Goal: Transaction & Acquisition: Purchase product/service

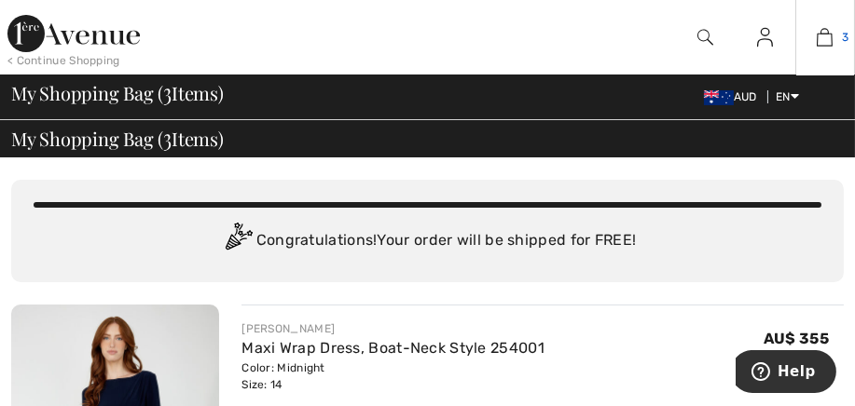
click at [825, 38] on img at bounding box center [824, 37] width 16 height 22
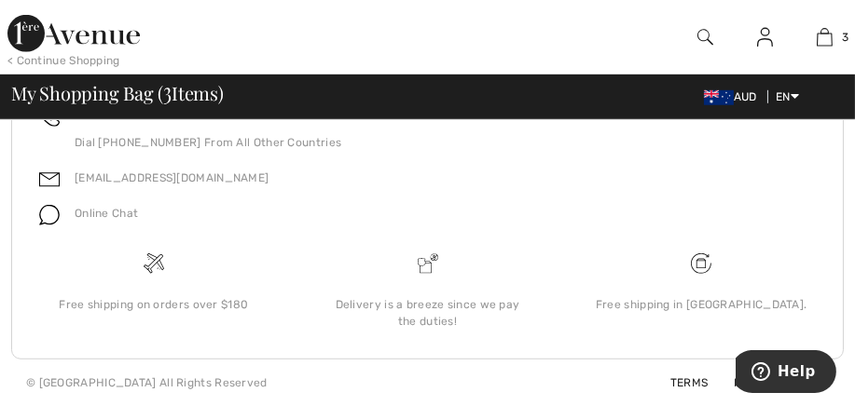
scroll to position [1826, 0]
drag, startPoint x: 798, startPoint y: 355, endPoint x: 1541, endPoint y: 681, distance: 812.1
click at [835, 349] on html "Help" at bounding box center [784, 372] width 101 height 47
click at [739, 384] on div "Help" at bounding box center [782, 370] width 105 height 43
click at [735, 383] on div "Help" at bounding box center [782, 370] width 105 height 43
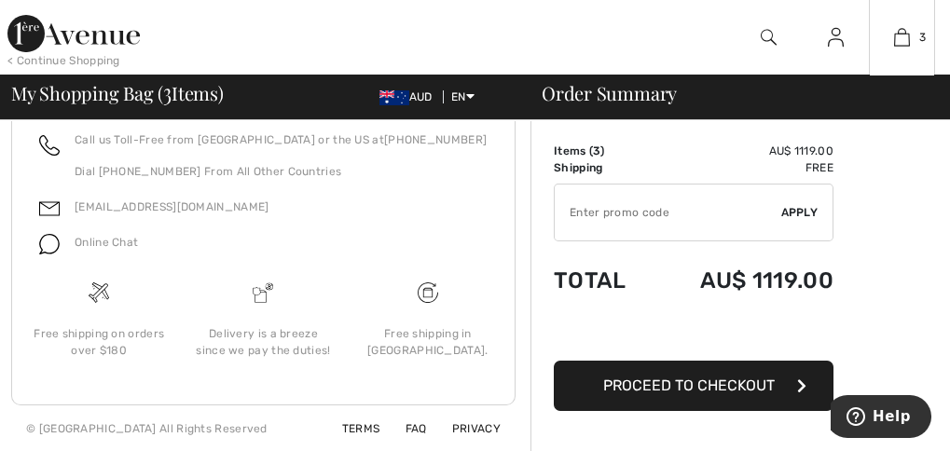
scroll to position [1278, 0]
drag, startPoint x: 829, startPoint y: 10, endPoint x: 623, endPoint y: 382, distance: 425.1
click at [623, 382] on span "Proceed to Checkout" at bounding box center [688, 386] width 171 height 18
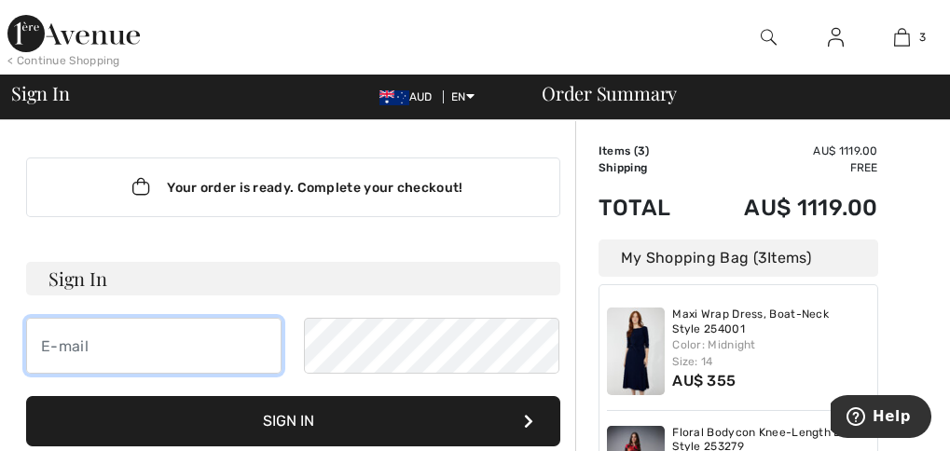
click at [247, 356] on input "email" at bounding box center [153, 346] width 255 height 56
type input "adrienne@ausquest.com.au"
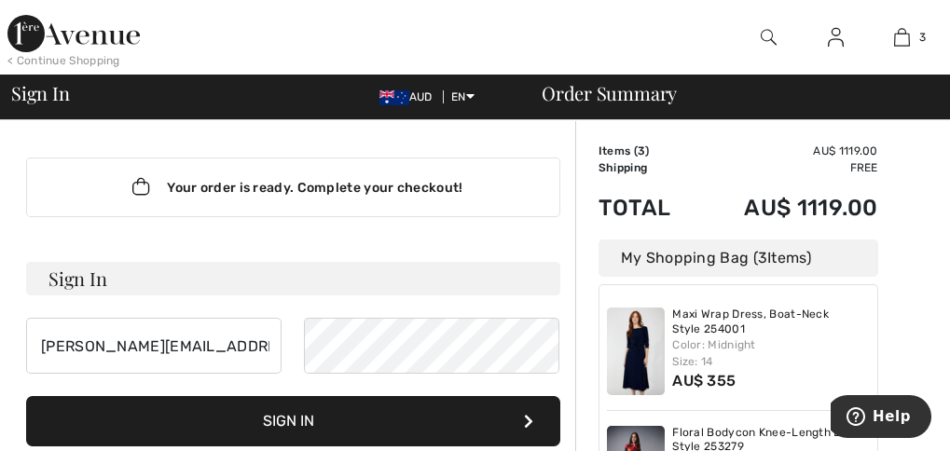
click at [312, 431] on button "Sign In" at bounding box center [293, 421] width 534 height 50
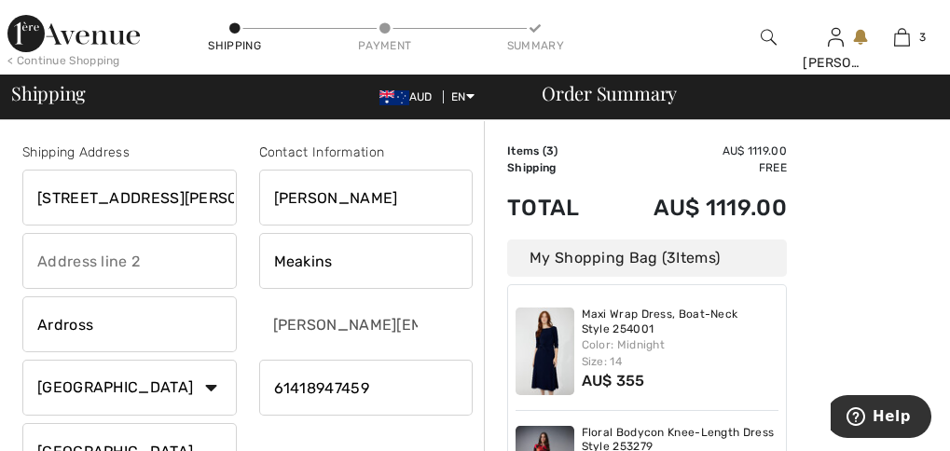
drag, startPoint x: 172, startPoint y: 262, endPoint x: 117, endPoint y: 264, distance: 55.0
click at [117, 264] on input "text" at bounding box center [129, 261] width 214 height 56
drag, startPoint x: 175, startPoint y: 196, endPoint x: 26, endPoint y: 198, distance: 149.1
click at [26, 198] on input "8 Kearns Crescent" at bounding box center [129, 198] width 214 height 56
type input "30 Alfred Rd"
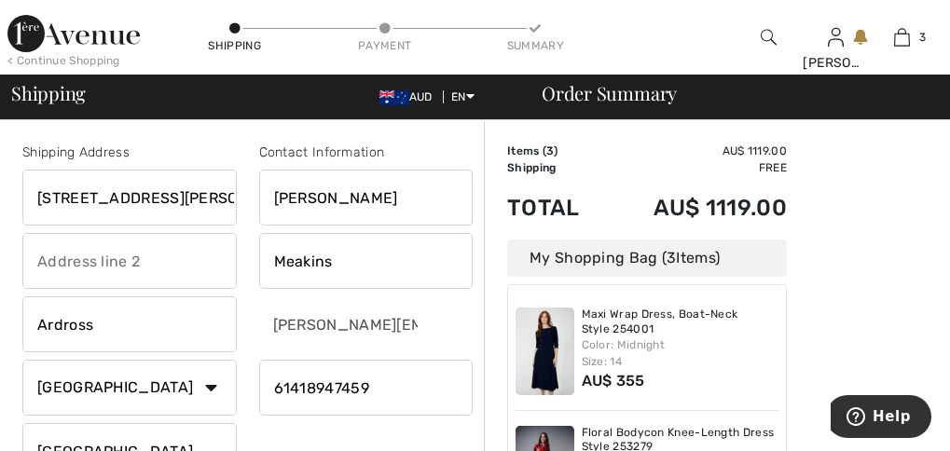
type input "WA"
drag, startPoint x: 125, startPoint y: 322, endPoint x: 24, endPoint y: 320, distance: 100.7
click at [24, 320] on input "Ardross" at bounding box center [129, 324] width 214 height 56
click at [94, 324] on input "North" at bounding box center [129, 324] width 214 height 56
type input "NORTH FREMANTLE"
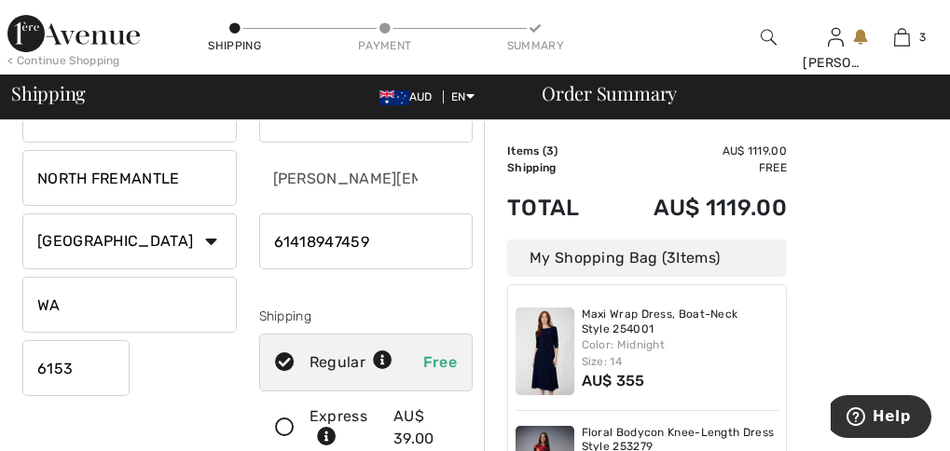
scroll to position [150, 0]
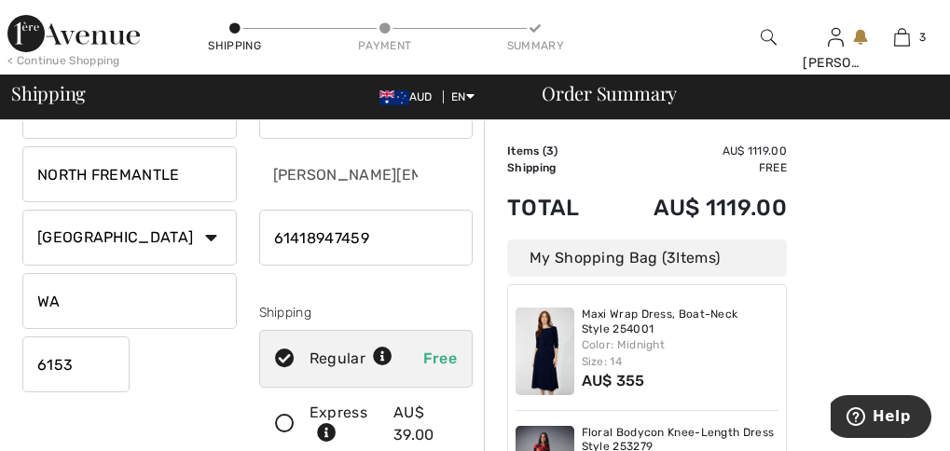
drag, startPoint x: 81, startPoint y: 364, endPoint x: 64, endPoint y: 361, distance: 17.2
click at [64, 361] on input "6153" at bounding box center [75, 364] width 107 height 56
type input "6159"
click at [440, 171] on div "[PERSON_NAME][EMAIL_ADDRESS][DOMAIN_NAME]" at bounding box center [366, 174] width 214 height 56
click at [289, 236] on input "phone" at bounding box center [366, 238] width 214 height 56
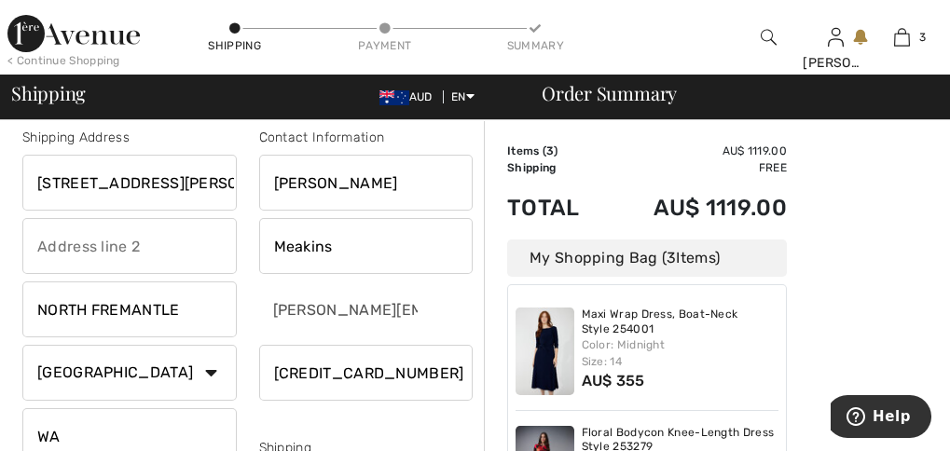
scroll to position [0, 0]
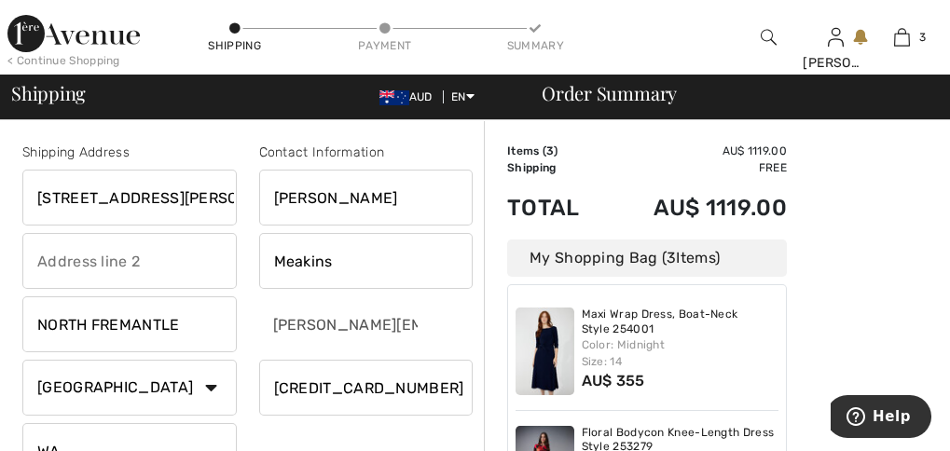
type input "[CREDIT_CARD_NUMBER]"
click at [423, 321] on div "[PERSON_NAME][EMAIL_ADDRESS][DOMAIN_NAME]" at bounding box center [366, 324] width 214 height 56
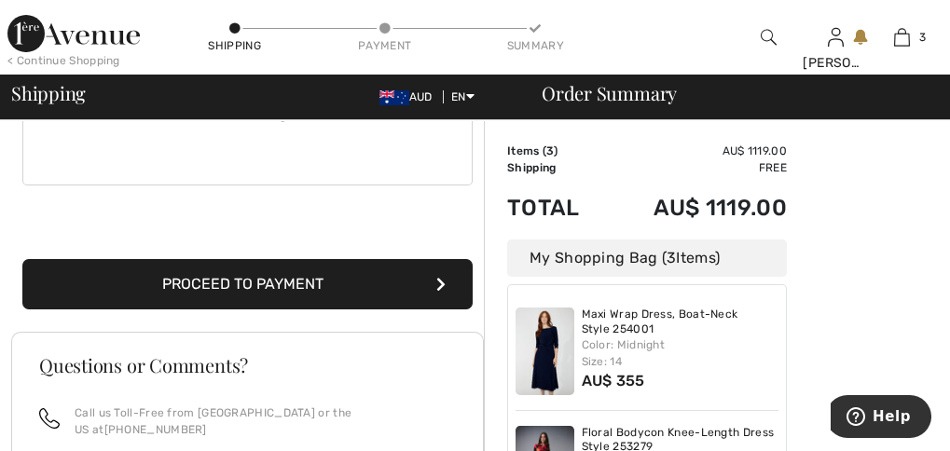
scroll to position [590, 0]
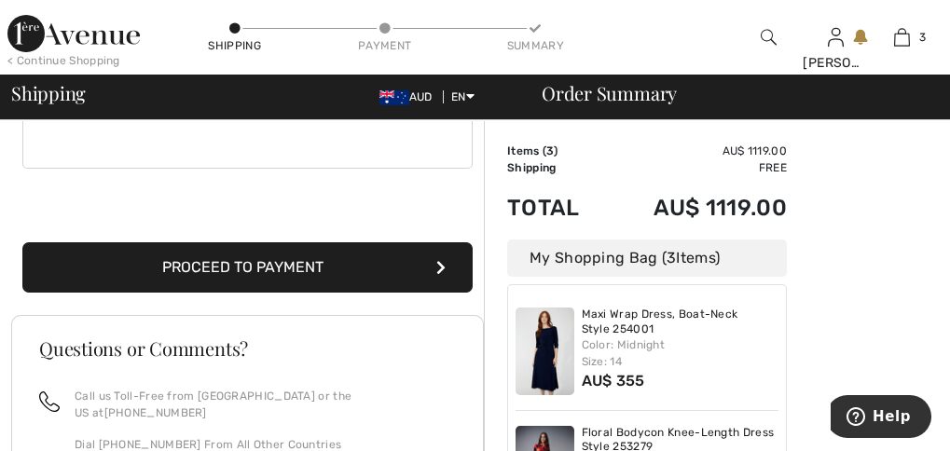
click at [250, 267] on button "Proceed to Payment" at bounding box center [247, 267] width 450 height 50
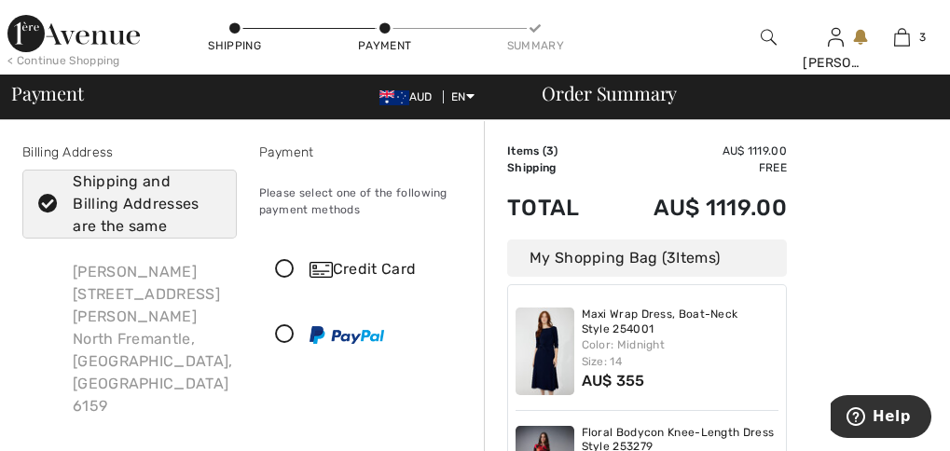
click at [284, 268] on icon at bounding box center [284, 270] width 49 height 20
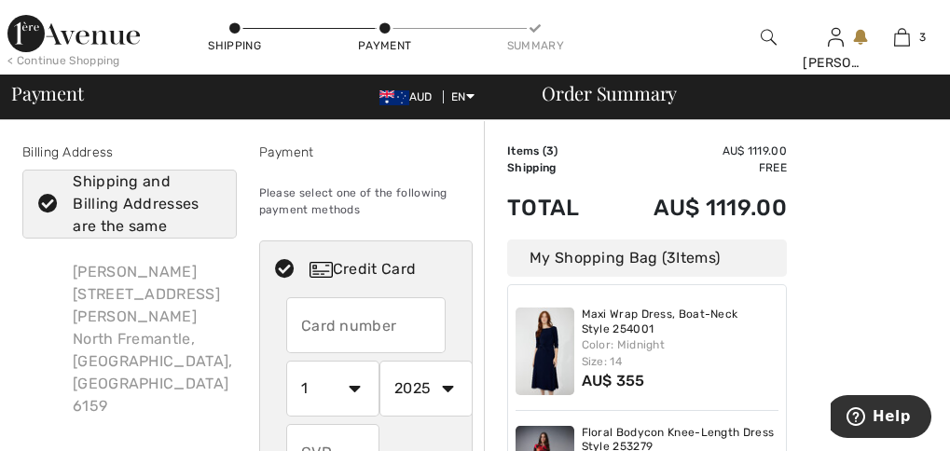
click at [386, 320] on input "text" at bounding box center [365, 325] width 159 height 56
click at [436, 322] on input "450949926216" at bounding box center [365, 325] width 159 height 56
type input "4509499262167887"
click at [350, 386] on select "1 2 3 4 5 6 7 8 9 10 11 12" at bounding box center [332, 389] width 93 height 56
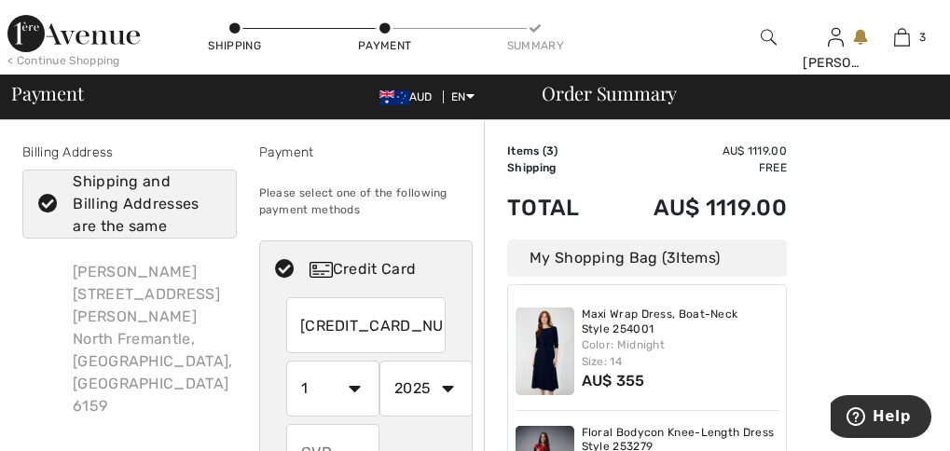
scroll to position [0, 0]
select select "2"
click at [286, 361] on select "1 2 3 4 5 6 7 8 9 10 11 12" at bounding box center [332, 389] width 93 height 56
click at [446, 388] on select "2025 2026 2027 2028 2029 2030 2031 2032 2033 2034 2035" at bounding box center [425, 389] width 93 height 56
select select "2026"
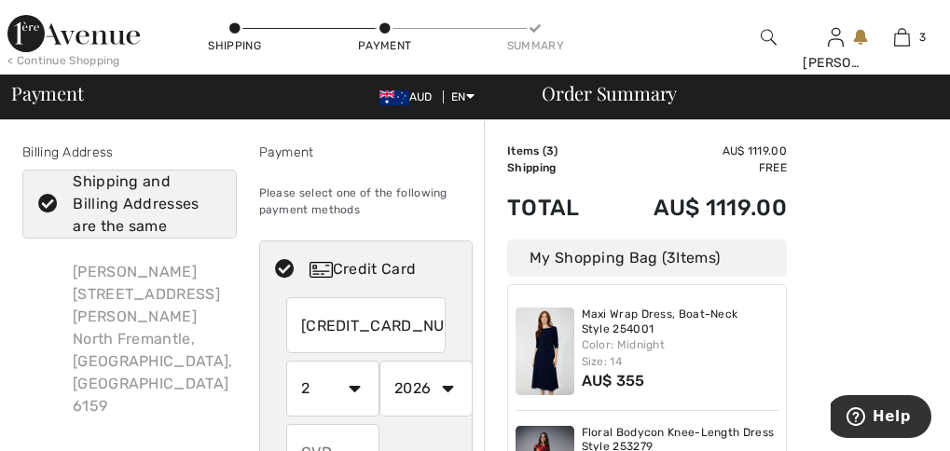
click at [379, 361] on select "2025 2026 2027 2028 2029 2030 2031 2032 2033 2034 2035" at bounding box center [425, 389] width 93 height 56
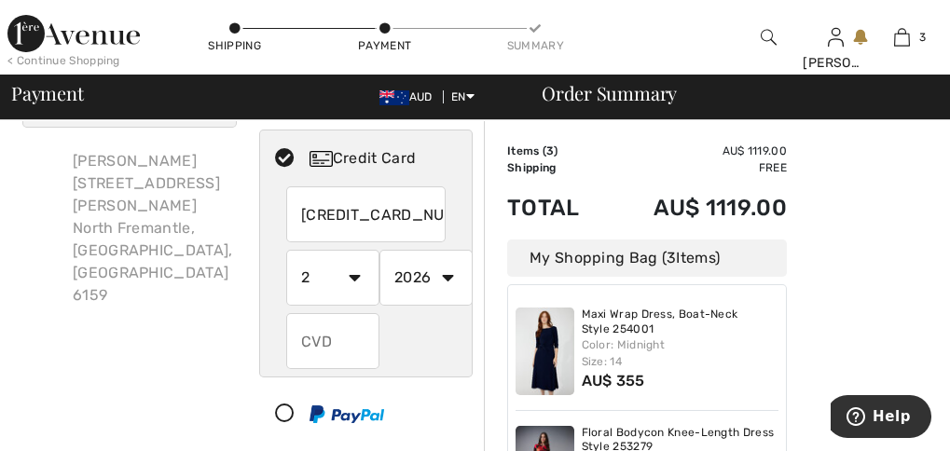
scroll to position [136, 0]
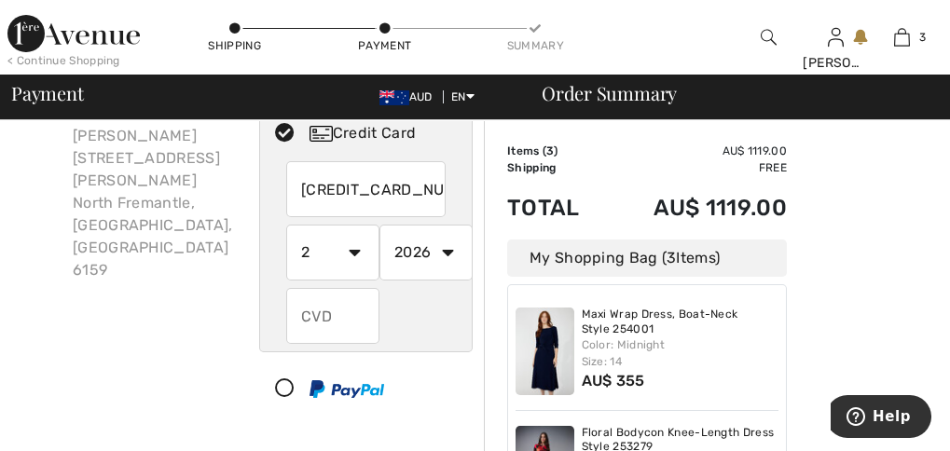
drag, startPoint x: 349, startPoint y: 318, endPoint x: 308, endPoint y: 322, distance: 41.3
click at [308, 322] on input "text" at bounding box center [332, 316] width 93 height 56
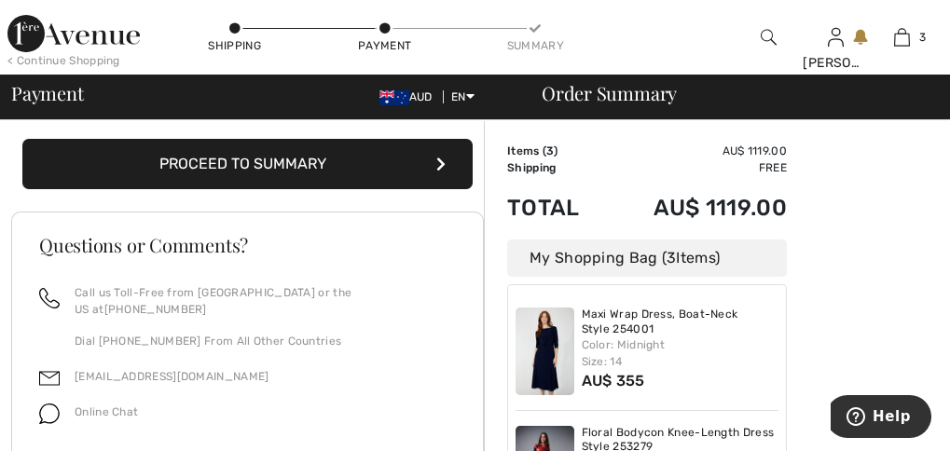
scroll to position [482, 0]
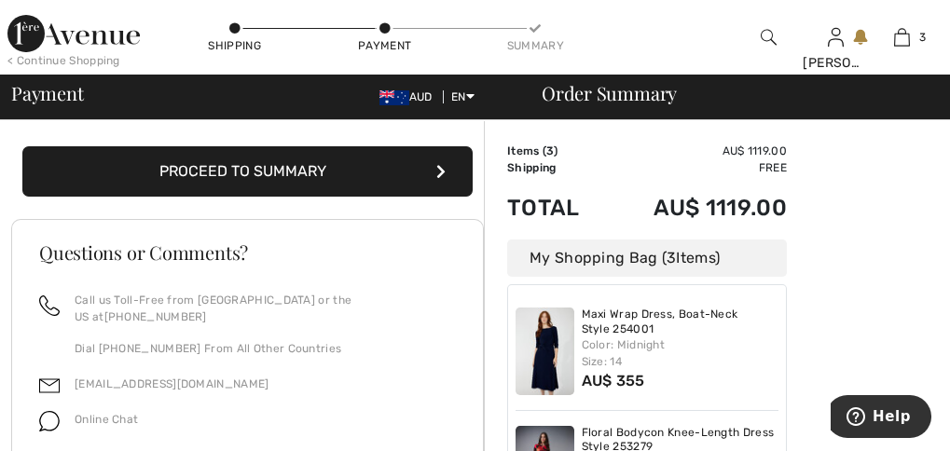
type input "962"
click at [403, 172] on button "Proceed to Summary" at bounding box center [247, 171] width 450 height 50
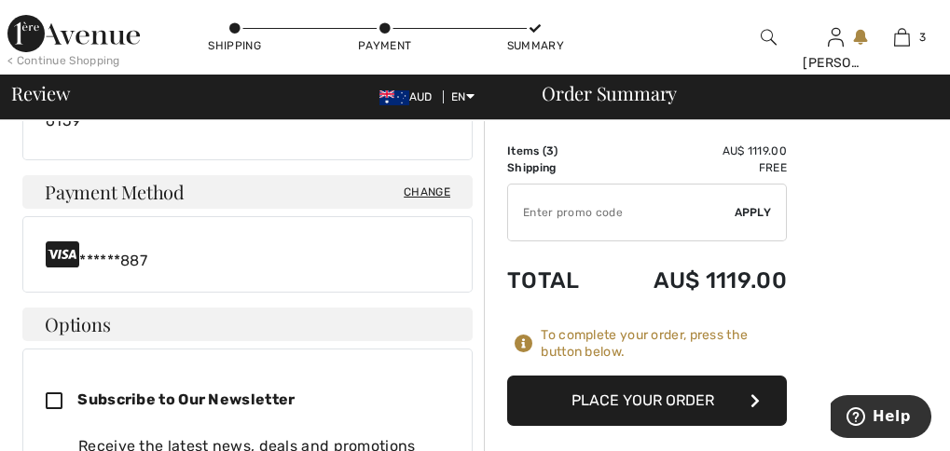
scroll to position [655, 0]
click at [638, 401] on button "Place Your Order" at bounding box center [647, 401] width 280 height 50
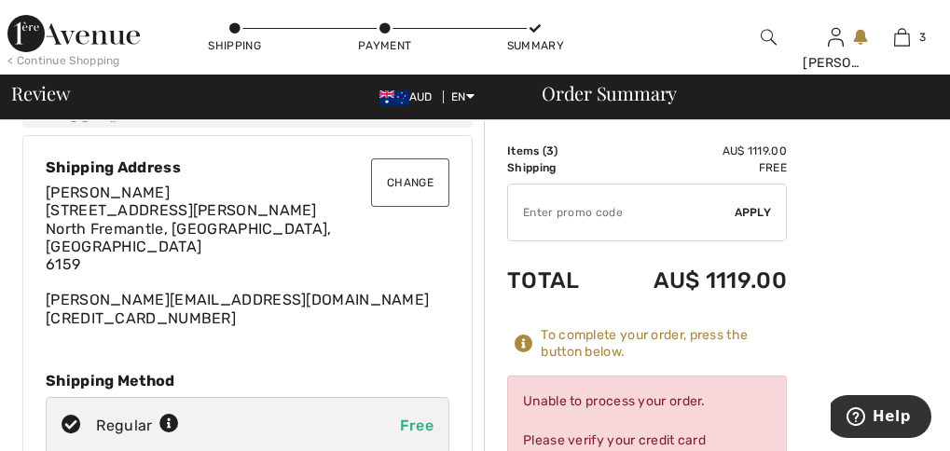
scroll to position [0, 0]
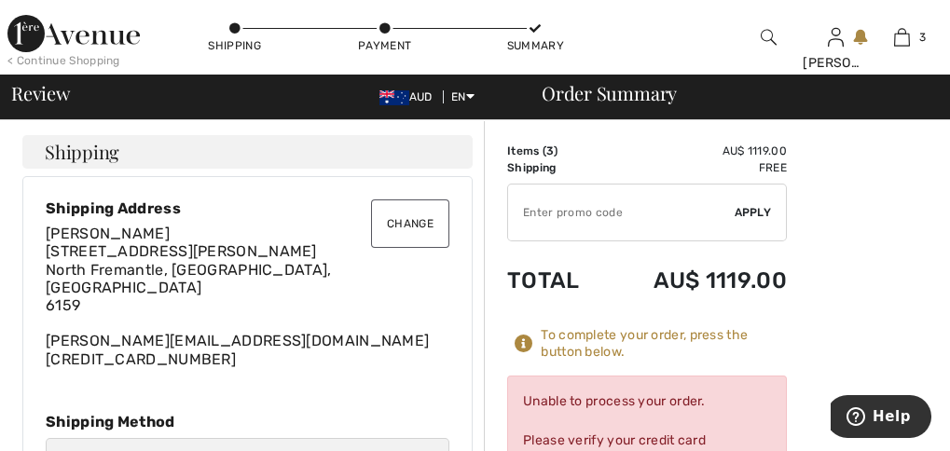
click at [666, 423] on div "Unable to process your order. Please verify your credit card information and bi…" at bounding box center [647, 460] width 280 height 169
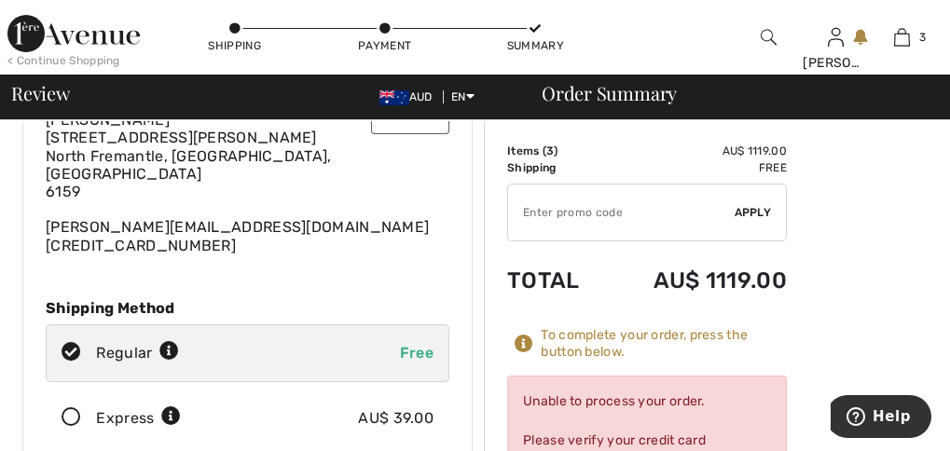
scroll to position [100, 0]
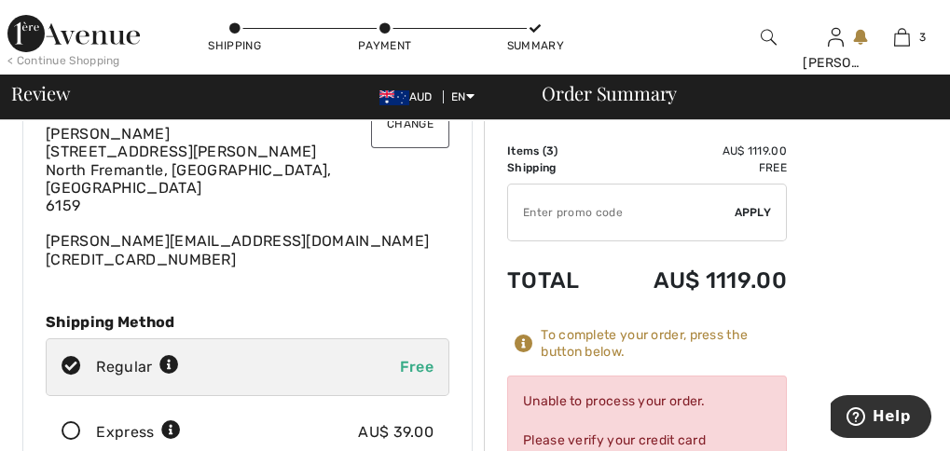
click at [663, 284] on td "AU$ 1119.00" at bounding box center [696, 280] width 182 height 63
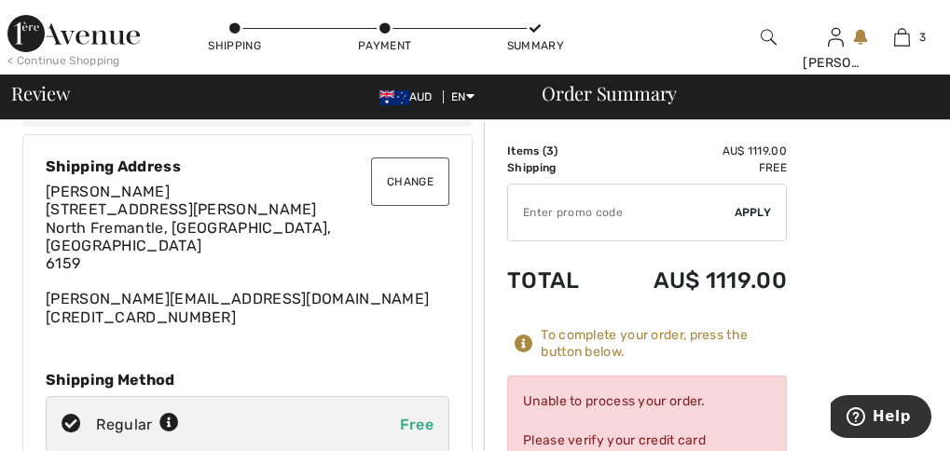
scroll to position [0, 0]
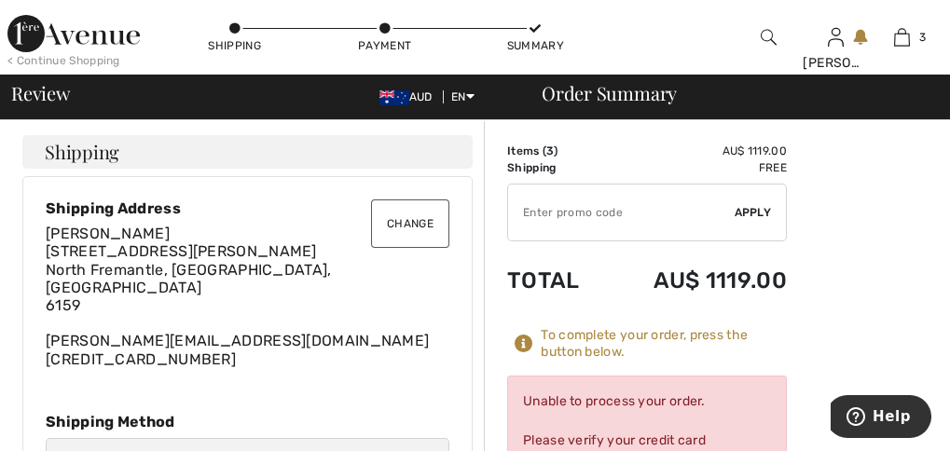
click at [389, 26] on icon at bounding box center [384, 28] width 11 height 11
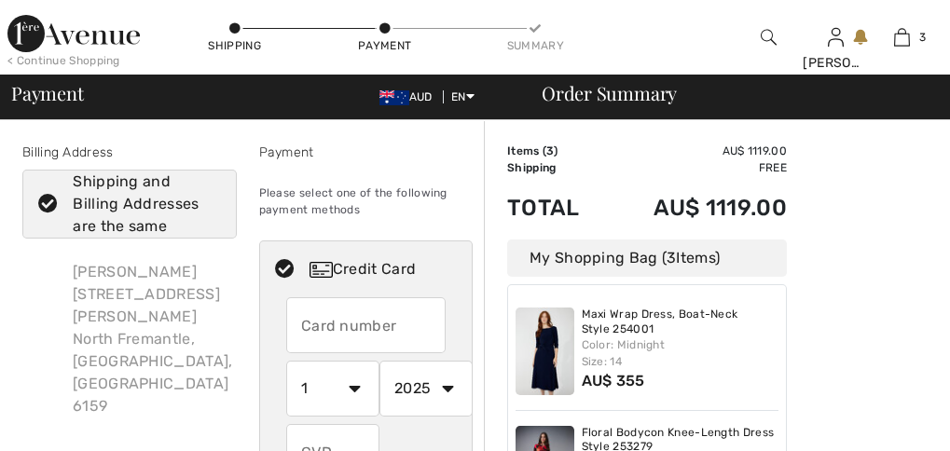
click at [73, 270] on div "Adrienne Meakins 30 Alfred Rd North Fremantle, WA, AU 6159" at bounding box center [152, 339] width 189 height 186
click at [123, 218] on div "Shipping and Billing Addresses are the same" at bounding box center [140, 204] width 135 height 67
click at [209, 218] on input "Shipping and Billing Addresses are the same" at bounding box center [215, 204] width 12 height 56
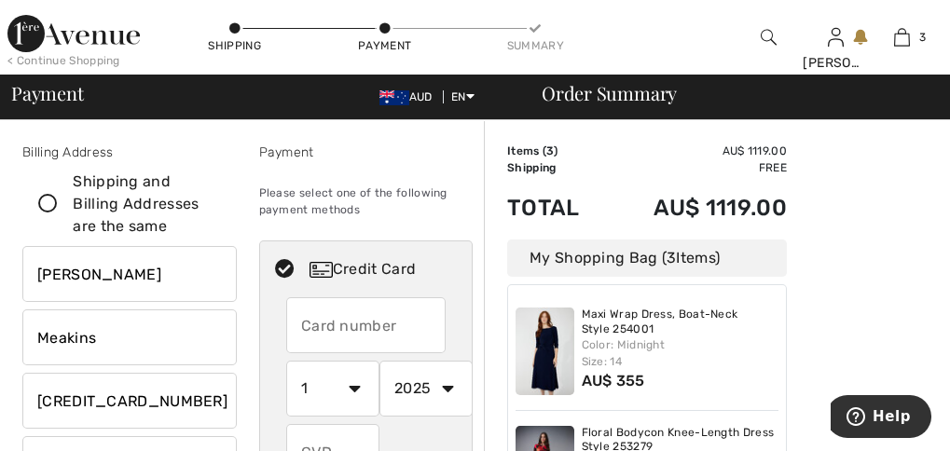
checkbox input "false"
click at [38, 278] on input "[PERSON_NAME]" at bounding box center [129, 274] width 214 height 56
click at [195, 279] on input "Ms Adrienne" at bounding box center [129, 274] width 214 height 56
type input "Ms Adrienne L"
drag, startPoint x: 109, startPoint y: 336, endPoint x: 34, endPoint y: 338, distance: 75.5
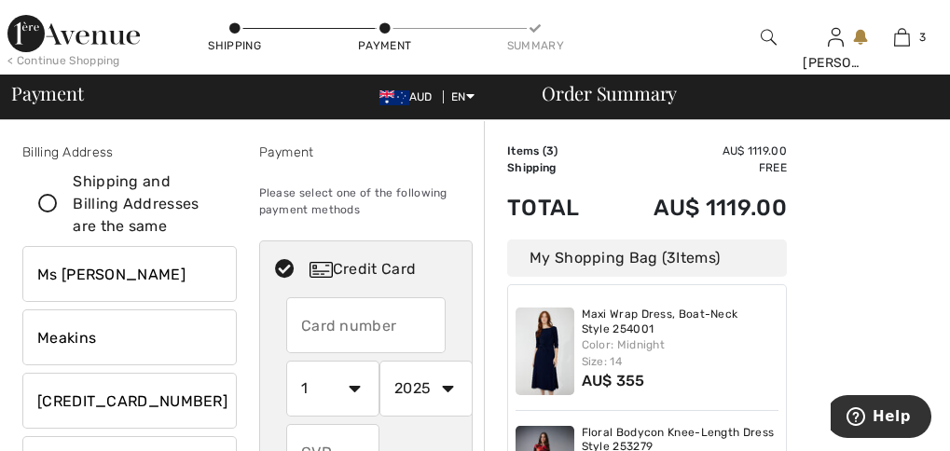
click at [34, 338] on input "Meakins" at bounding box center [129, 337] width 214 height 56
click at [162, 276] on input "Ms Adrienne L" at bounding box center [129, 274] width 214 height 56
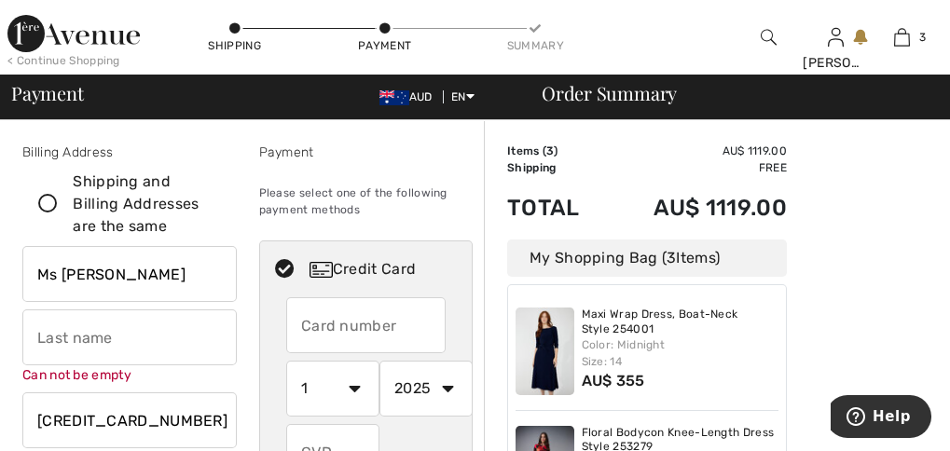
paste input "Meakins"
click at [132, 335] on input "text" at bounding box center [129, 337] width 214 height 56
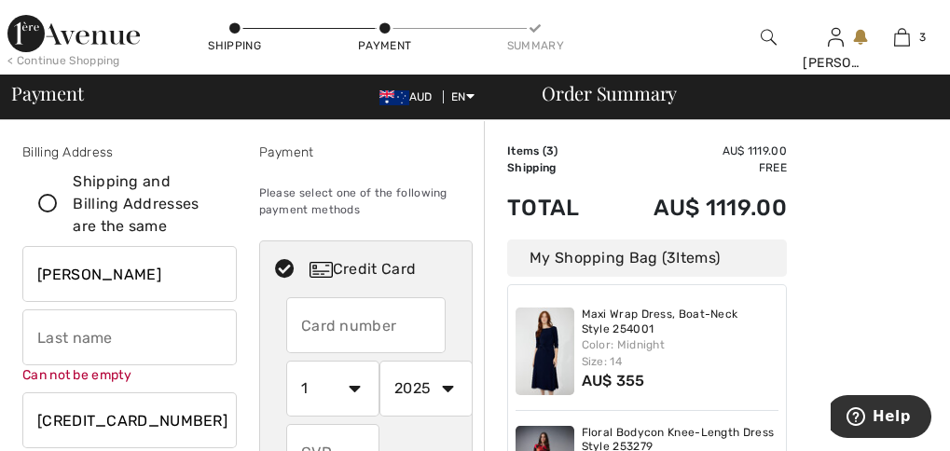
drag, startPoint x: 198, startPoint y: 274, endPoint x: 142, endPoint y: 274, distance: 55.9
click at [142, 274] on input "Ms Adrienne L Meakins" at bounding box center [129, 274] width 214 height 56
type input "Ms Adrienne L"
click at [83, 350] on input "text" at bounding box center [129, 337] width 214 height 56
paste input "Meakins"
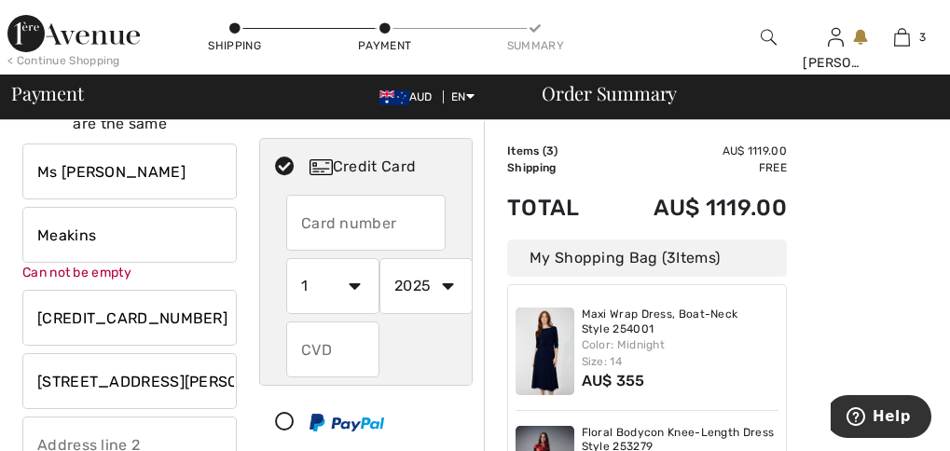
scroll to position [87, 0]
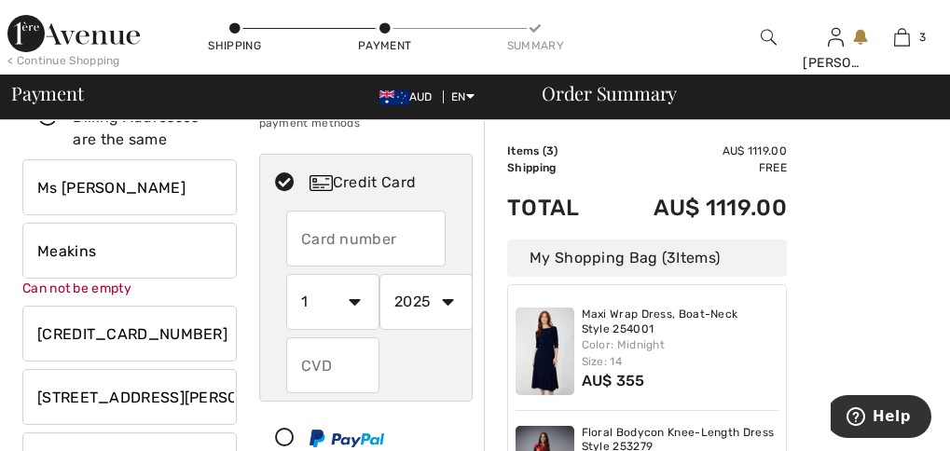
type input "Meakins"
click at [334, 244] on input "text" at bounding box center [365, 239] width 159 height 56
radio input "true"
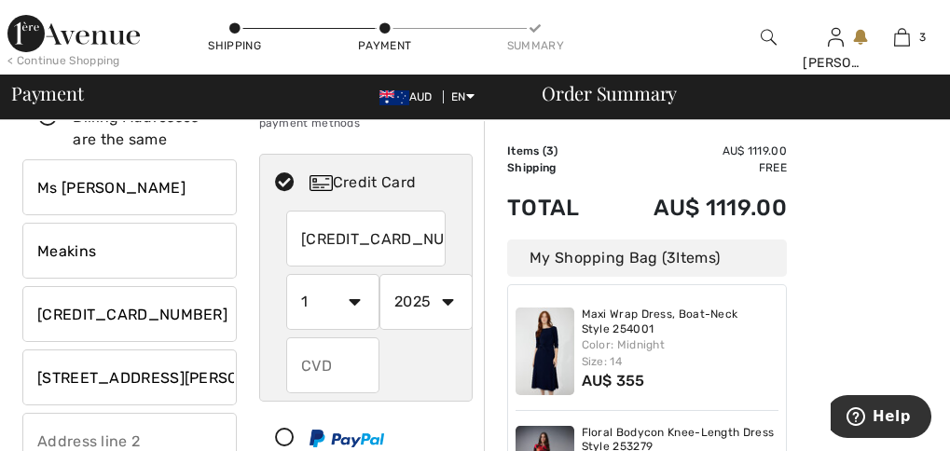
scroll to position [0, 1]
type input "4509499262167887"
click at [353, 298] on select "1 2 3 4 5 6 7 8 9 10 11 12" at bounding box center [332, 302] width 93 height 56
radio input "true"
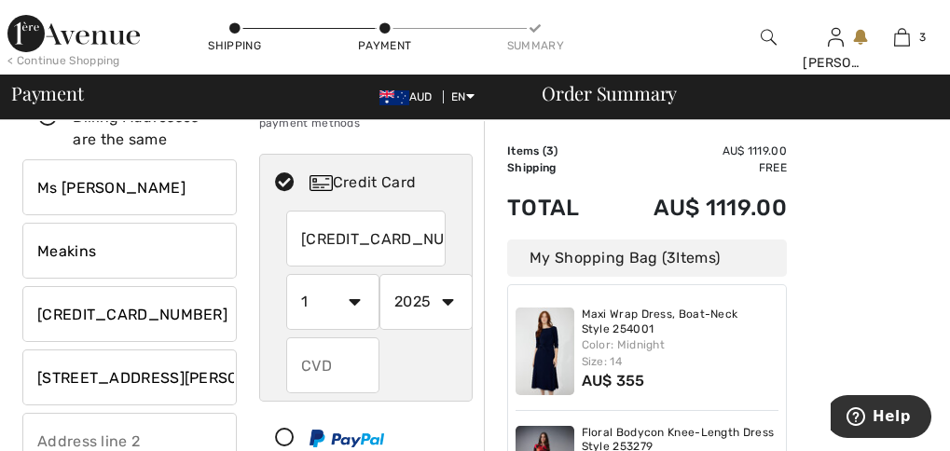
select select "2"
click at [286, 274] on select "1 2 3 4 5 6 7 8 9 10 11 12" at bounding box center [332, 302] width 93 height 56
click at [449, 300] on select "2025 2026 2027 2028 2029 2030 2031 2032 2033 2034 2035" at bounding box center [425, 302] width 93 height 56
radio input "true"
select select "2026"
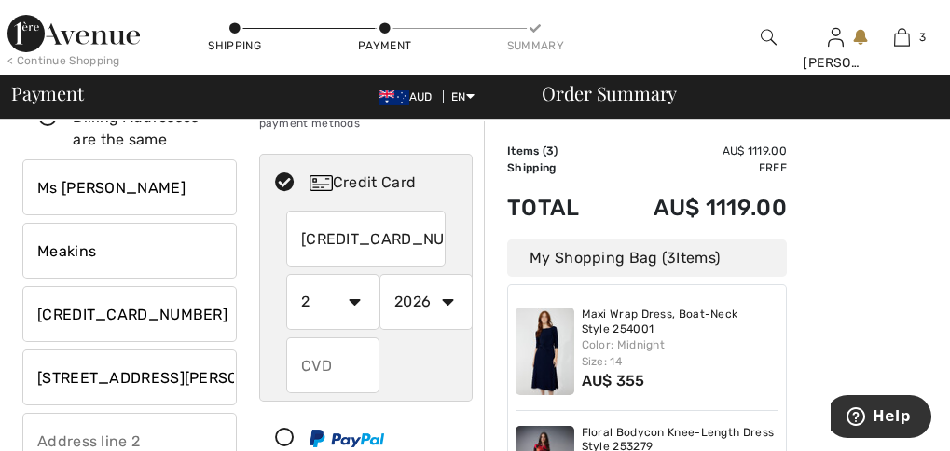
click at [379, 274] on select "2025 2026 2027 2028 2029 2030 2031 2032 2033 2034 2035" at bounding box center [425, 302] width 93 height 56
click at [334, 372] on input "text" at bounding box center [332, 365] width 93 height 56
radio input "true"
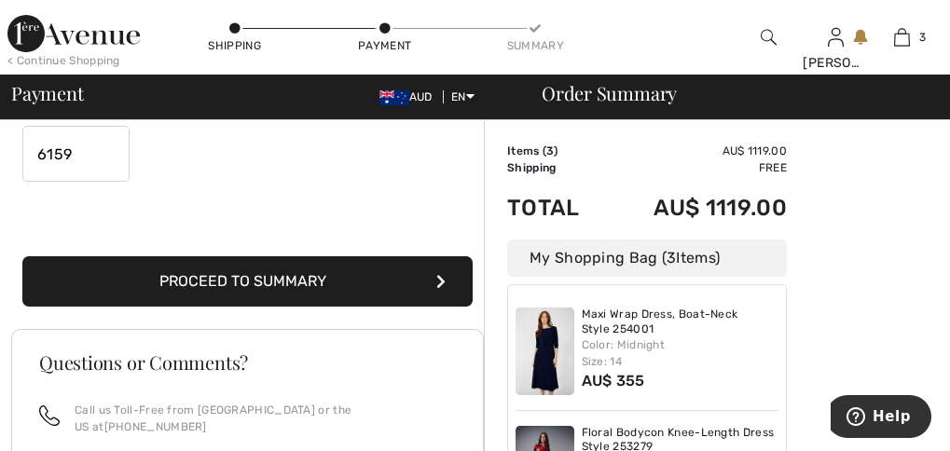
scroll to position [634, 0]
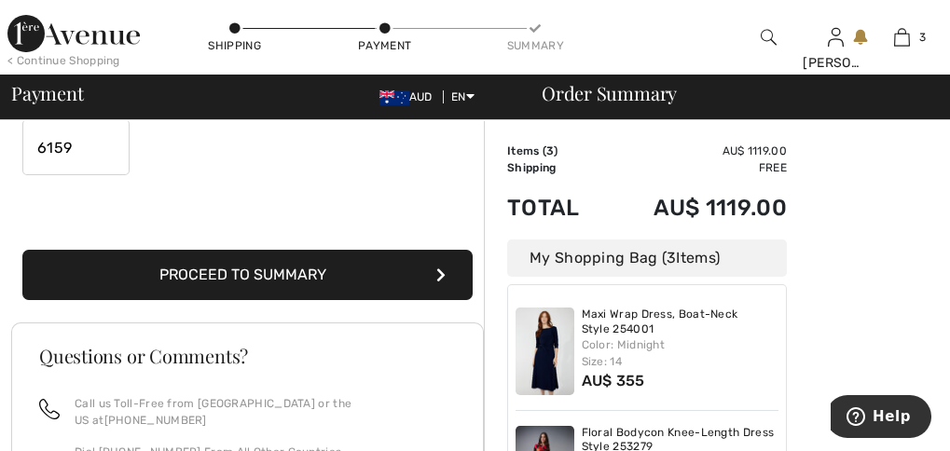
type input "962"
click at [310, 271] on button "Proceed to Summary" at bounding box center [247, 275] width 450 height 50
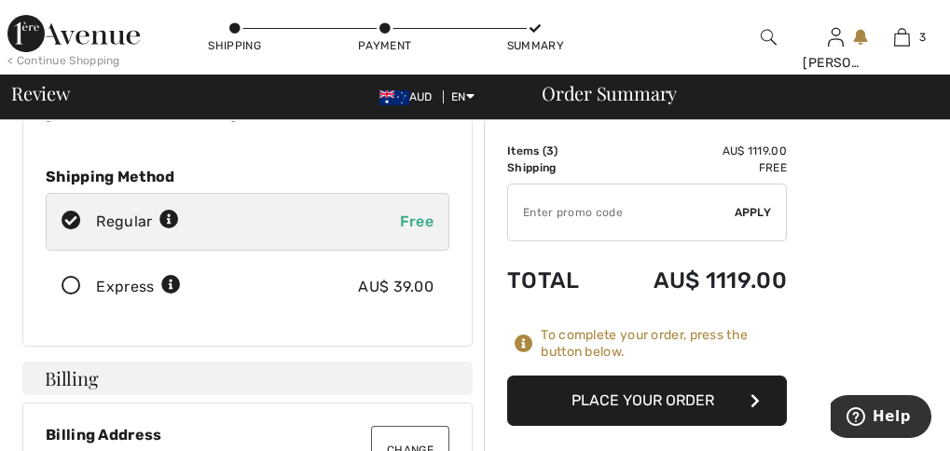
scroll to position [253, 0]
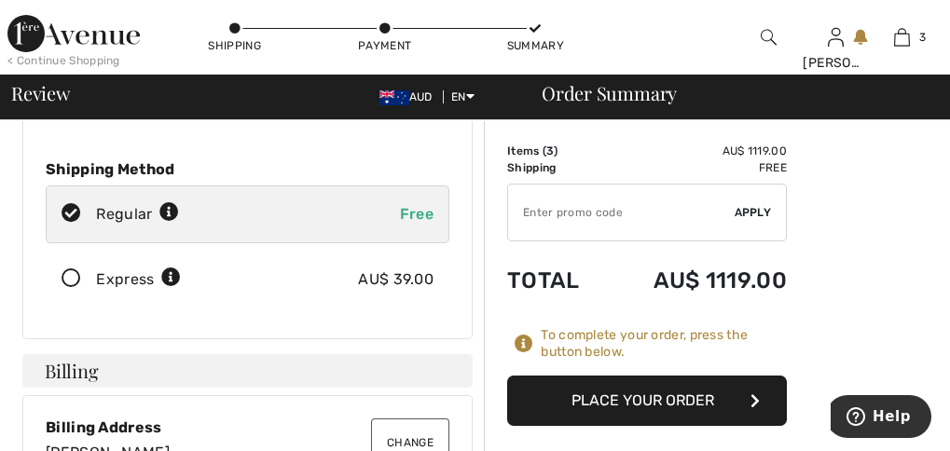
click at [656, 393] on button "Place Your Order" at bounding box center [647, 401] width 280 height 50
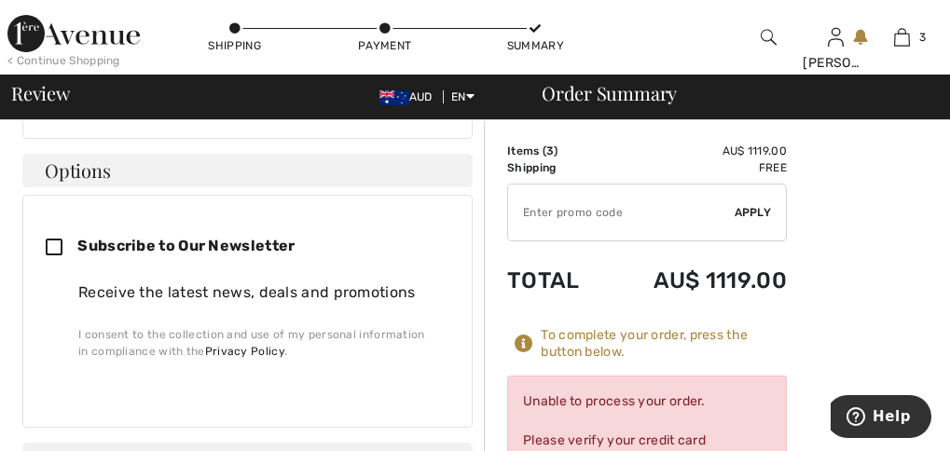
scroll to position [907, 0]
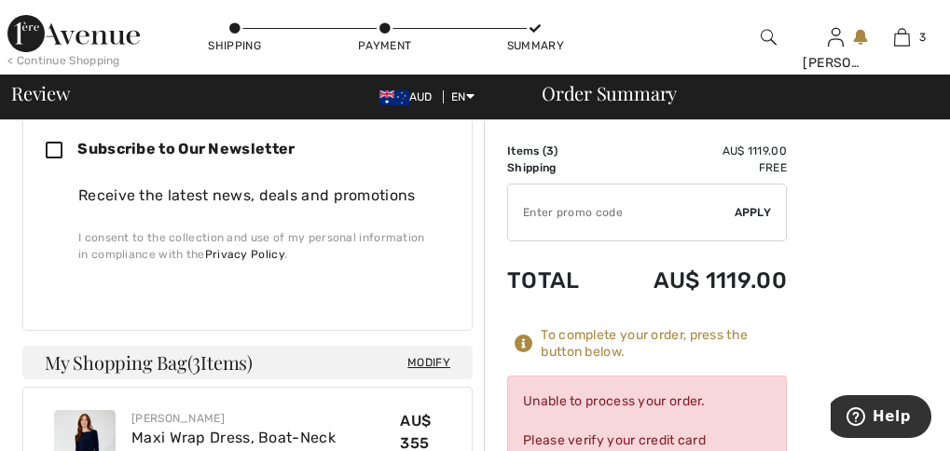
click at [675, 363] on div "Items ( 3 ) AU$ 1119.00 Promo code AU$ 0.00 Shipping Free Tax1 AU$ 0.00 Tax2 AU…" at bounding box center [647, 376] width 280 height 467
click at [637, 340] on div "To complete your order, press the button below." at bounding box center [664, 344] width 246 height 34
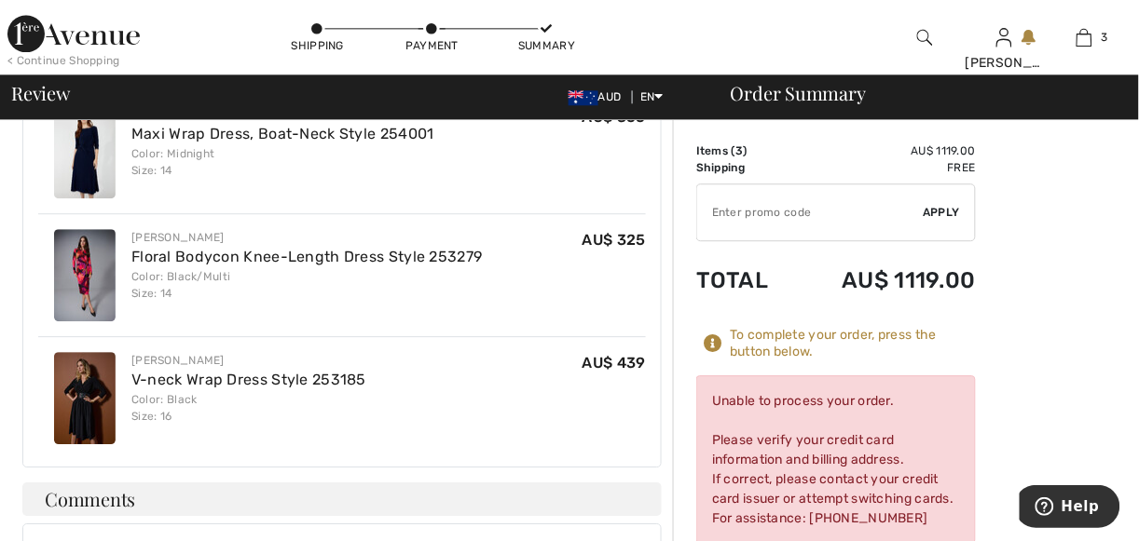
drag, startPoint x: 822, startPoint y: 3, endPoint x: 663, endPoint y: 336, distance: 369.7
click at [663, 336] on div "Modify My Shopping Bag ( 3 Items) Frank Lyman Maxi Wrap Dress, Boat-Neck Style …" at bounding box center [342, 255] width 662 height 426
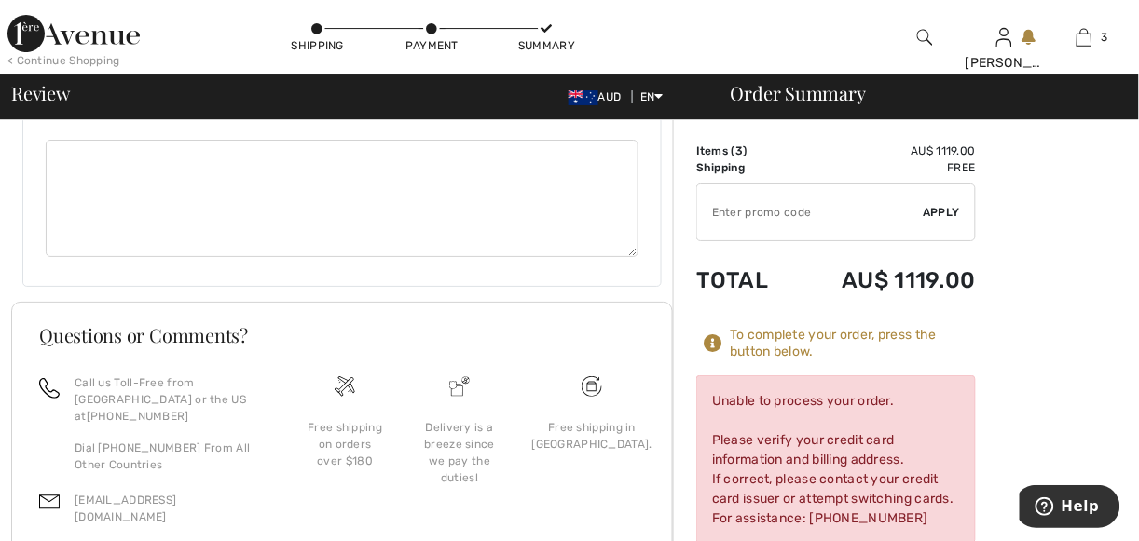
scroll to position [1328, 0]
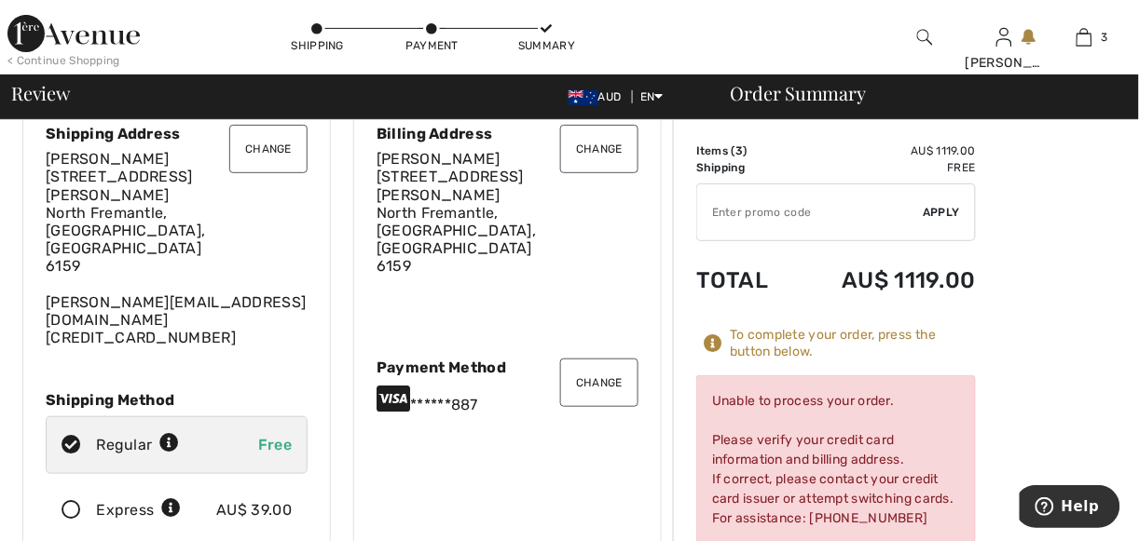
scroll to position [0, 0]
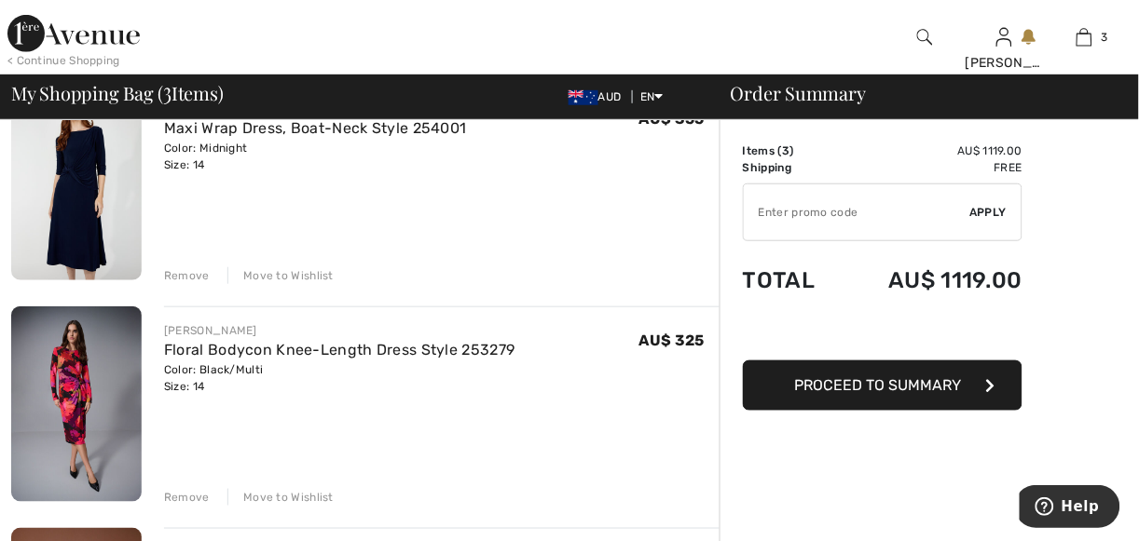
scroll to position [185, 0]
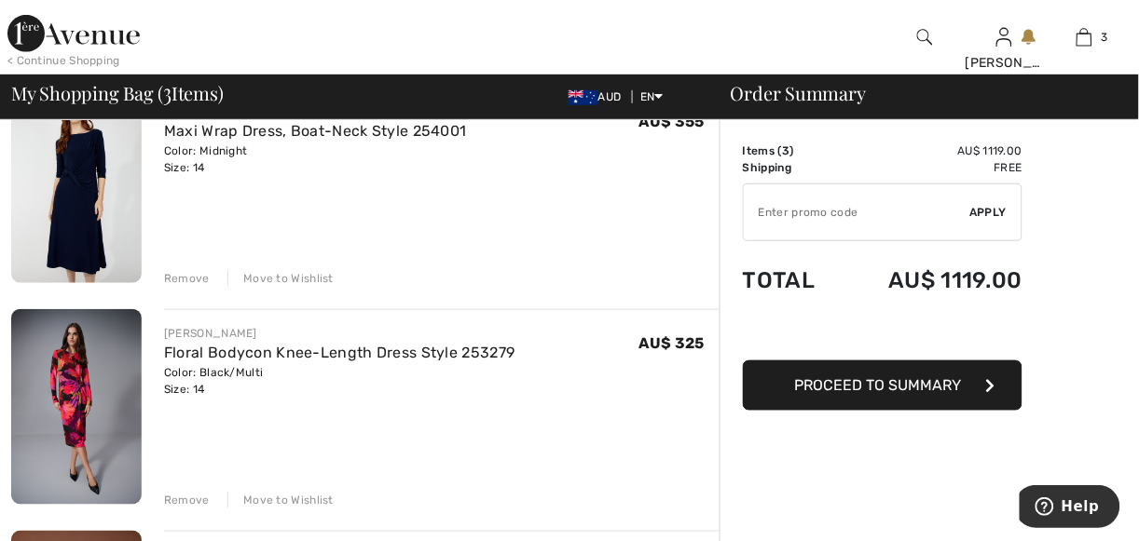
click at [885, 381] on span "Proceed to Summary" at bounding box center [878, 386] width 167 height 18
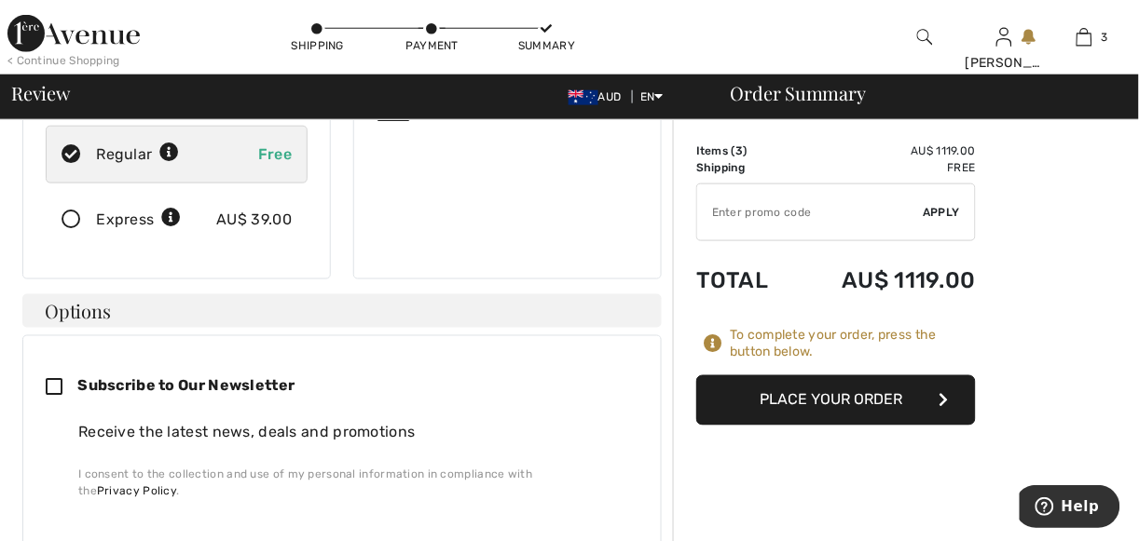
scroll to position [370, 0]
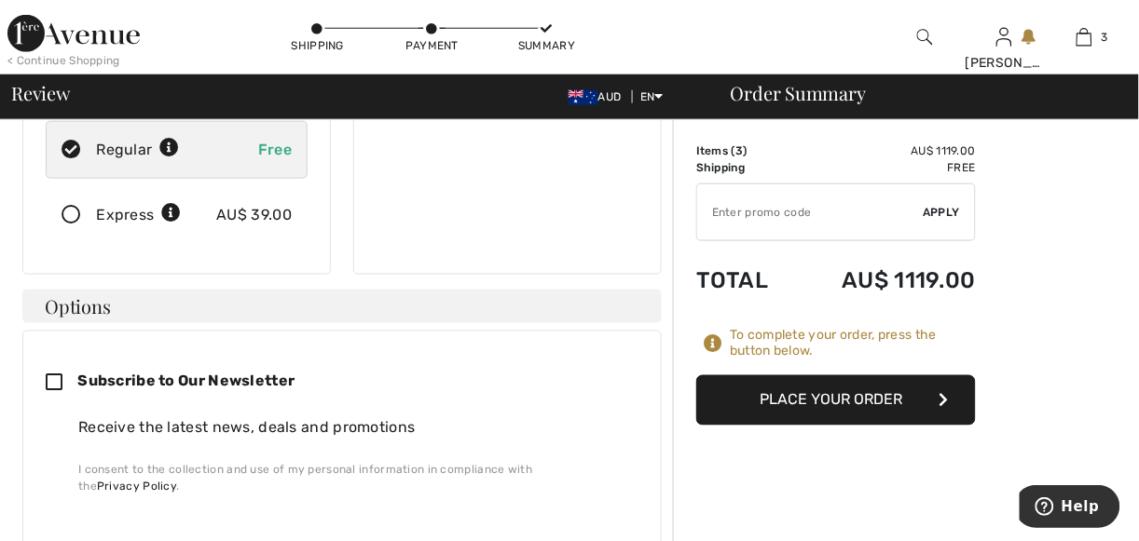
click at [46, 375] on icon at bounding box center [62, 385] width 32 height 20
checkbox input "true"
click at [844, 396] on button "Place Your Order" at bounding box center [836, 401] width 280 height 50
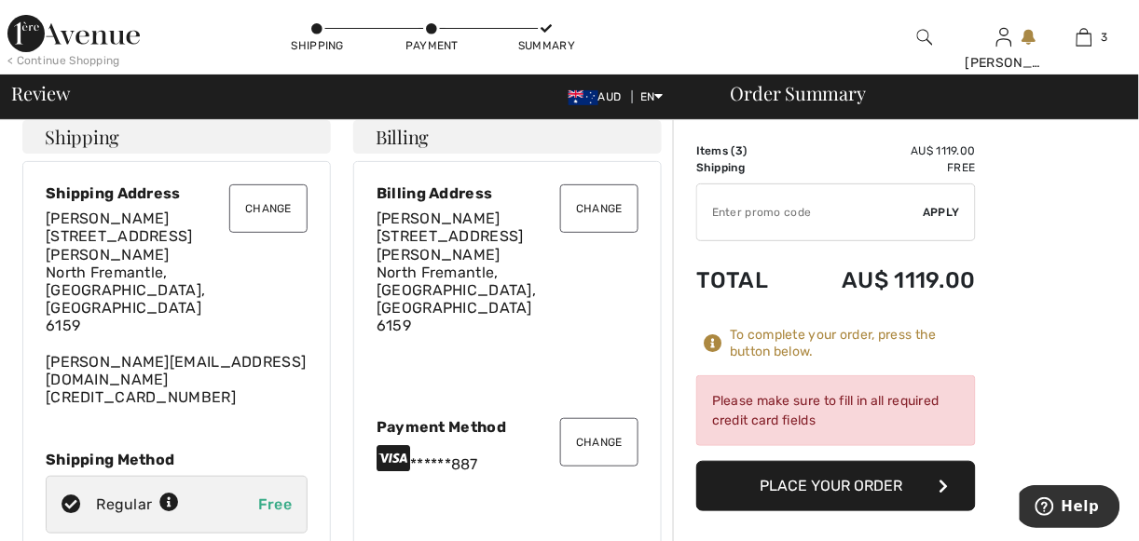
scroll to position [26, 0]
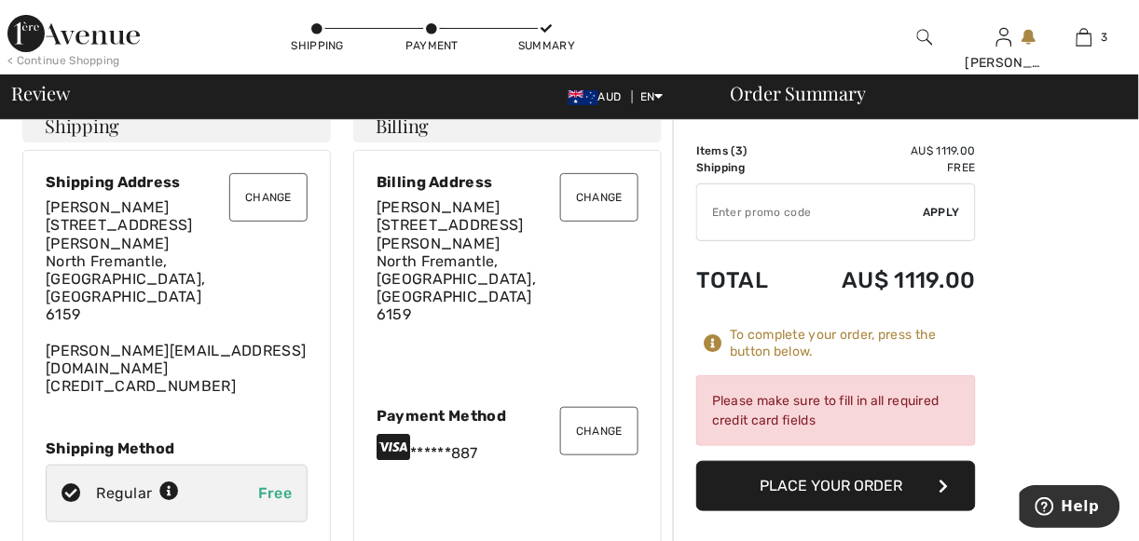
click at [582, 407] on button "Change" at bounding box center [599, 431] width 78 height 48
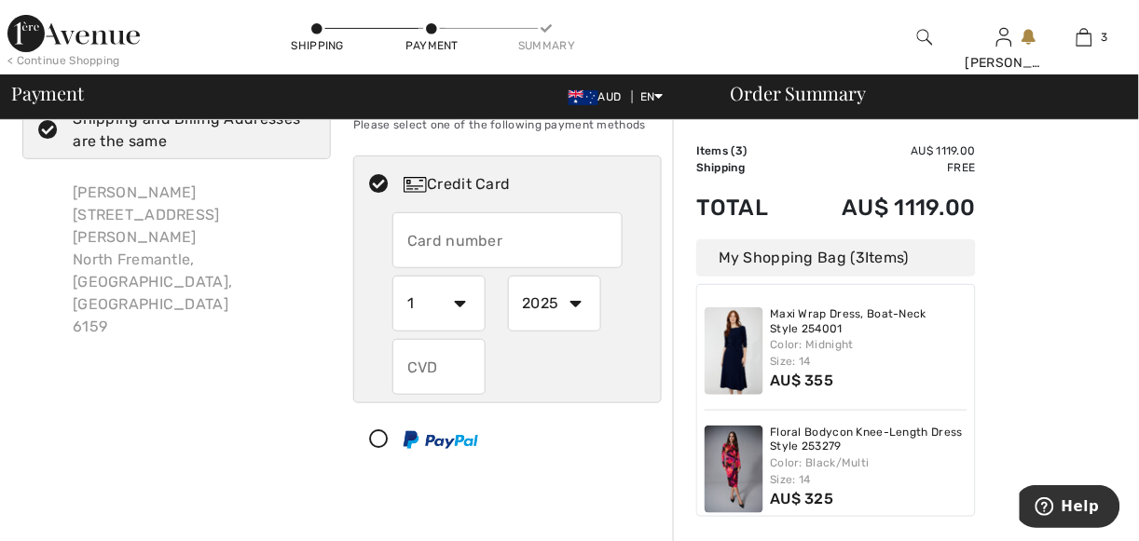
click at [488, 244] on input "text" at bounding box center [507, 240] width 230 height 56
radio input "true"
type input "[CREDIT_CARD_NUMBER]"
click at [462, 301] on select "1 2 3 4 5 6 7 8 9 10 11 12" at bounding box center [438, 304] width 93 height 56
radio input "true"
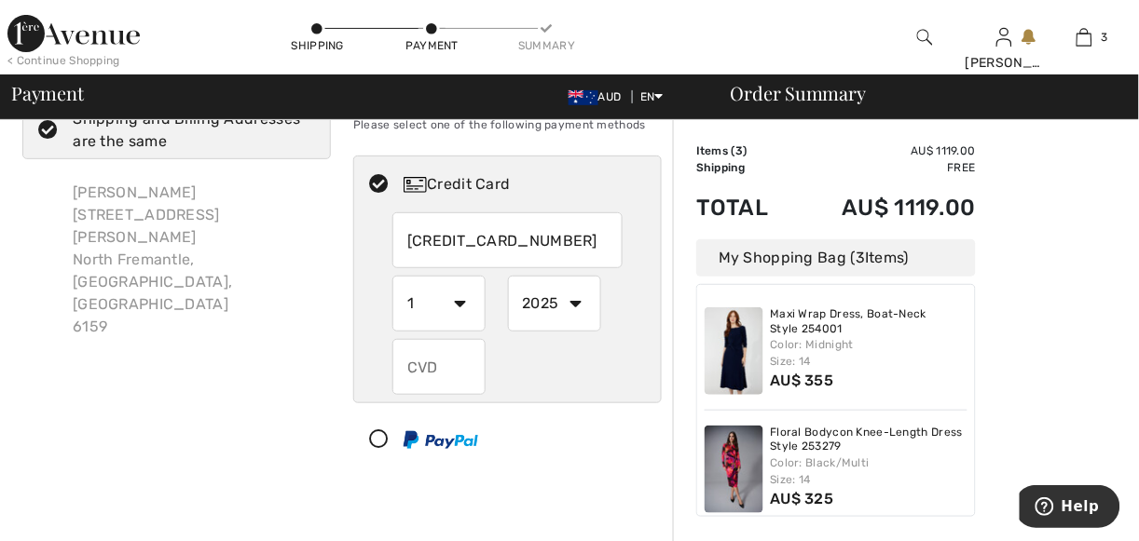
select select "2"
click at [392, 276] on select "1 2 3 4 5 6 7 8 9 10 11 12" at bounding box center [438, 304] width 93 height 56
click at [577, 303] on select "2025 2026 2027 2028 2029 2030 2031 2032 2033 2034 2035" at bounding box center [554, 304] width 93 height 56
radio input "true"
select select "2026"
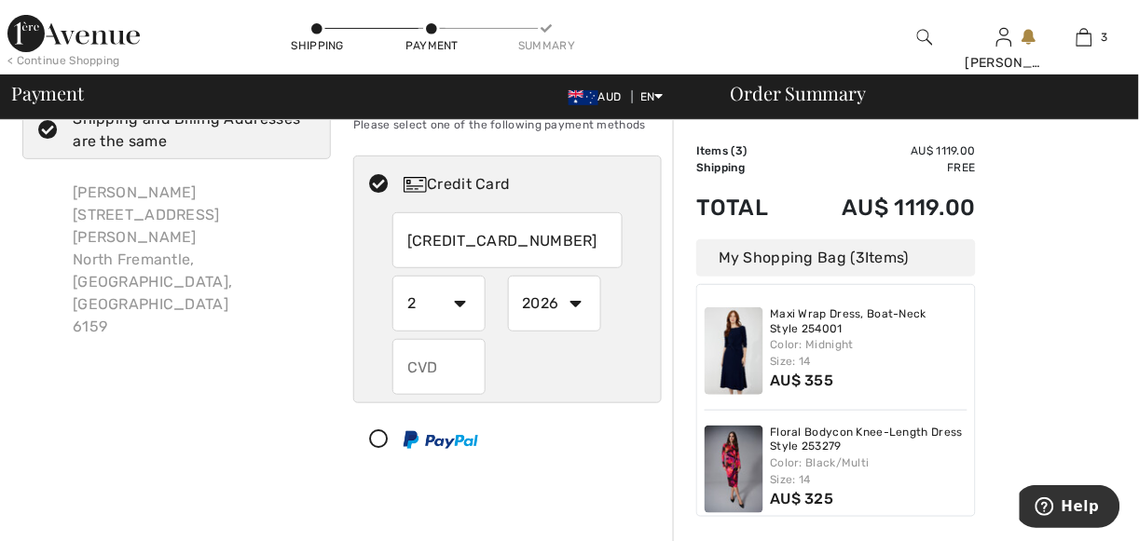
click at [508, 276] on select "2025 2026 2027 2028 2029 2030 2031 2032 2033 2034 2035" at bounding box center [554, 304] width 93 height 56
click at [439, 371] on input "text" at bounding box center [438, 367] width 93 height 56
radio input "true"
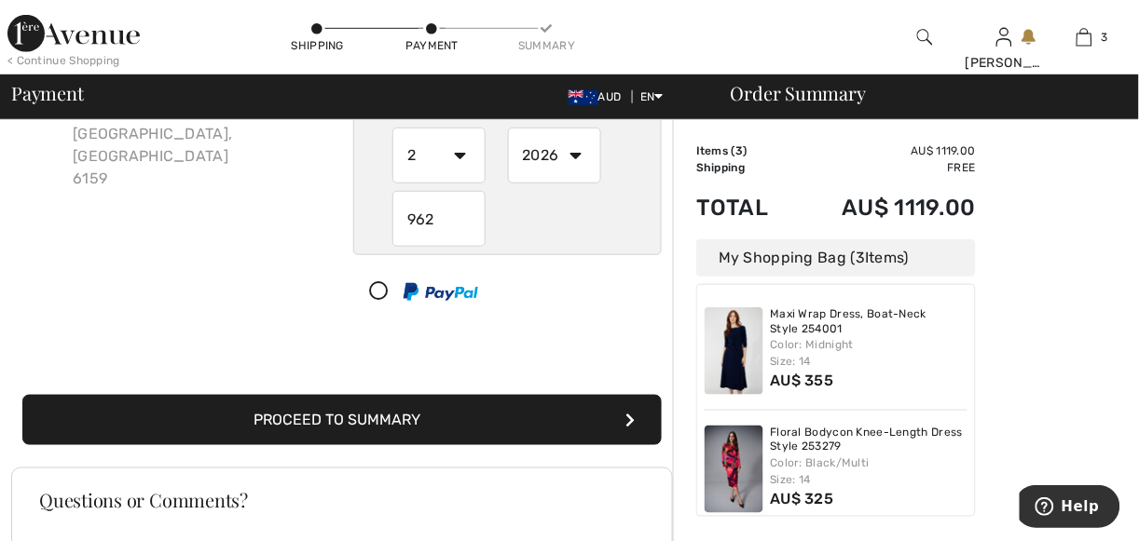
scroll to position [220, 0]
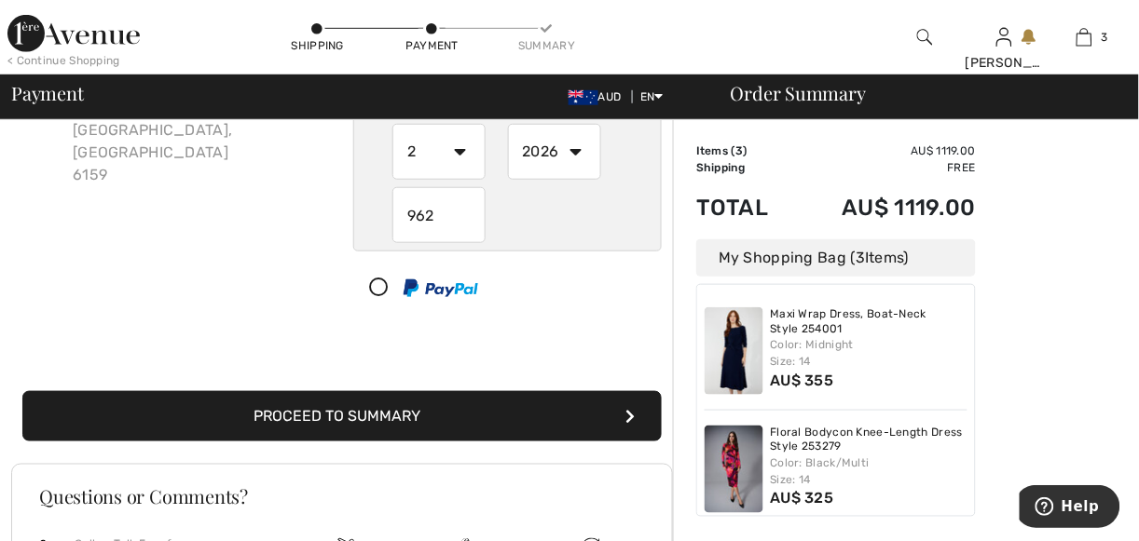
type input "962"
click at [349, 413] on button "Proceed to Summary" at bounding box center [341, 416] width 639 height 50
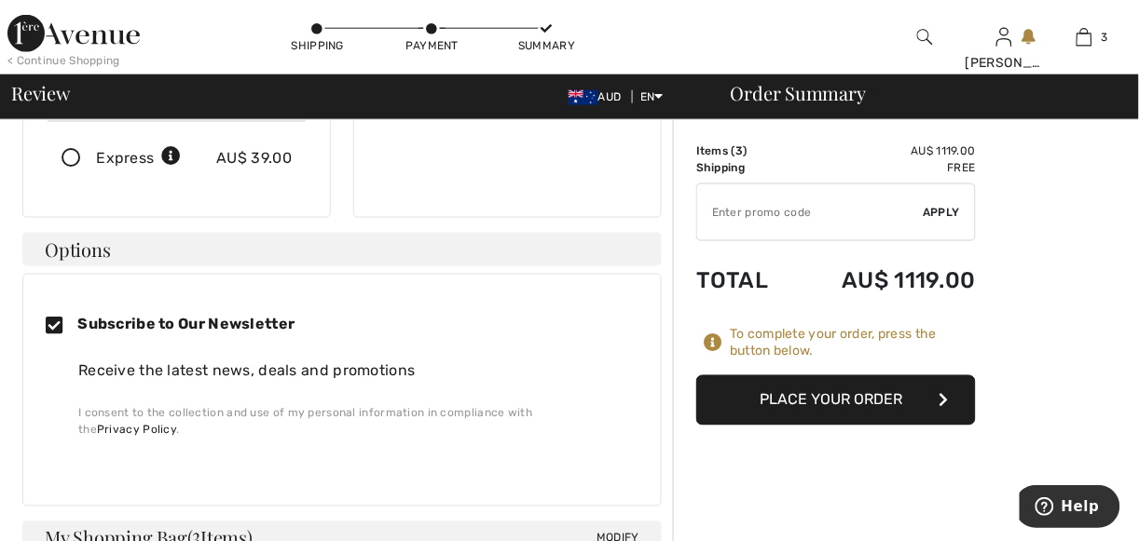
scroll to position [437, 0]
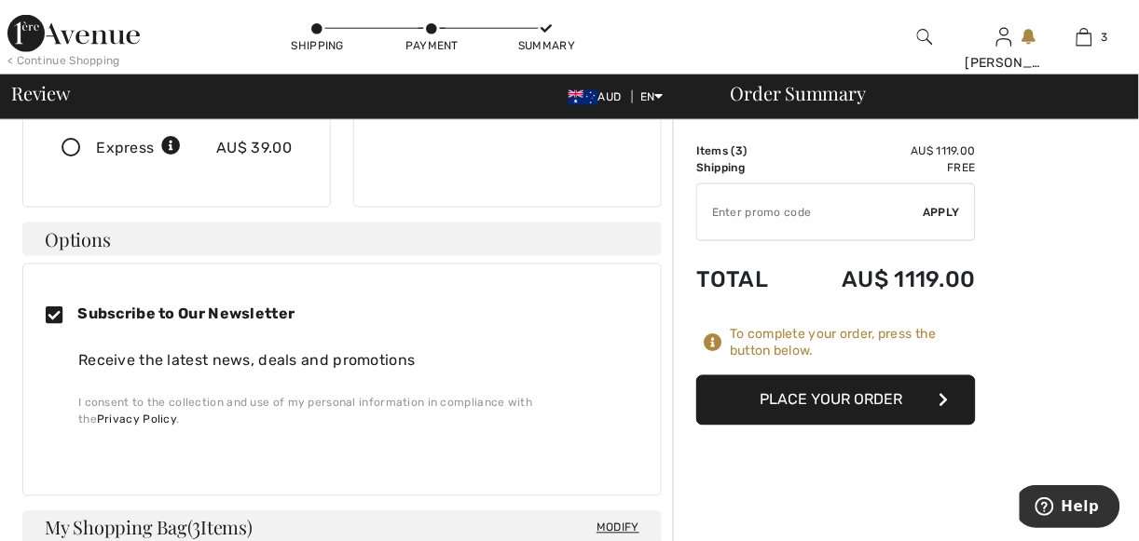
click at [845, 404] on button "Place Your Order" at bounding box center [836, 401] width 280 height 50
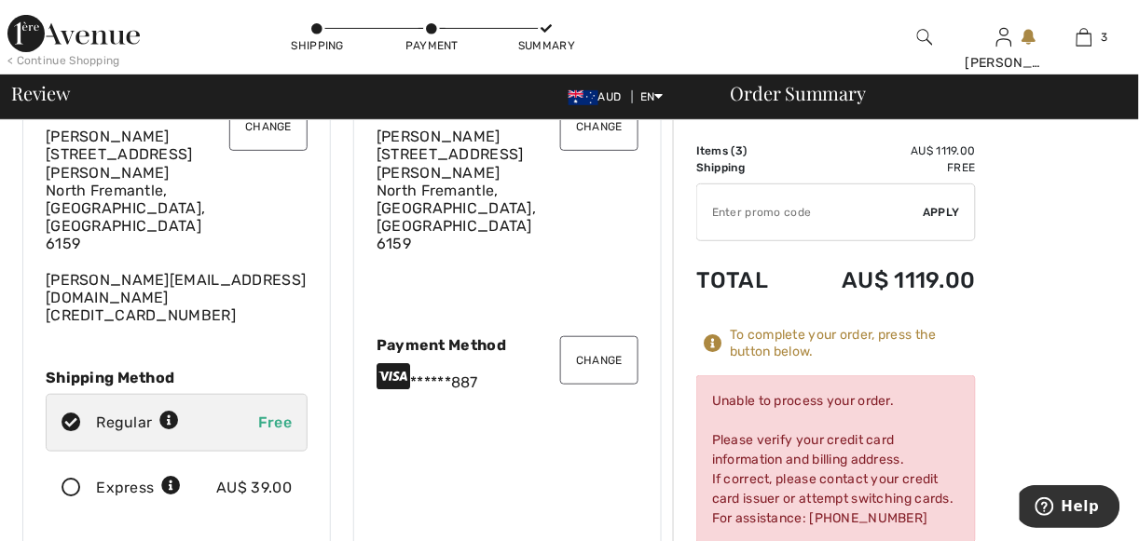
scroll to position [92, 0]
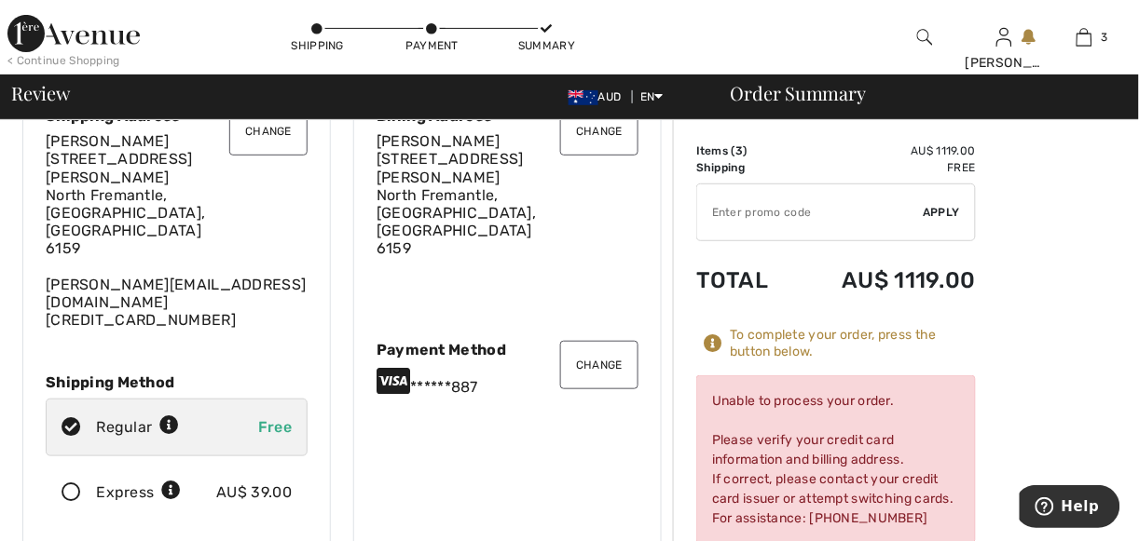
click at [66, 245] on div "[PERSON_NAME] [STREET_ADDRESS][PERSON_NAME] [PERSON_NAME][EMAIL_ADDRESS][DOMAIN…" at bounding box center [177, 230] width 262 height 197
click at [277, 130] on button "Change" at bounding box center [268, 131] width 78 height 48
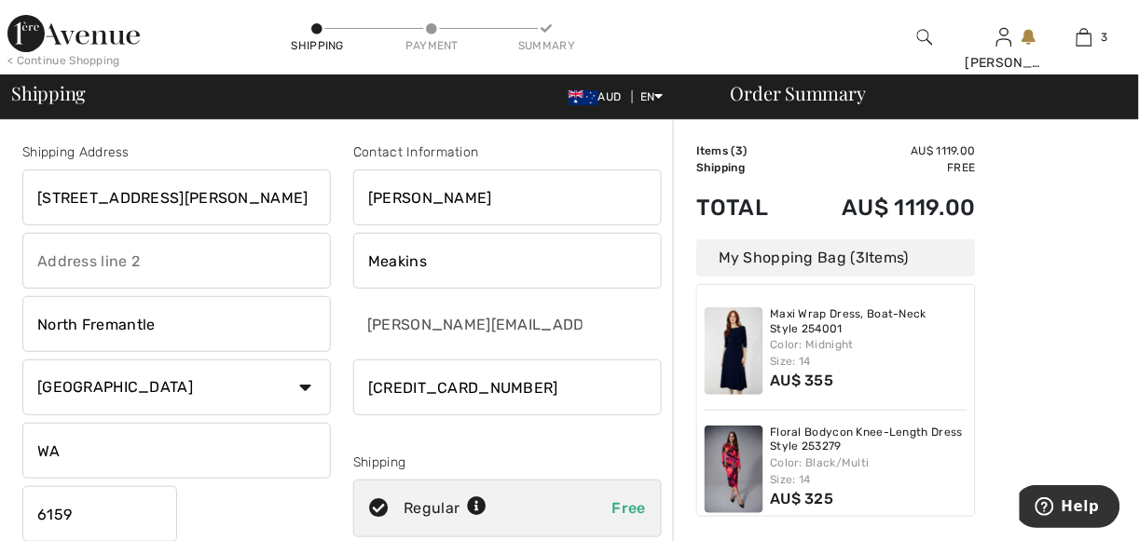
click at [391, 388] on input "phone" at bounding box center [507, 388] width 308 height 56
click at [369, 389] on input "phone" at bounding box center [507, 388] width 308 height 56
click at [370, 386] on input "phone" at bounding box center [507, 388] width 308 height 56
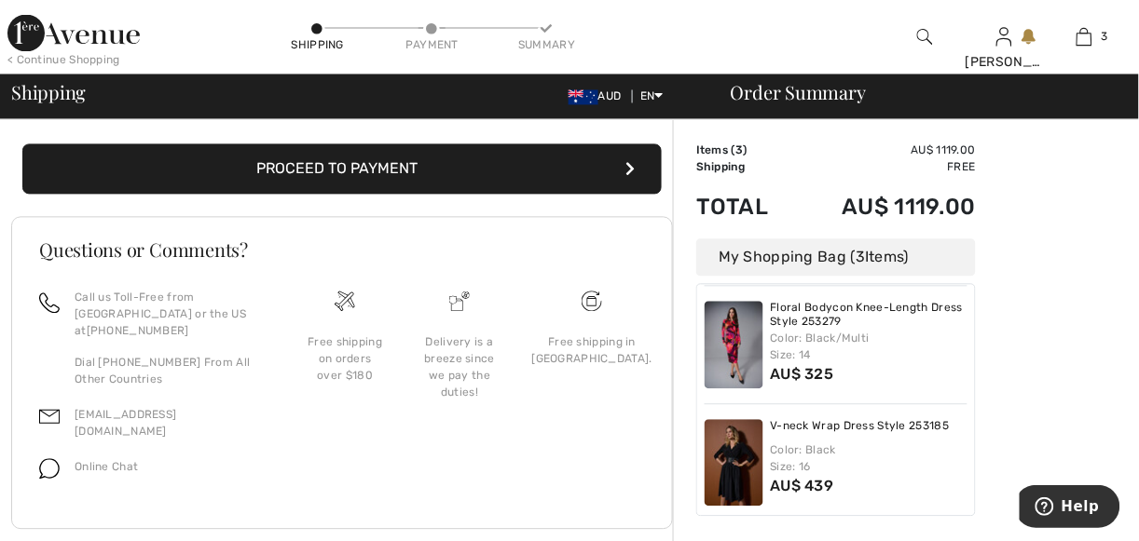
scroll to position [130, 0]
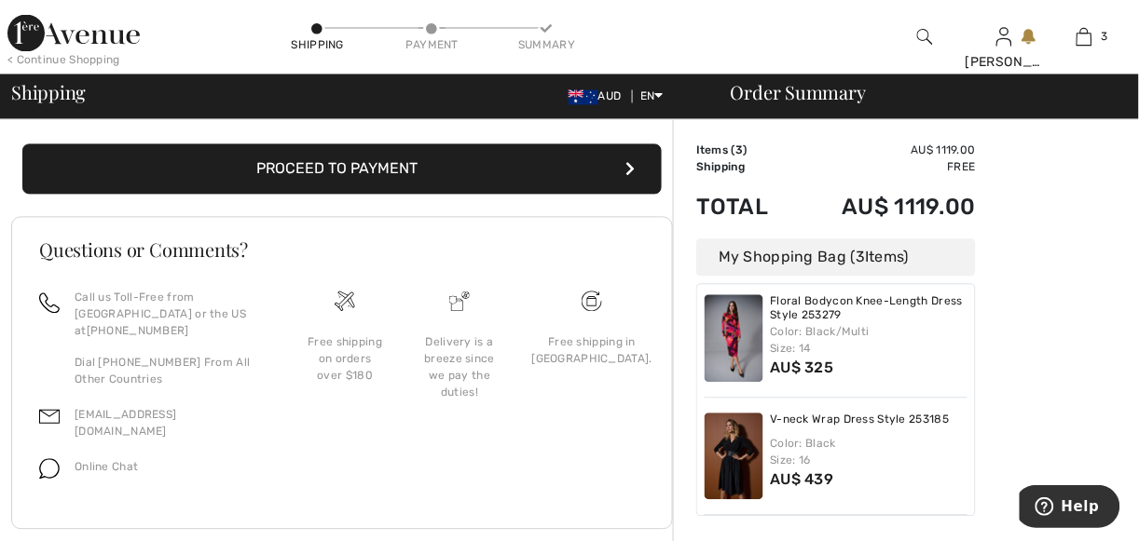
type input "61418947459"
click at [123, 461] on span "Online Chat" at bounding box center [106, 467] width 63 height 13
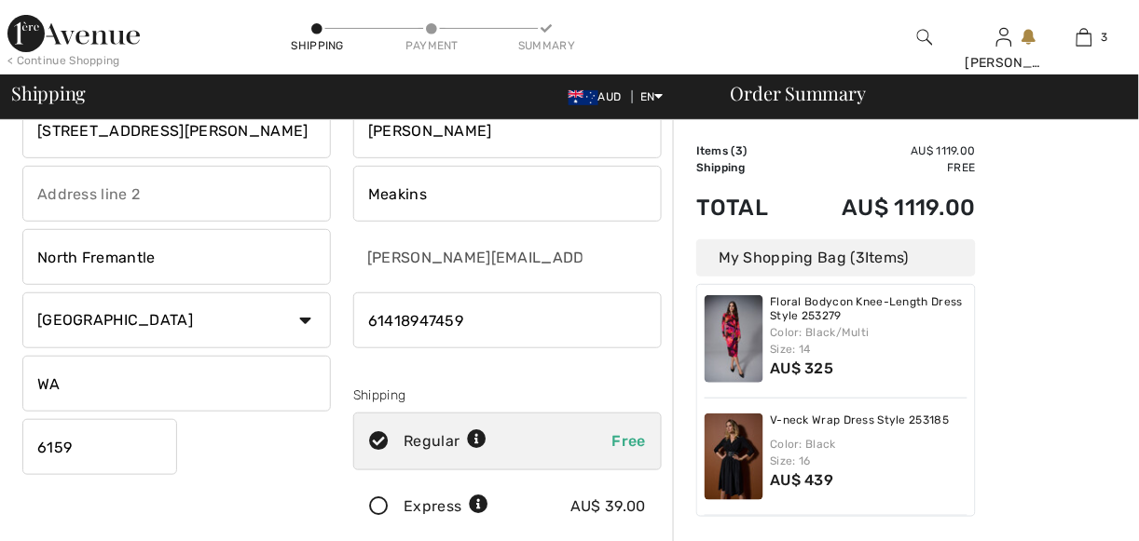
scroll to position [0, 0]
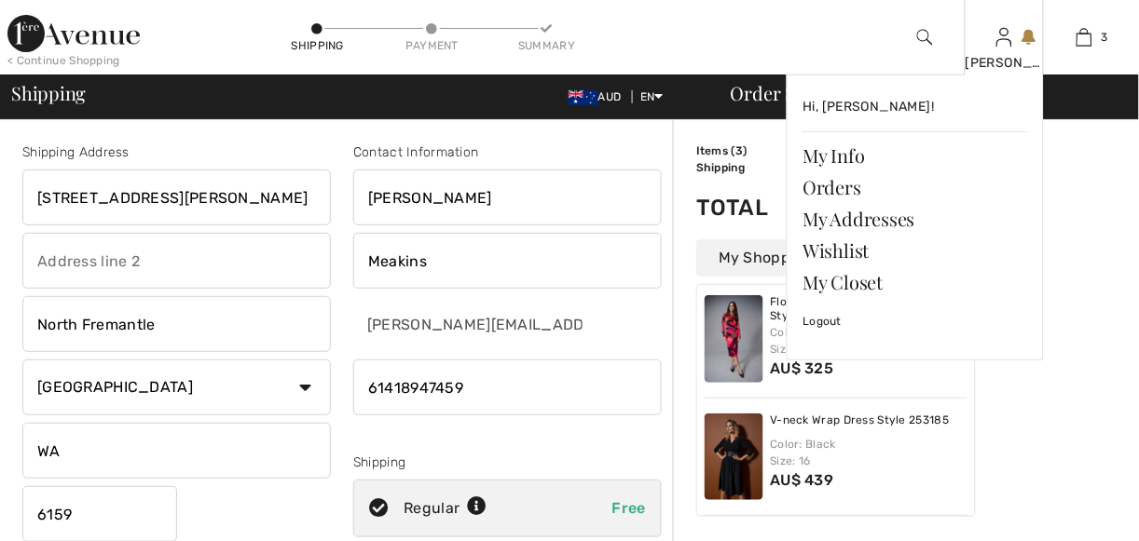
click at [1012, 34] on link at bounding box center [1004, 37] width 16 height 18
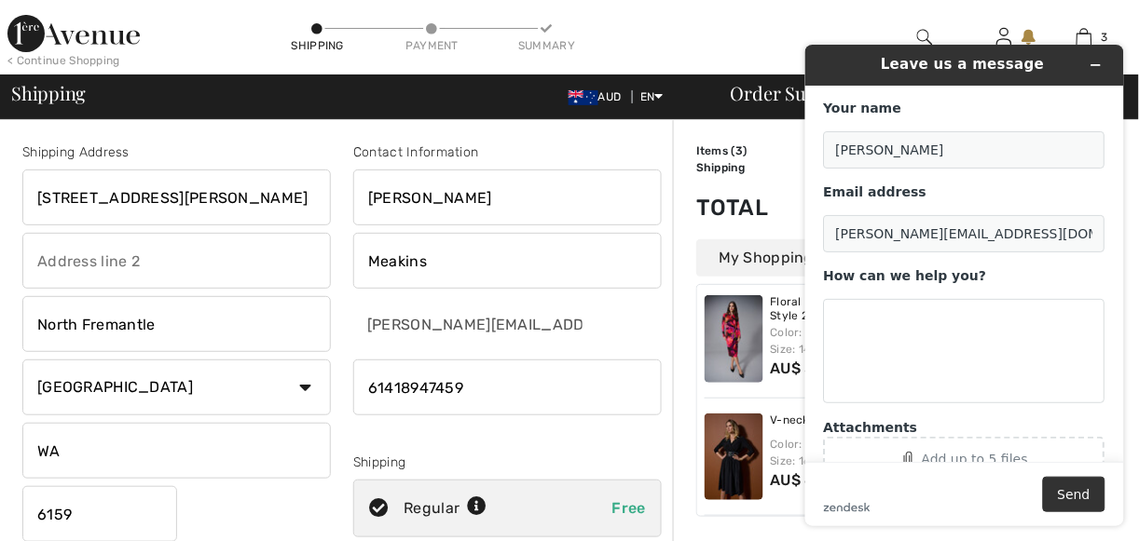
click at [794, 15] on div "< Continue Shopping Shipping Payment Summary [PERSON_NAME] Hi, [PERSON_NAME]! M…" at bounding box center [569, 37] width 1139 height 75
click at [1098, 61] on icon "Minimize widget" at bounding box center [1094, 64] width 13 height 13
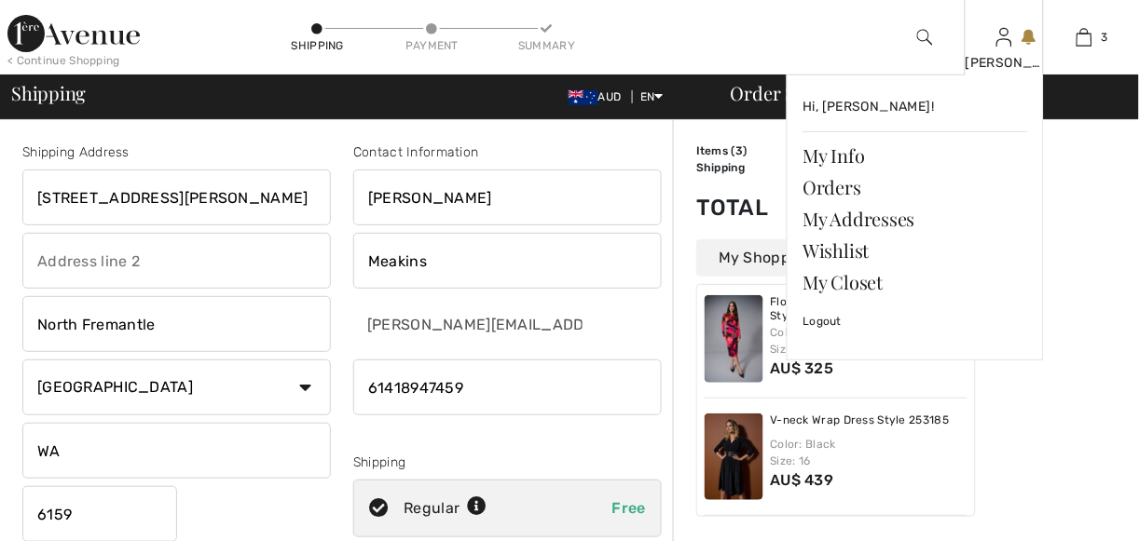
click at [1004, 43] on img at bounding box center [1004, 37] width 16 height 22
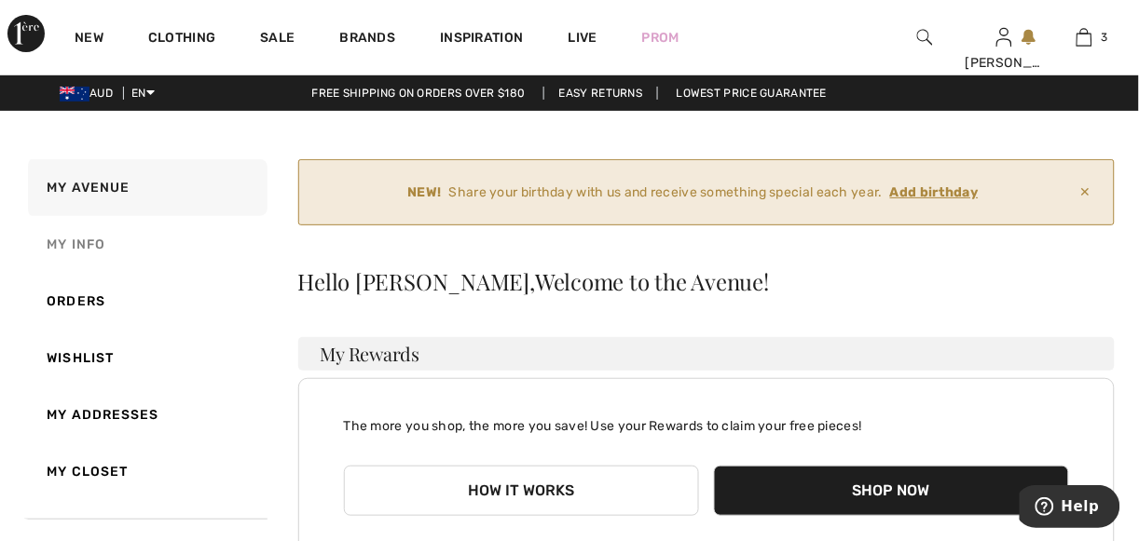
click at [77, 240] on link "My Info" at bounding box center [145, 244] width 243 height 57
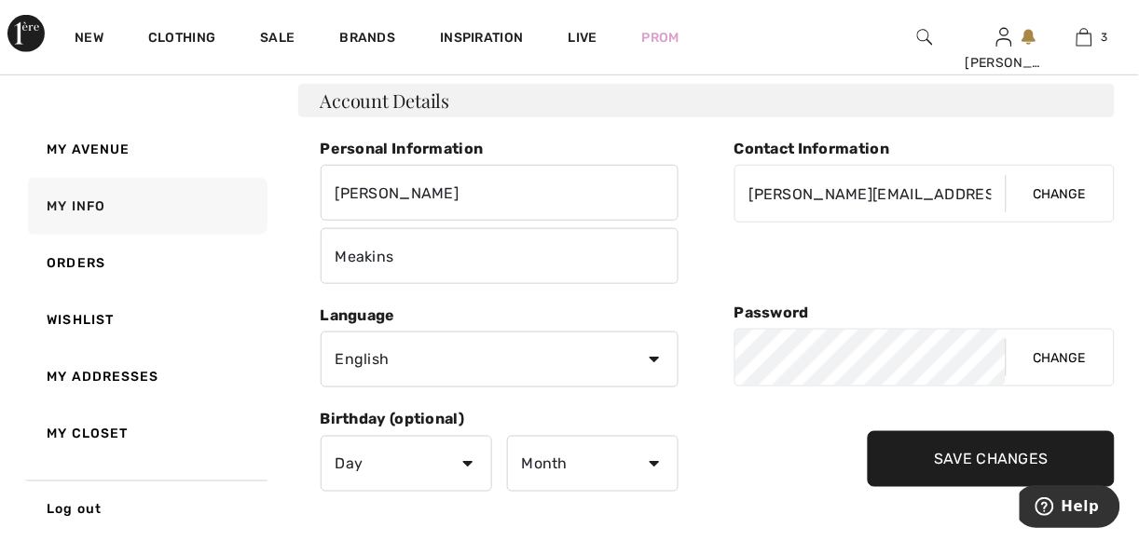
scroll to position [218, 0]
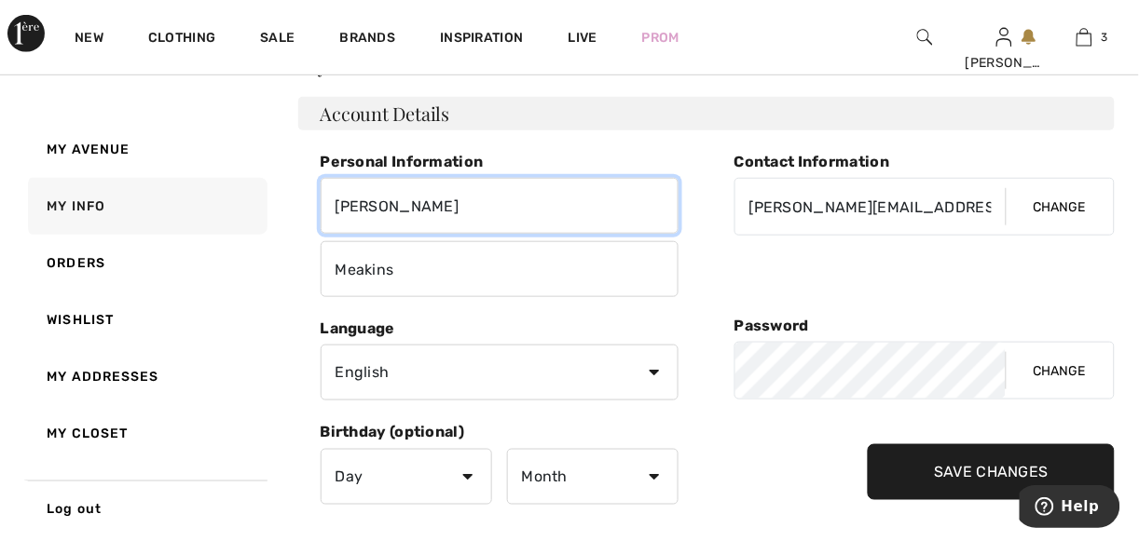
click at [334, 209] on input "[PERSON_NAME]" at bounding box center [500, 206] width 358 height 56
click at [455, 204] on input "Ms [PERSON_NAME]" at bounding box center [500, 206] width 358 height 56
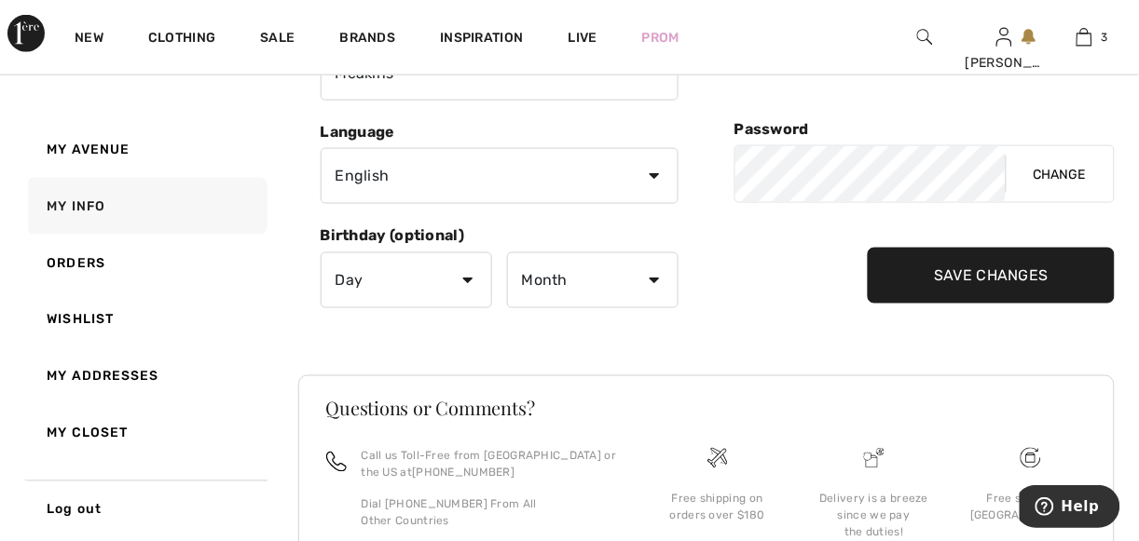
scroll to position [418, 0]
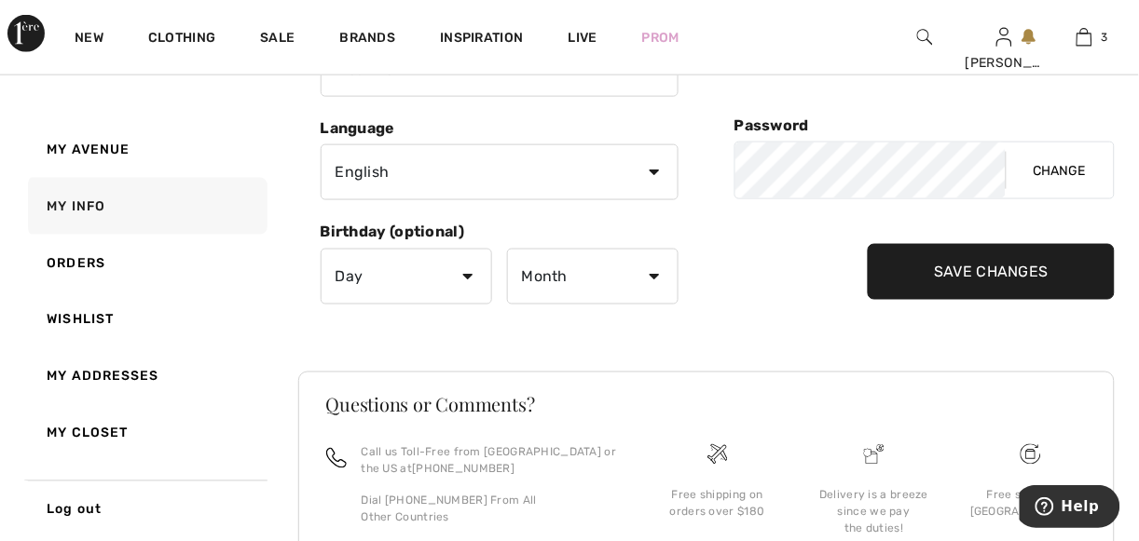
type input "Ms [PERSON_NAME]"
click at [473, 271] on select "Day 1 2 3 4 5 6 7 8 9 10 11 12 13 14 15 16 17 18 19 20 21 22 23 24 25 26 27 28 …" at bounding box center [406, 277] width 171 height 56
select select "5"
click at [321, 249] on select "Day 1 2 3 4 5 6 7 8 9 10 11 12 13 14 15 16 17 18 19 20 21 22 23 24 25 26 27 28 …" at bounding box center [406, 277] width 171 height 56
click at [659, 271] on select "Month January February March April May June July August September October Novem…" at bounding box center [592, 277] width 171 height 56
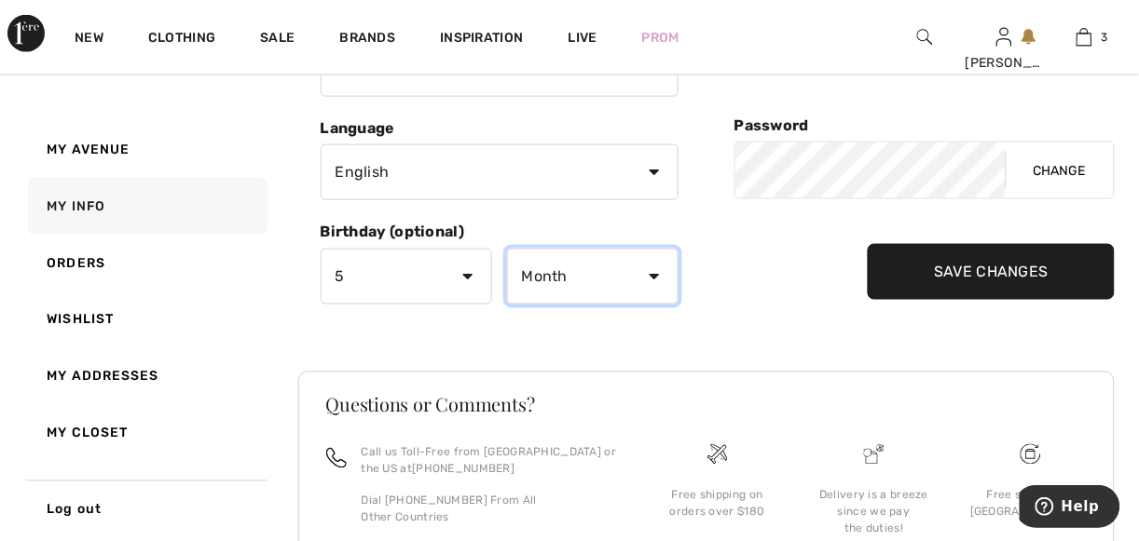
select select "8"
click at [507, 249] on select "Month January February March April May June July August September October Novem…" at bounding box center [592, 277] width 171 height 56
click at [980, 281] on input "Save Changes" at bounding box center [991, 272] width 247 height 56
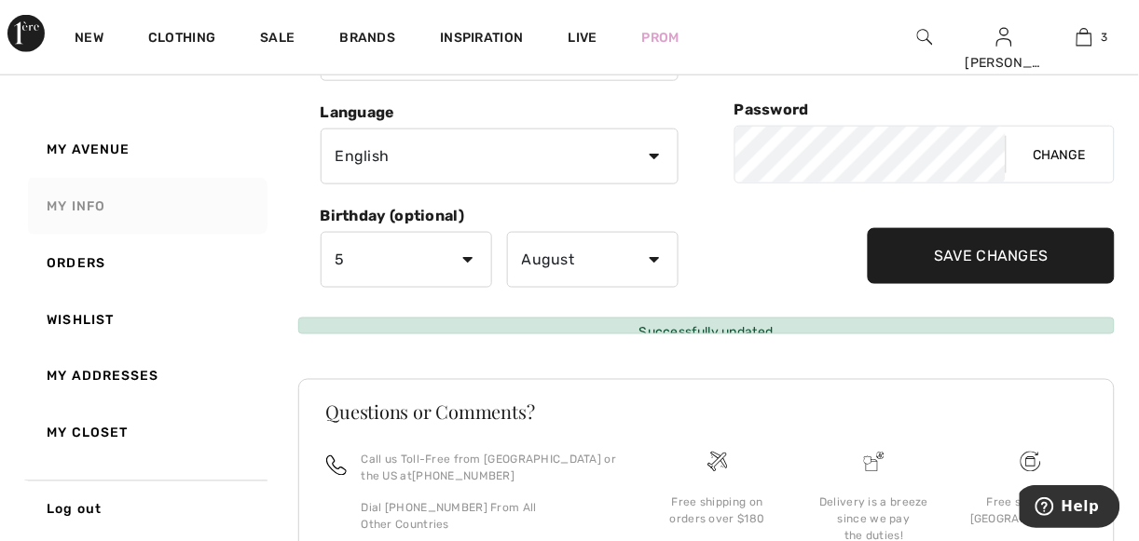
scroll to position [308, 0]
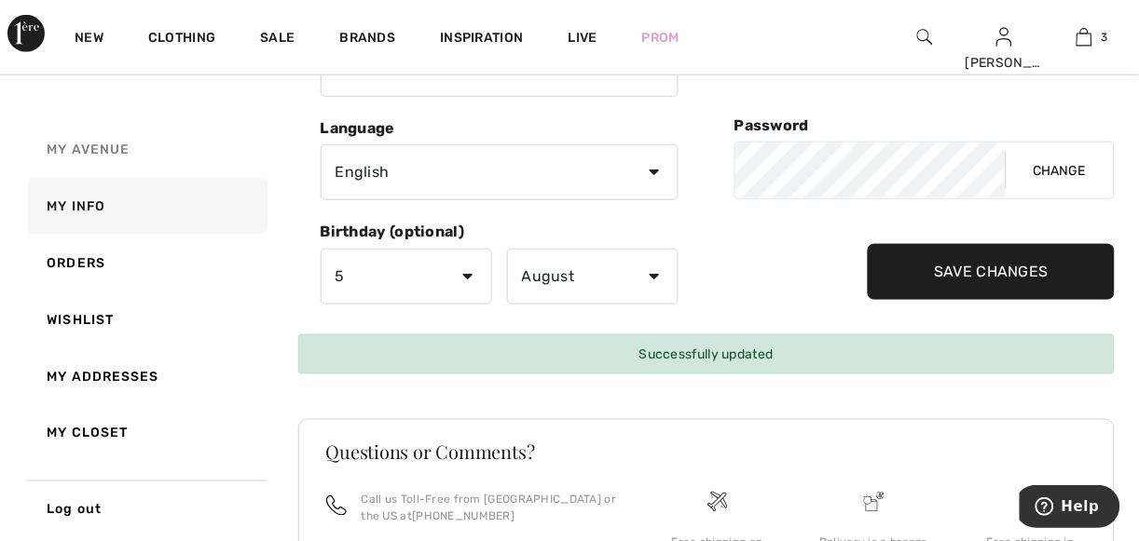
click at [104, 147] on span "My Avenue" at bounding box center [88, 150] width 83 height 16
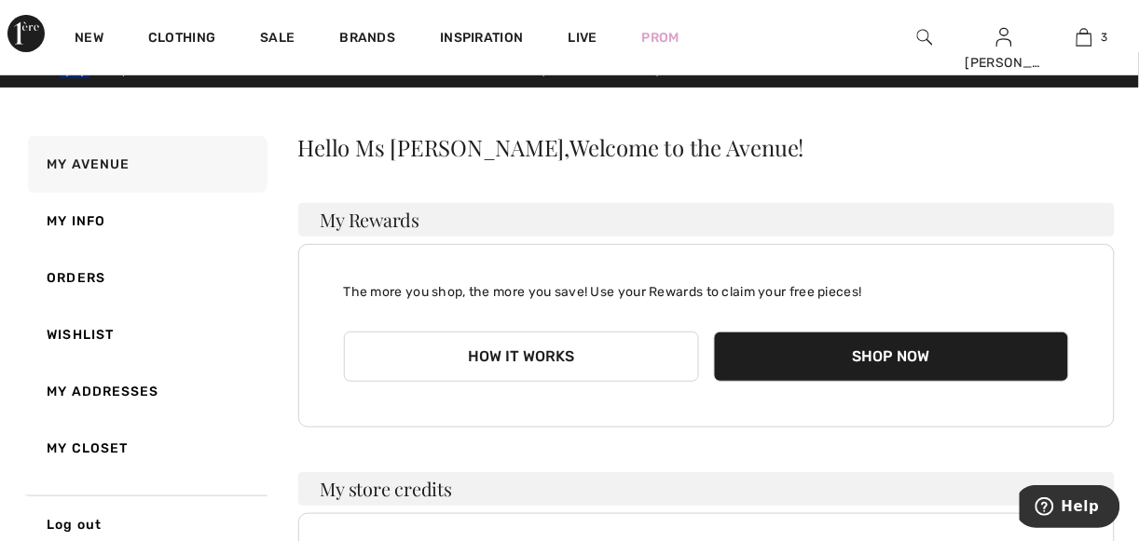
scroll to position [0, 0]
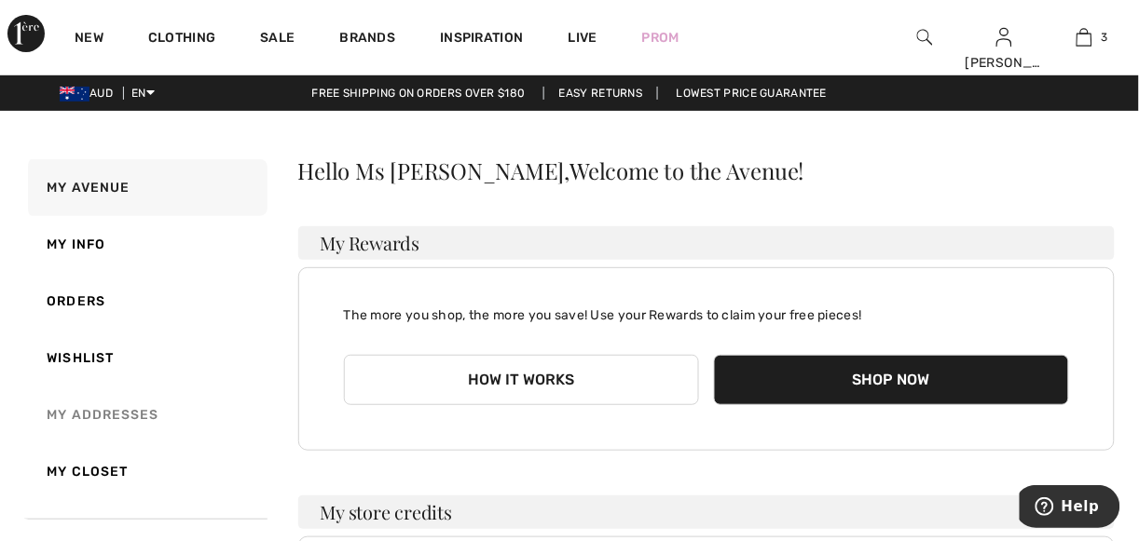
click at [106, 410] on link "My Addresses" at bounding box center [145, 415] width 243 height 57
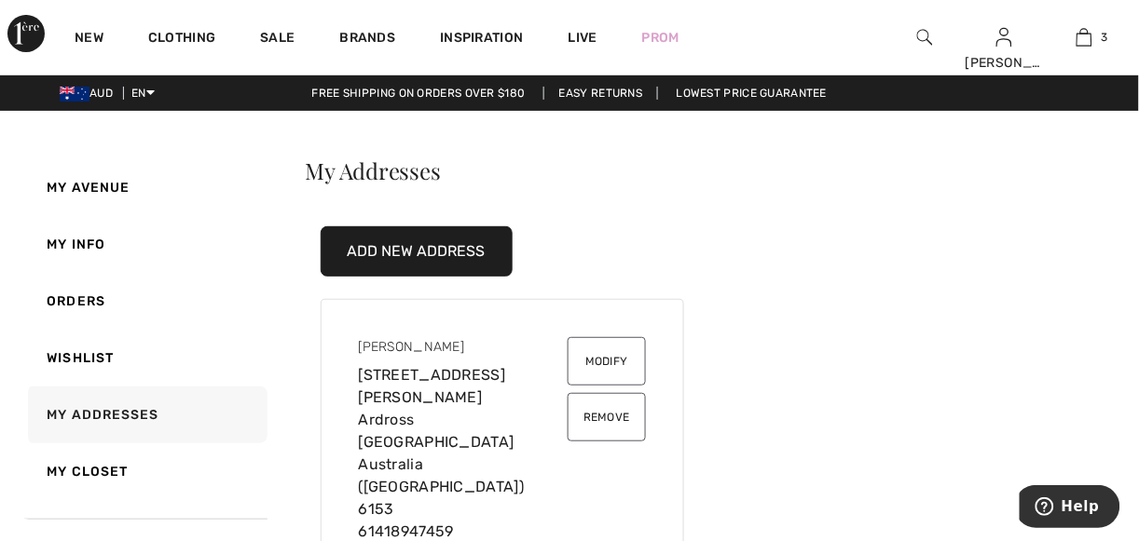
click at [601, 359] on button "Modify" at bounding box center [607, 361] width 78 height 48
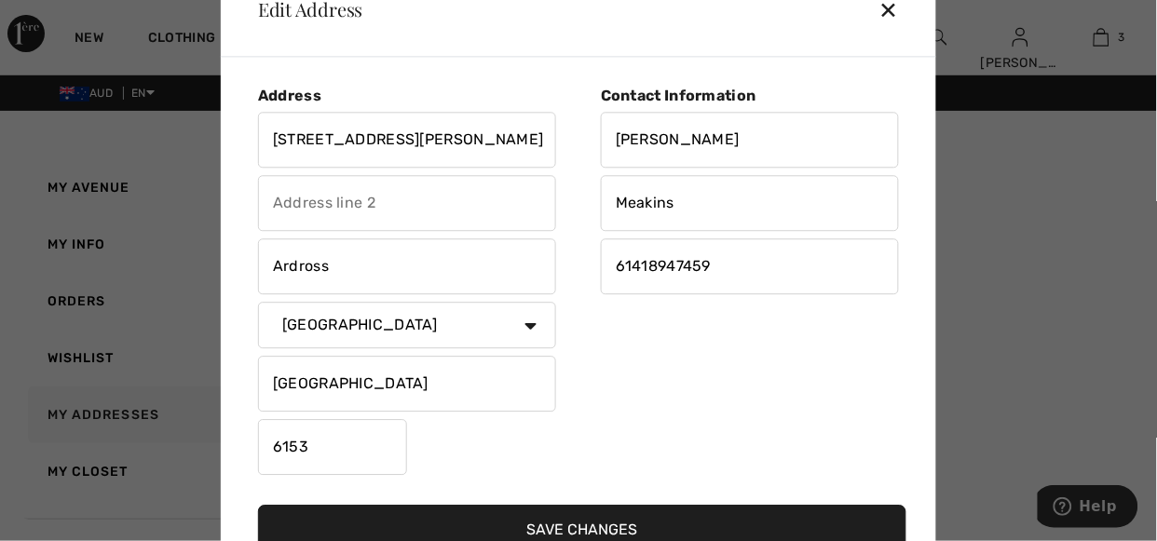
drag, startPoint x: 409, startPoint y: 141, endPoint x: 273, endPoint y: 142, distance: 136.1
click at [273, 142] on input "8 Kearns Crescent" at bounding box center [407, 140] width 298 height 56
type input "30 Alfred Rd"
drag, startPoint x: 368, startPoint y: 267, endPoint x: 271, endPoint y: 275, distance: 97.3
click at [271, 275] on input "Ardross" at bounding box center [407, 267] width 298 height 56
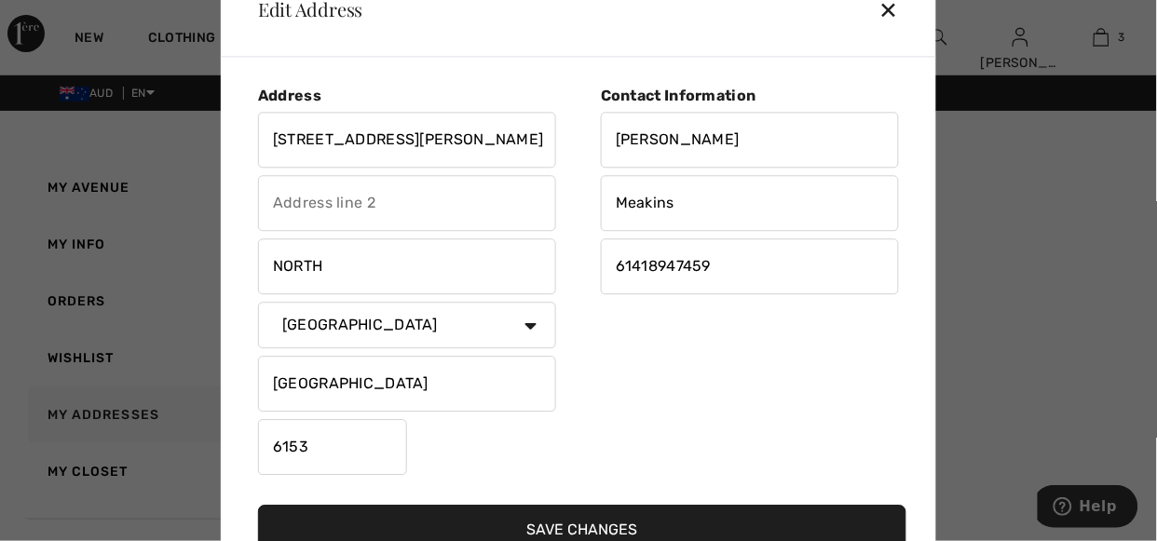
type input "NORTH FREMANTLE"
drag, startPoint x: 325, startPoint y: 456, endPoint x: 302, endPoint y: 452, distance: 23.6
click at [302, 452] on input "6153" at bounding box center [332, 447] width 149 height 56
type input "6159"
click at [616, 141] on input "Adrienne" at bounding box center [750, 140] width 298 height 56
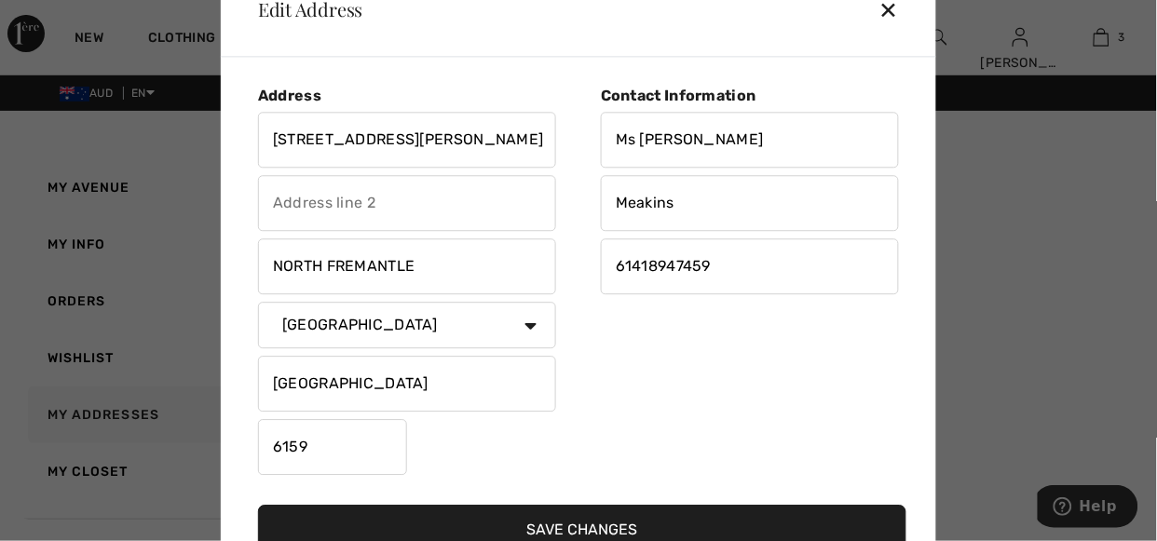
click at [732, 137] on input "Ms Adrienne" at bounding box center [750, 140] width 298 height 56
type input "Ms [PERSON_NAME]"
click at [618, 268] on input "61418947459" at bounding box center [750, 267] width 298 height 56
click at [631, 269] on input "61418947459" at bounding box center [750, 267] width 298 height 56
click at [635, 267] on input "61418947459" at bounding box center [750, 267] width 298 height 56
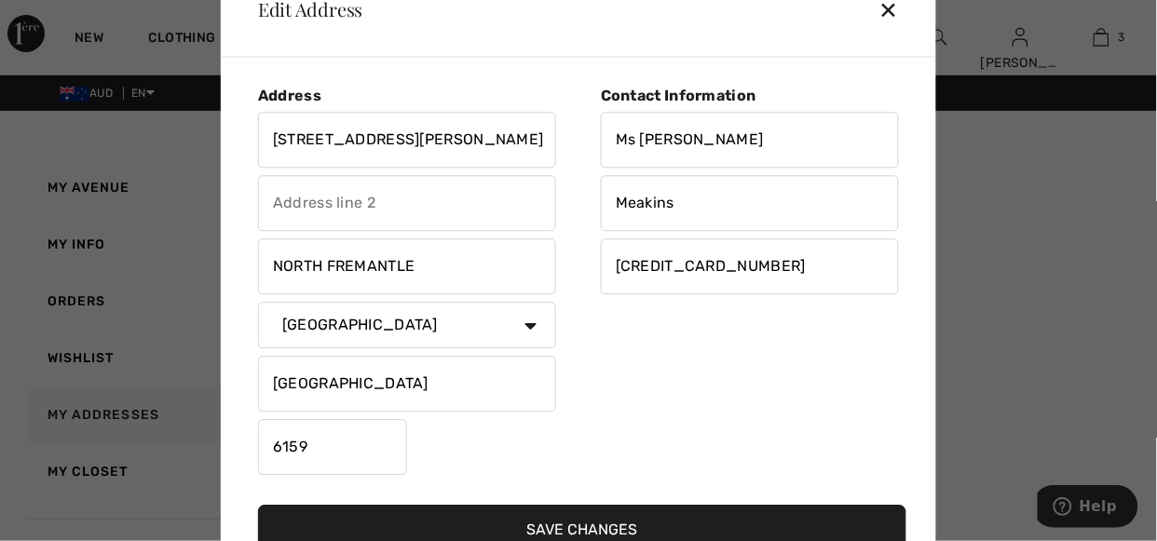
type input "610418947459"
click at [544, 524] on button "Save Changes" at bounding box center [582, 530] width 649 height 50
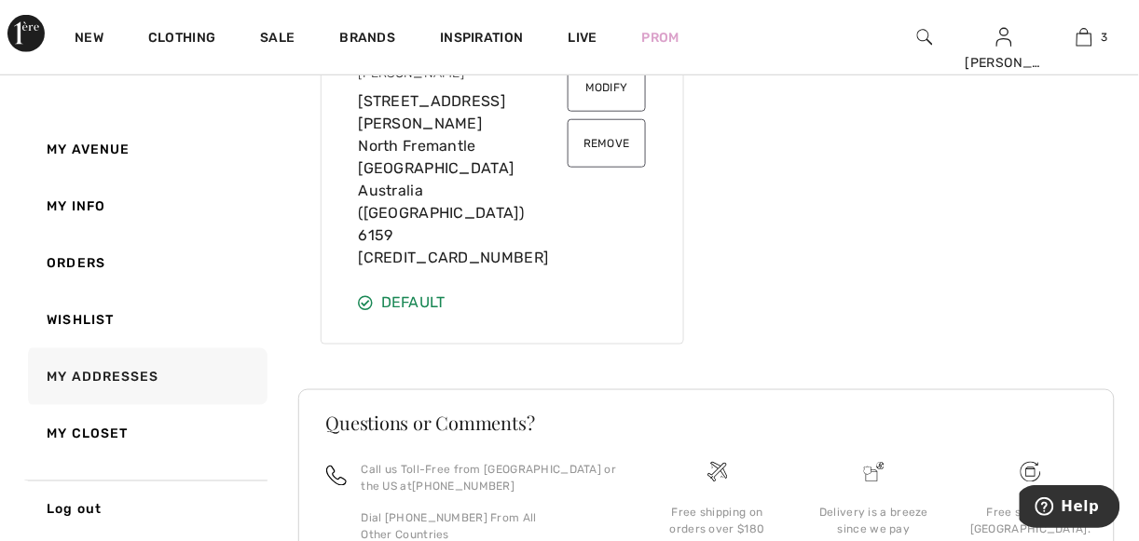
scroll to position [268, 0]
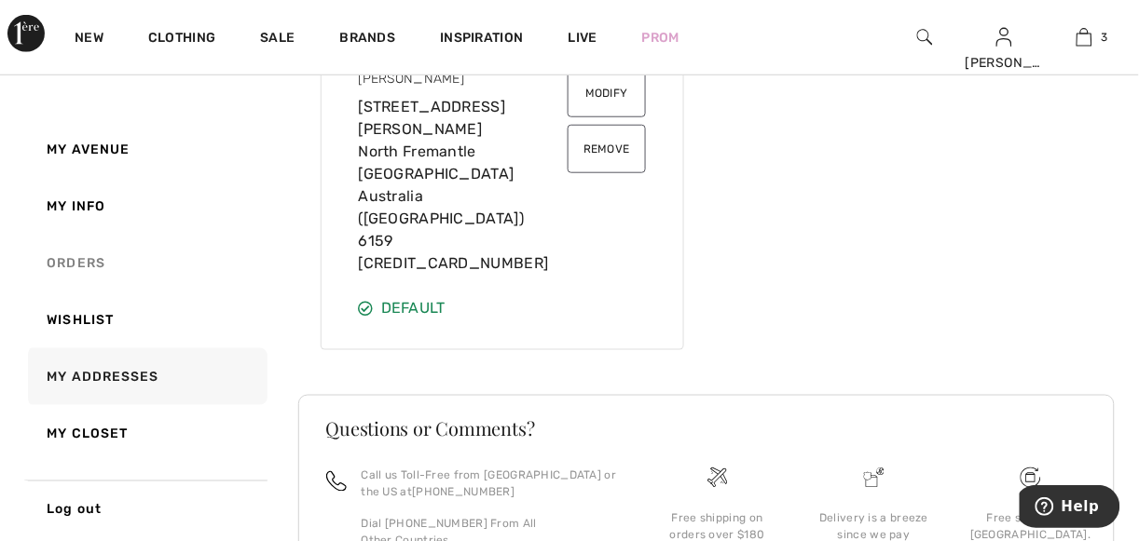
click at [84, 261] on link "Orders" at bounding box center [145, 263] width 243 height 57
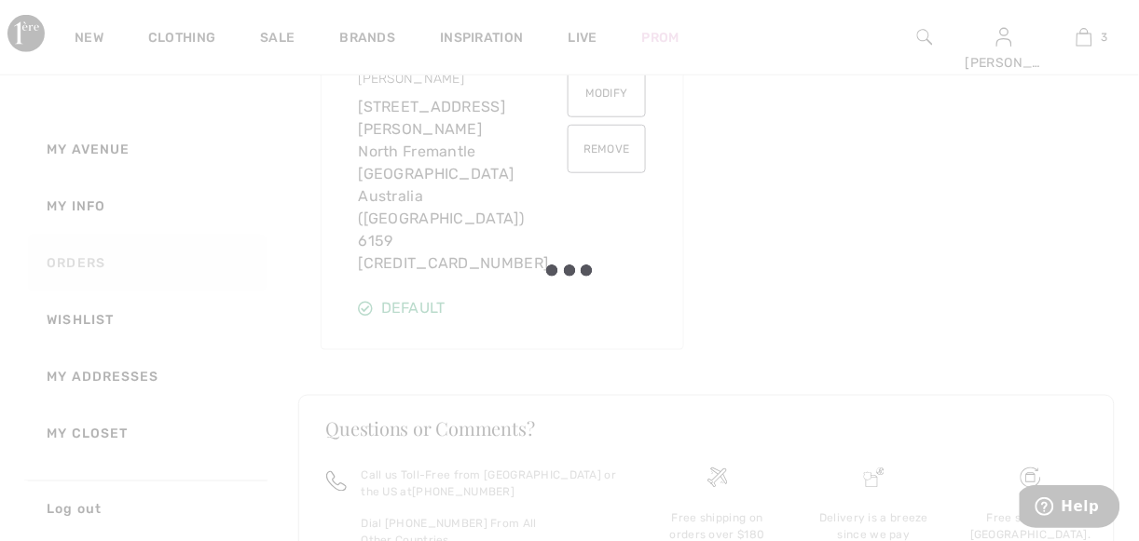
scroll to position [250, 0]
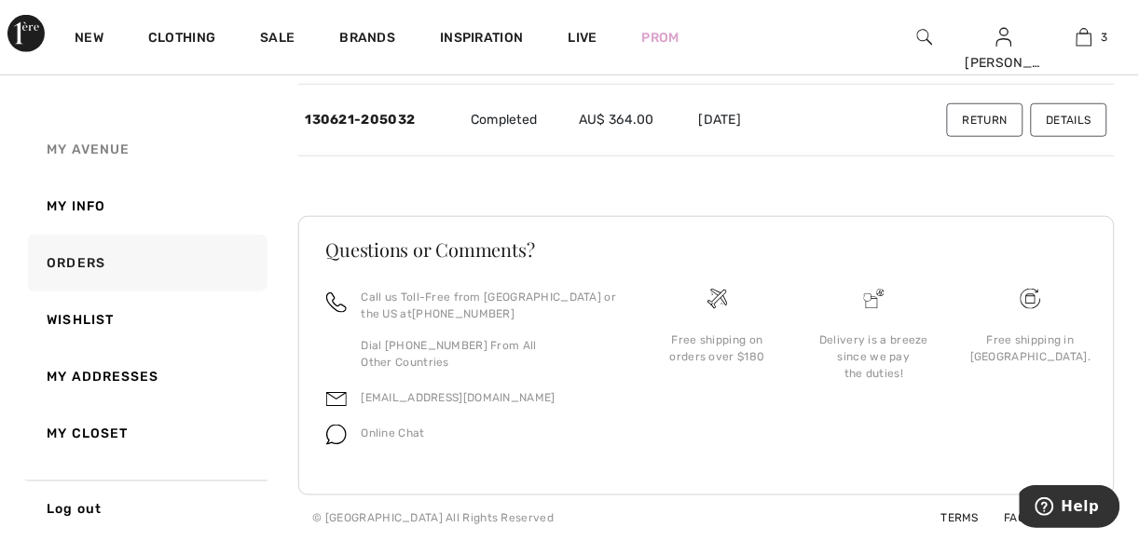
click at [89, 143] on span "My Avenue" at bounding box center [88, 150] width 83 height 16
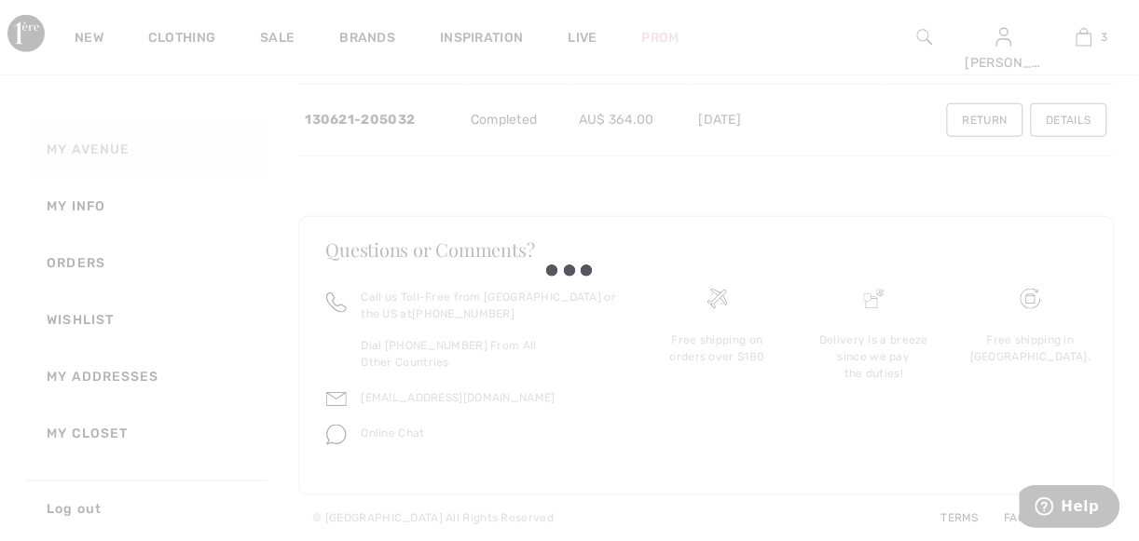
scroll to position [268, 0]
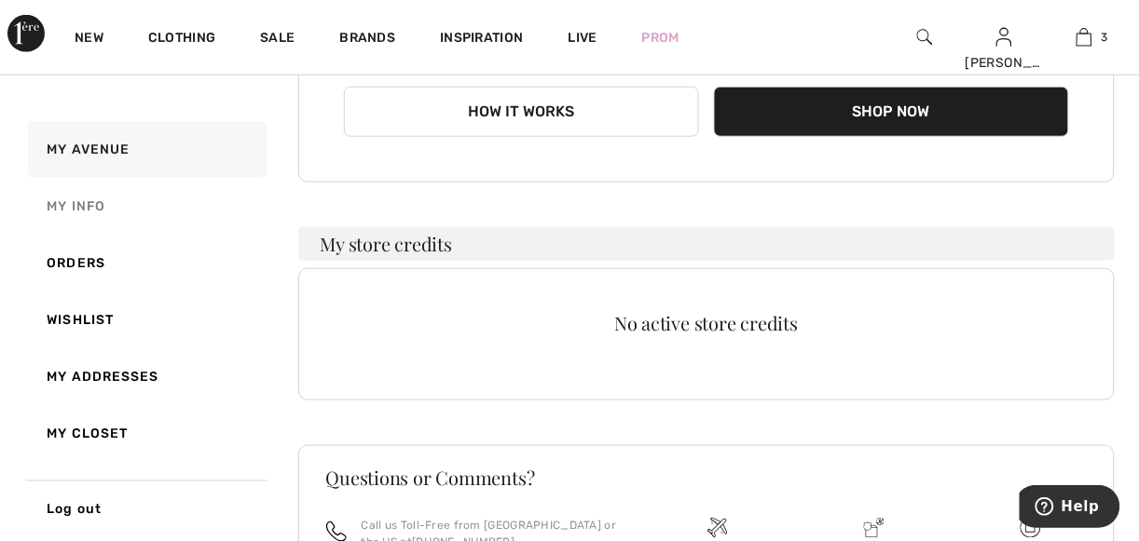
click at [99, 211] on link "My Info" at bounding box center [145, 206] width 243 height 57
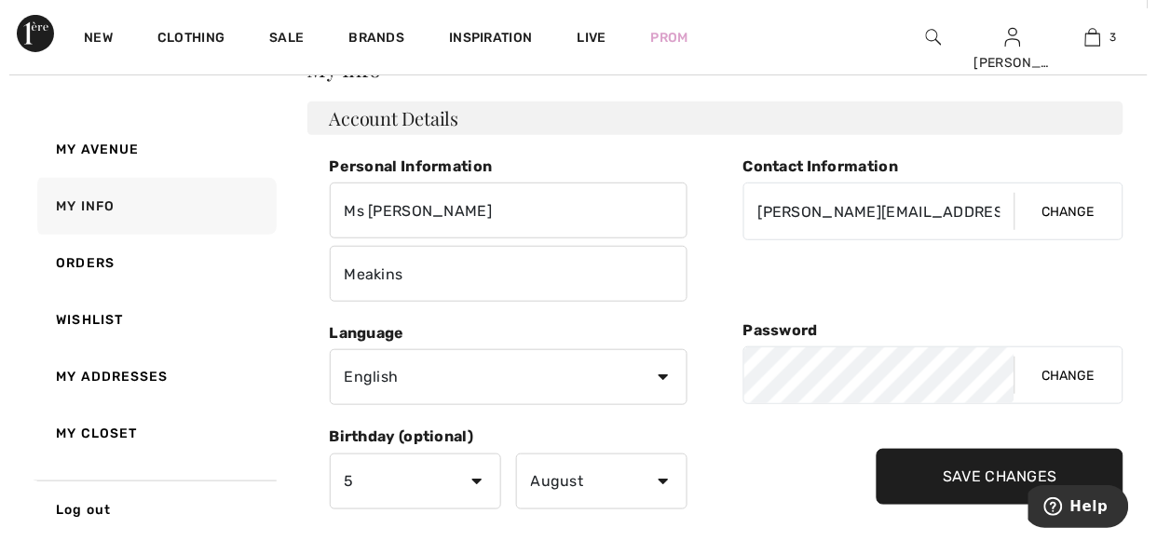
scroll to position [99, 0]
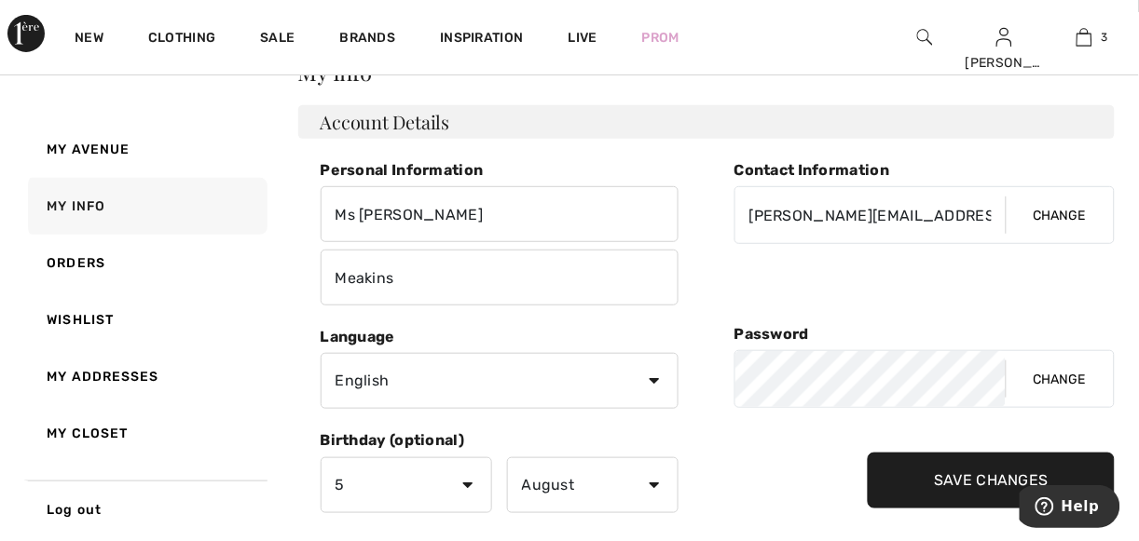
click at [1054, 379] on button "Change" at bounding box center [1060, 379] width 108 height 56
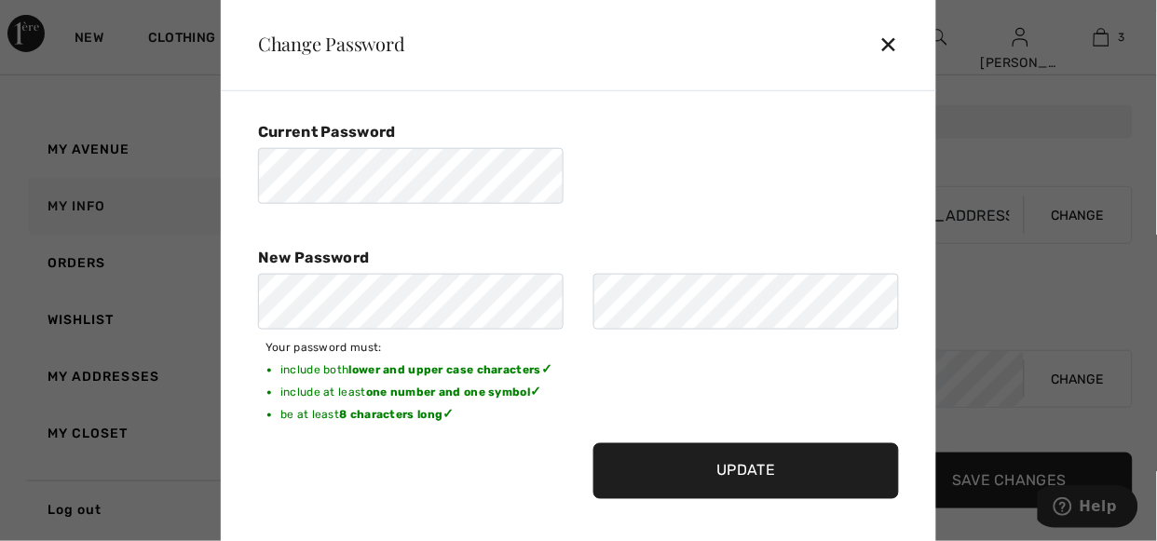
click at [763, 474] on input "Update" at bounding box center [747, 472] width 306 height 56
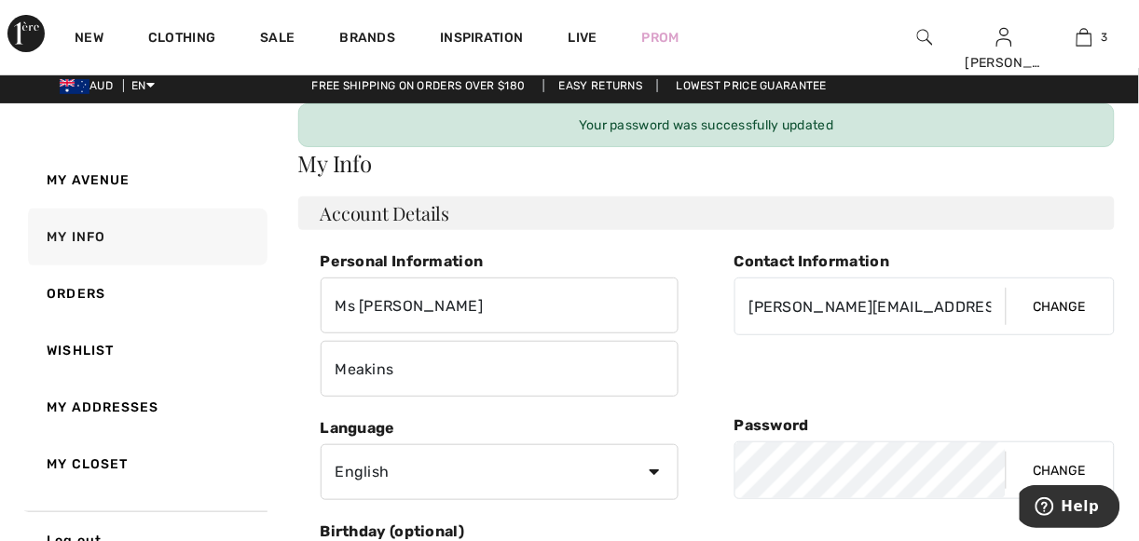
scroll to position [0, 0]
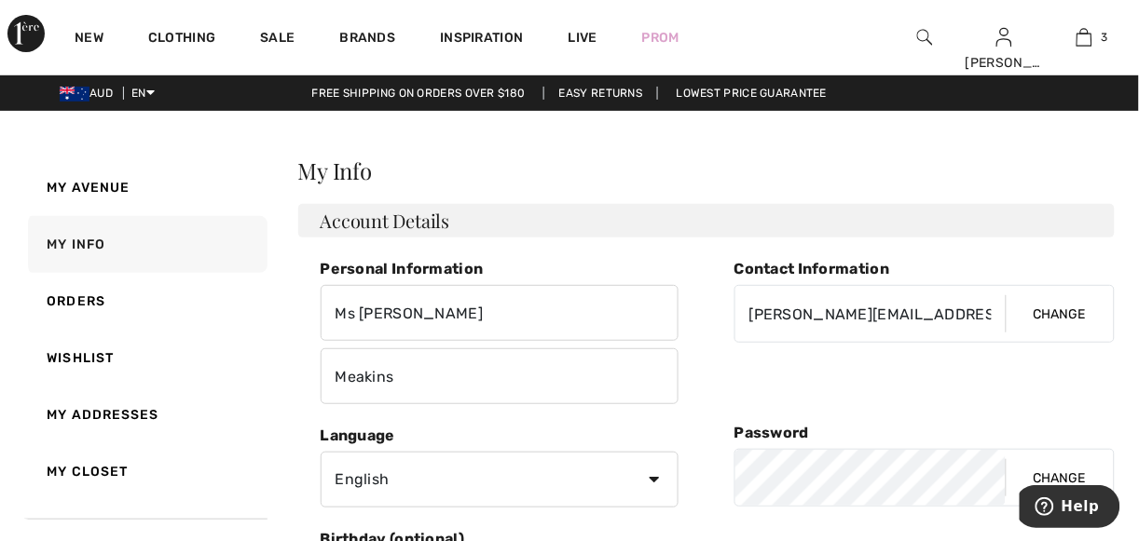
click at [1062, 472] on button "Change" at bounding box center [1060, 478] width 108 height 56
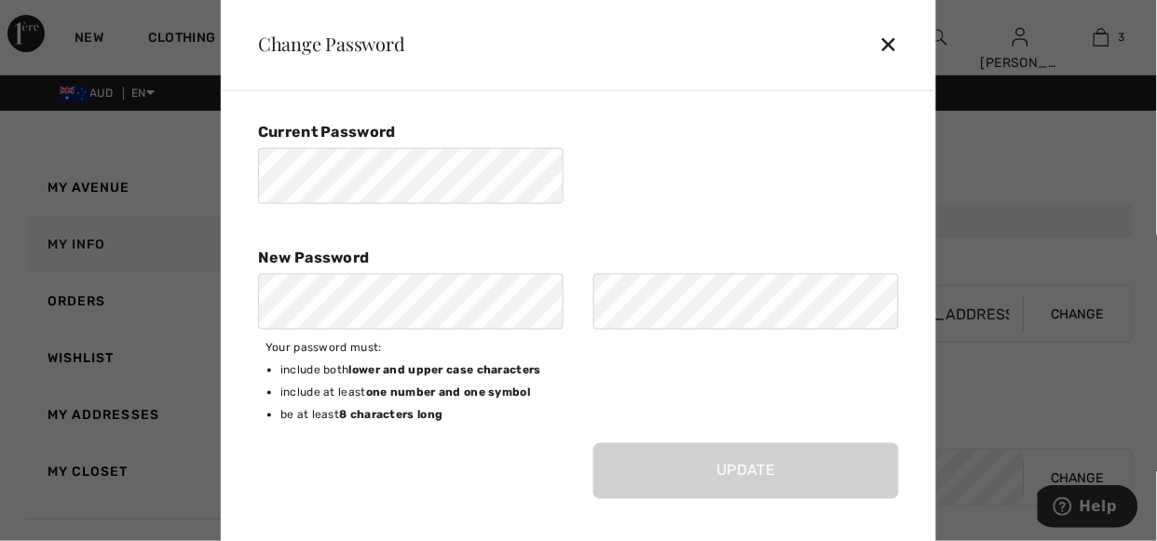
click at [818, 215] on div "Current Password New Password" at bounding box center [578, 228] width 641 height 216
click at [885, 36] on div "✕" at bounding box center [897, 43] width 34 height 39
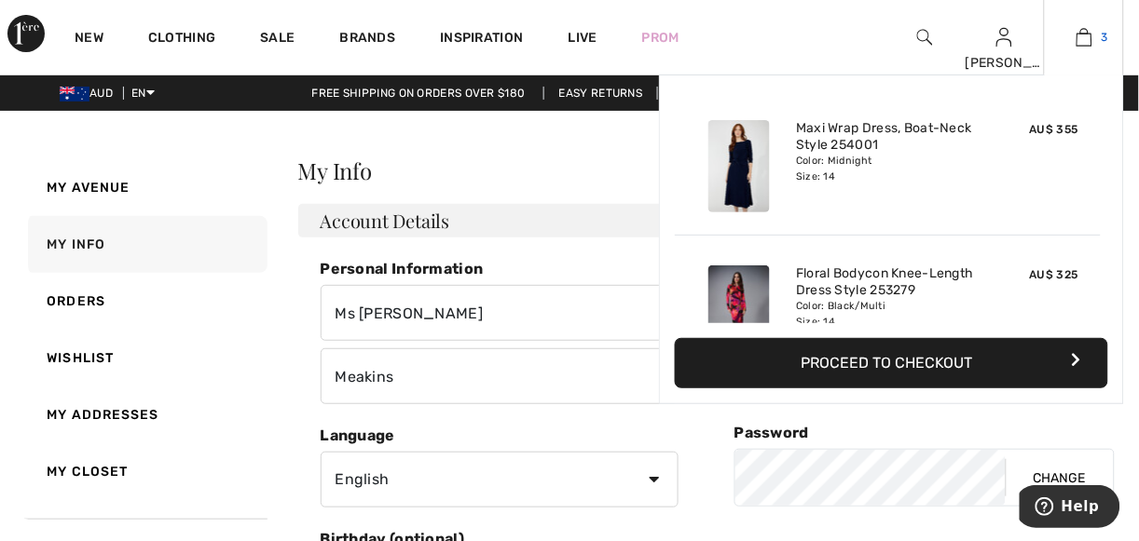
click at [1082, 34] on img at bounding box center [1084, 37] width 16 height 22
click at [986, 362] on button "Proceed to Checkout" at bounding box center [891, 363] width 433 height 50
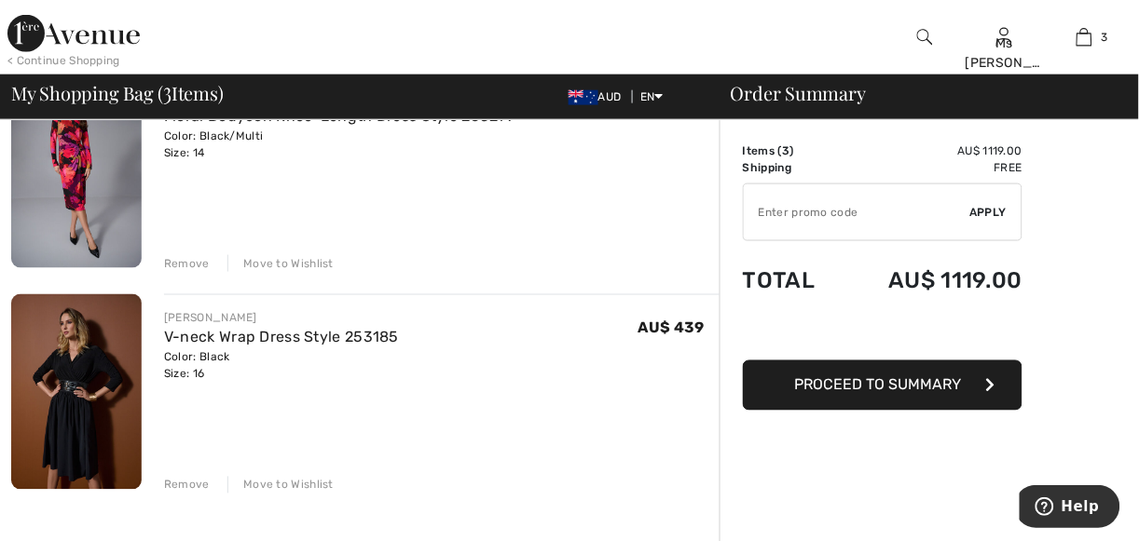
scroll to position [430, 0]
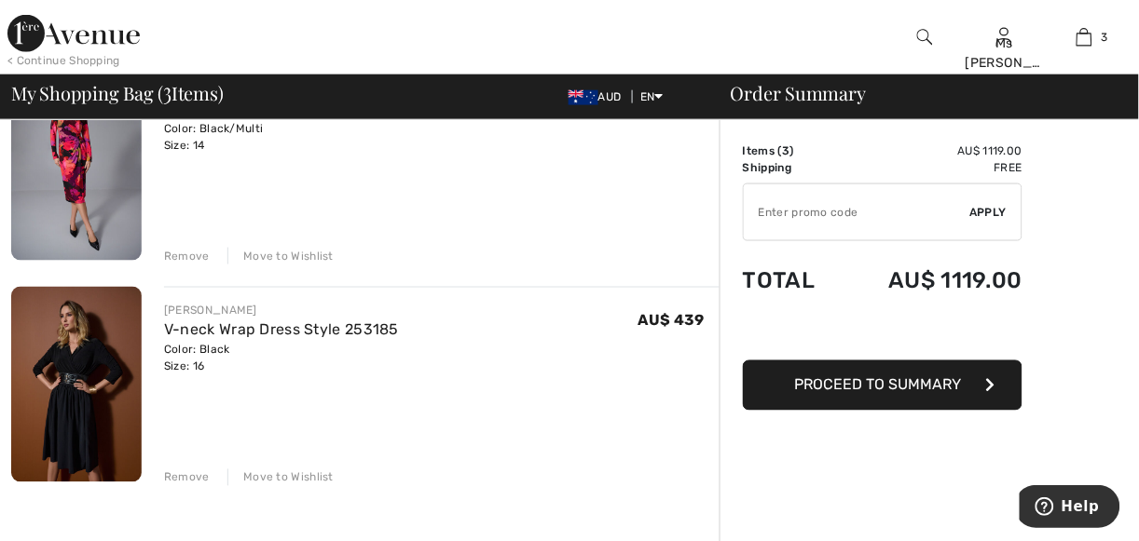
click at [871, 382] on span "Proceed to Summary" at bounding box center [878, 386] width 167 height 18
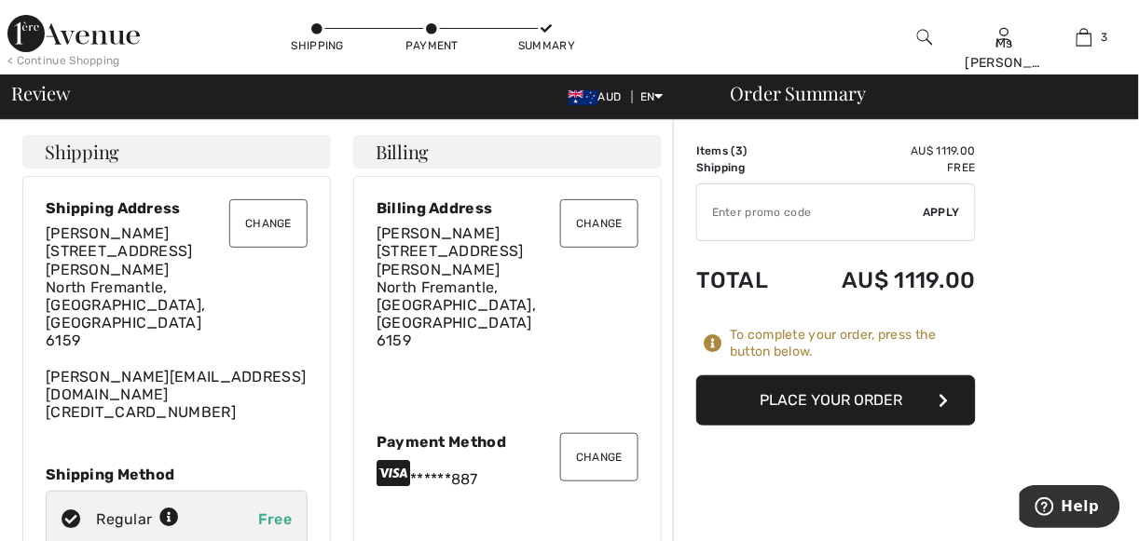
click at [811, 404] on button "Place Your Order" at bounding box center [836, 401] width 280 height 50
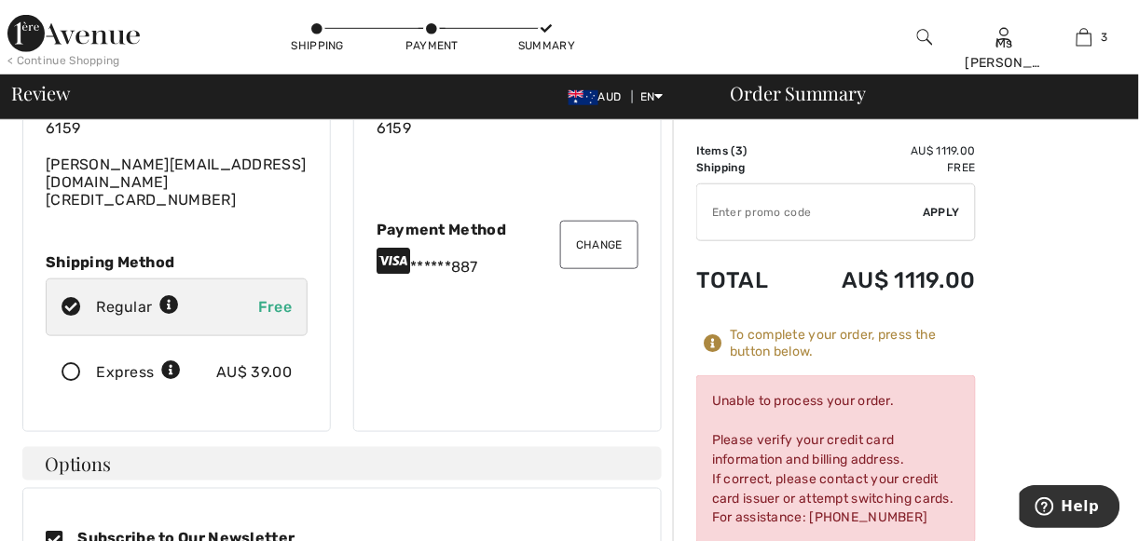
scroll to position [242, 0]
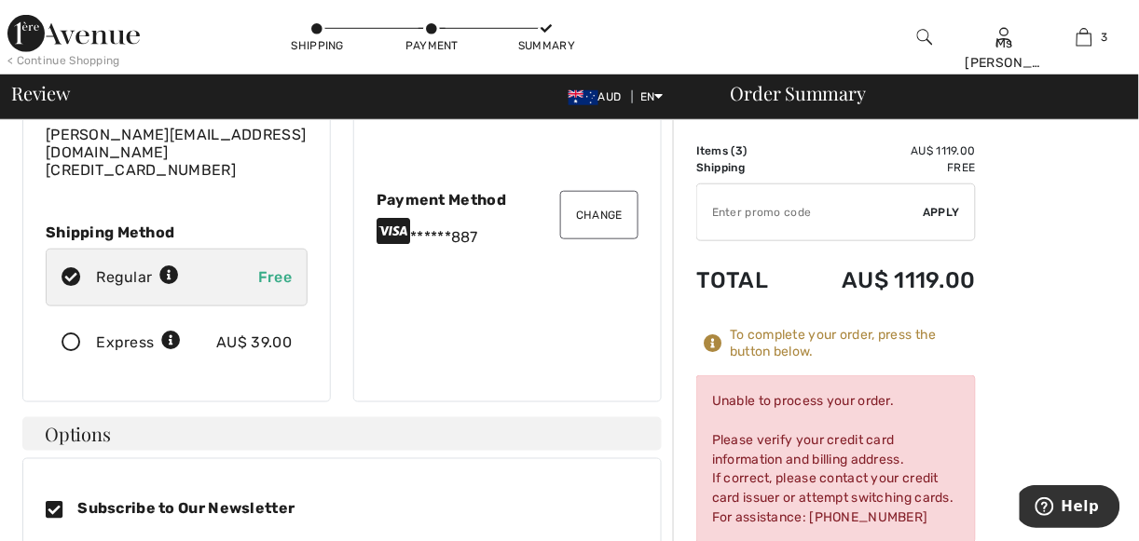
click at [598, 191] on button "Change" at bounding box center [599, 215] width 78 height 48
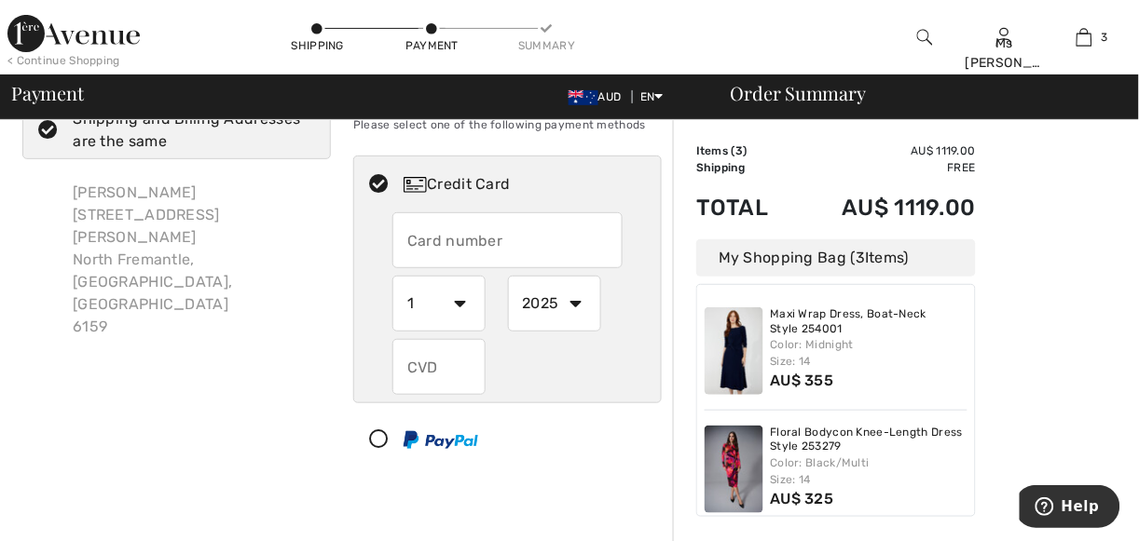
drag, startPoint x: 571, startPoint y: 239, endPoint x: 441, endPoint y: 243, distance: 130.6
click at [441, 243] on input "text" at bounding box center [507, 240] width 230 height 56
radio input "true"
type input "[CREDIT_CARD_NUMBER]"
click at [459, 301] on select "1 2 3 4 5 6 7 8 9 10 11 12" at bounding box center [438, 304] width 93 height 56
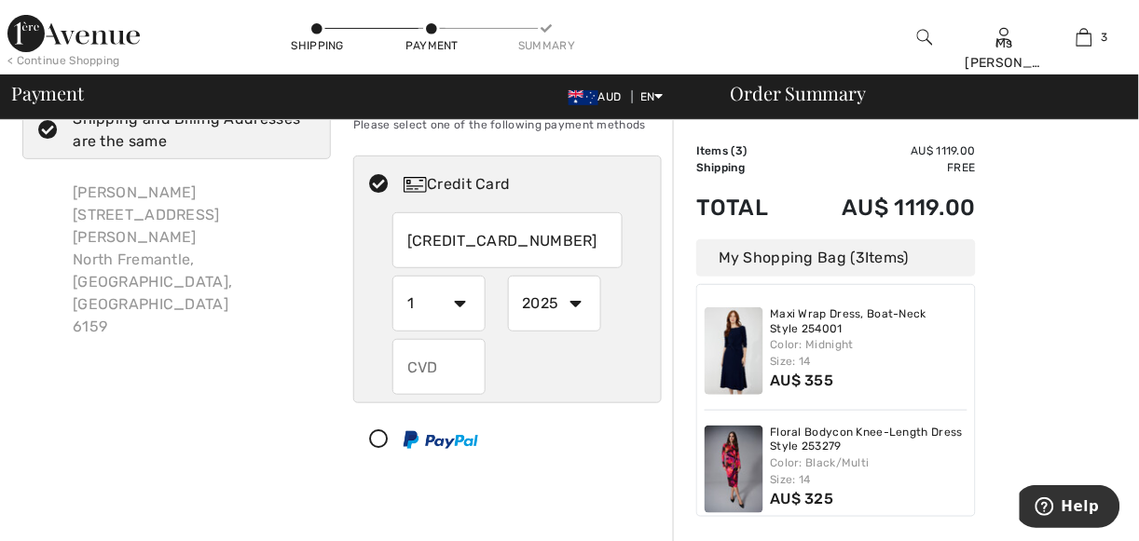
radio input "true"
select select "2"
click at [392, 276] on select "1 2 3 4 5 6 7 8 9 10 11 12" at bounding box center [438, 304] width 93 height 56
click at [583, 302] on select "2025 2026 2027 2028 2029 2030 2031 2032 2033 2034 2035" at bounding box center [554, 304] width 93 height 56
radio input "true"
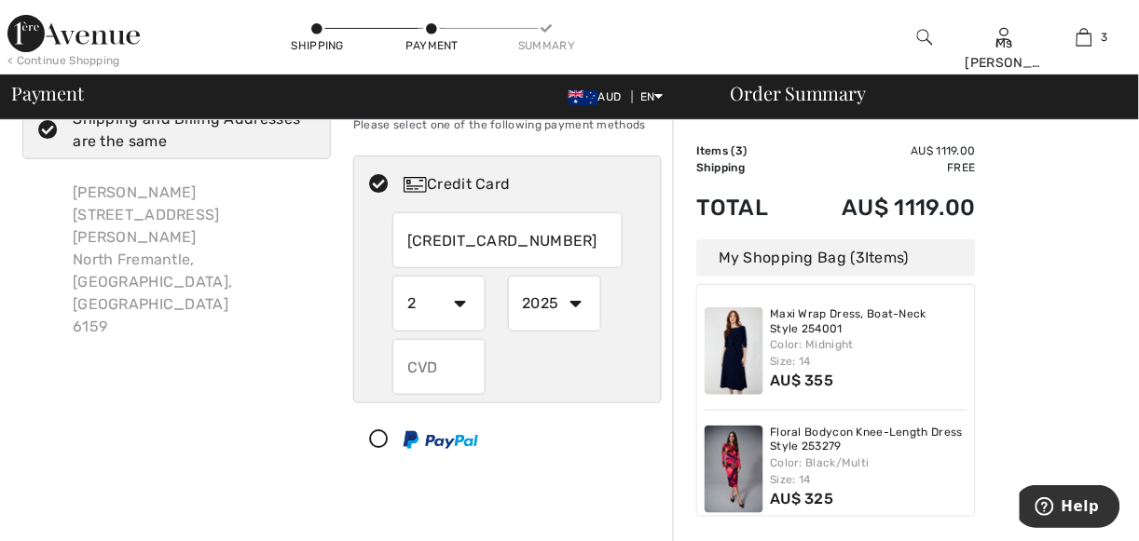
select select "2026"
click at [508, 276] on select "2025 2026 2027 2028 2029 2030 2031 2032 2033 2034 2035" at bounding box center [554, 304] width 93 height 56
click at [440, 370] on input "text" at bounding box center [438, 367] width 93 height 56
radio input "true"
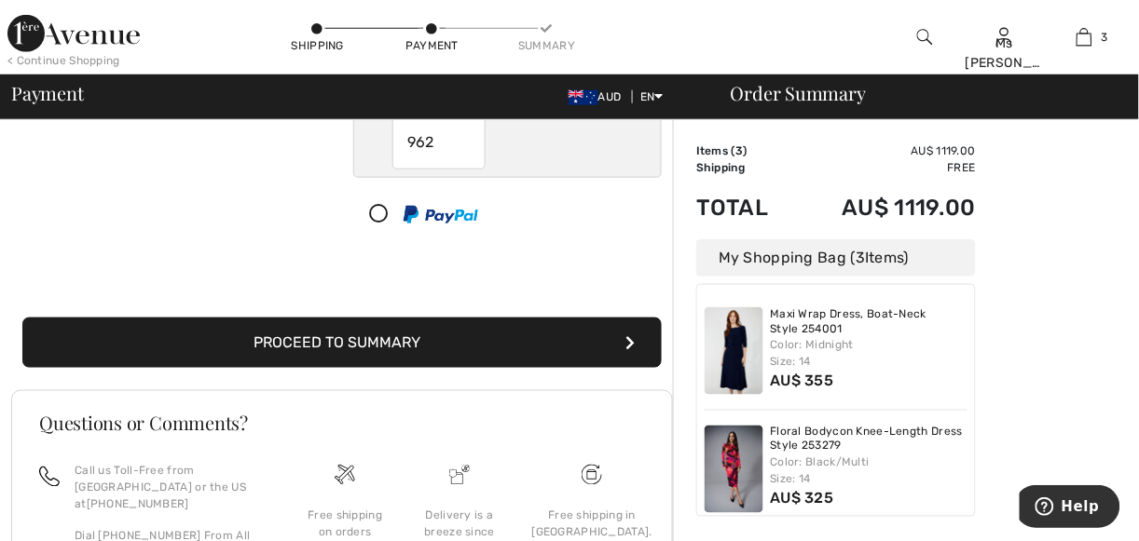
scroll to position [305, 0]
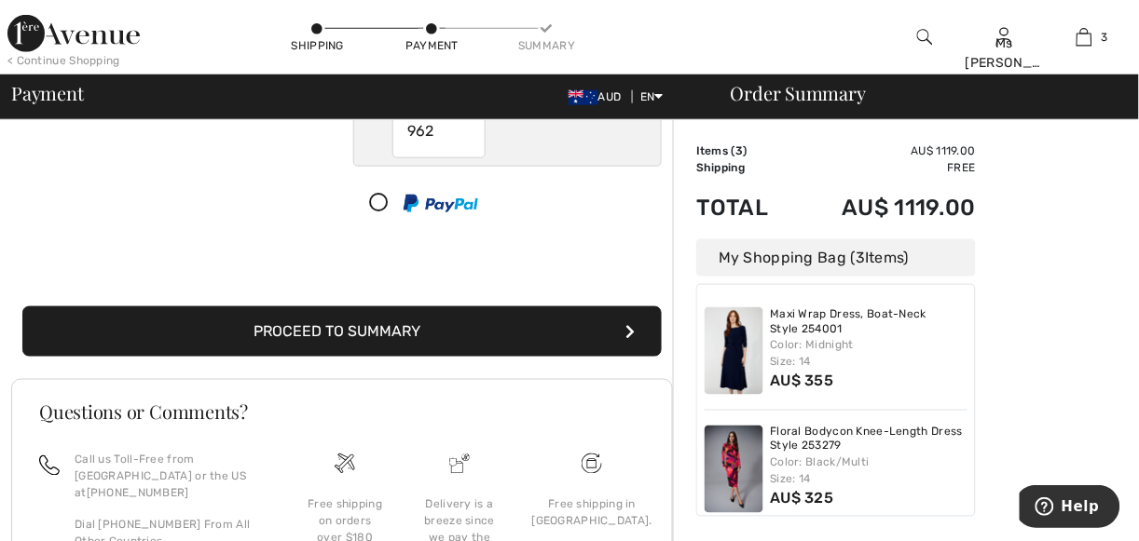
type input "962"
click at [426, 334] on button "Proceed to Summary" at bounding box center [341, 332] width 639 height 50
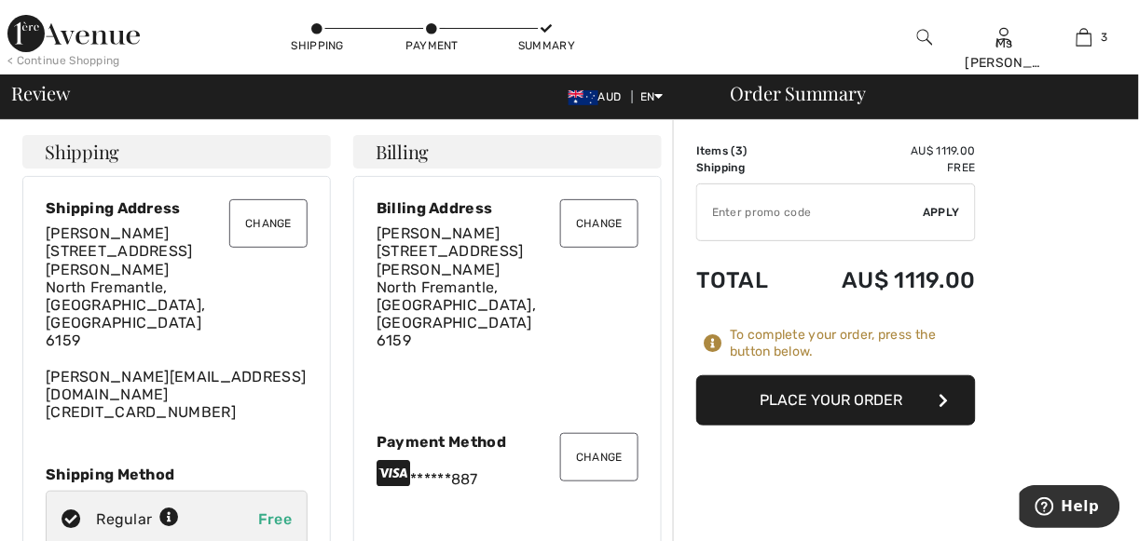
click at [267, 226] on button "Change" at bounding box center [268, 223] width 78 height 48
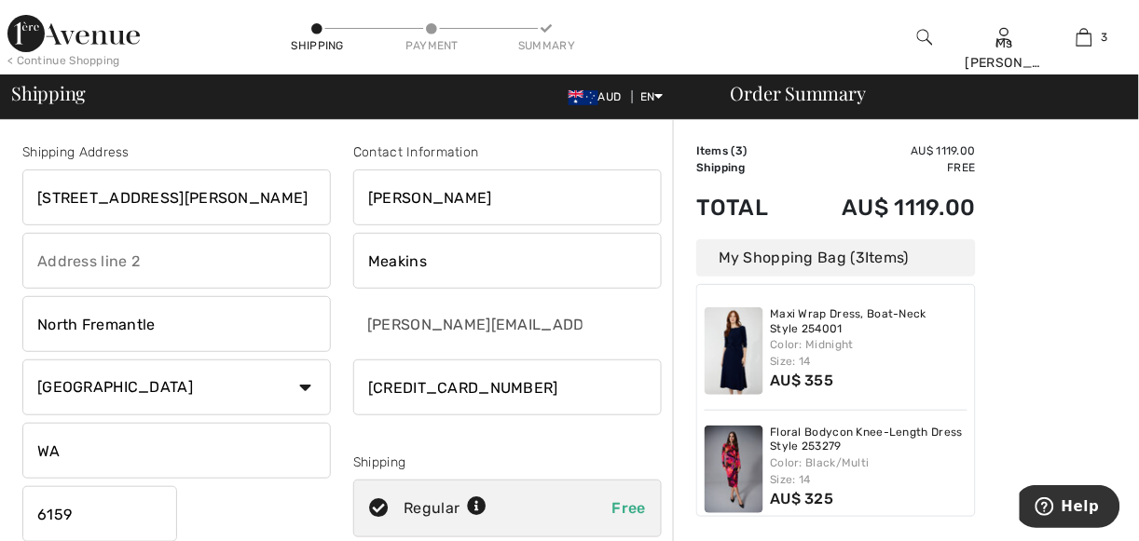
click at [367, 199] on input "Adrienne" at bounding box center [507, 198] width 308 height 56
click at [552, 210] on input "Ms Adrienne" at bounding box center [507, 198] width 308 height 56
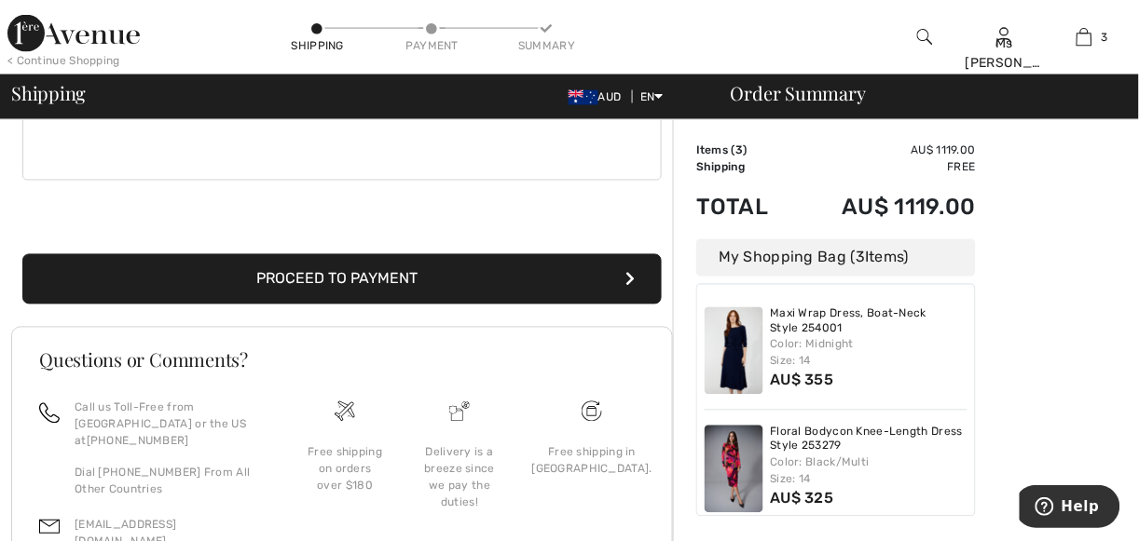
scroll to position [585, 0]
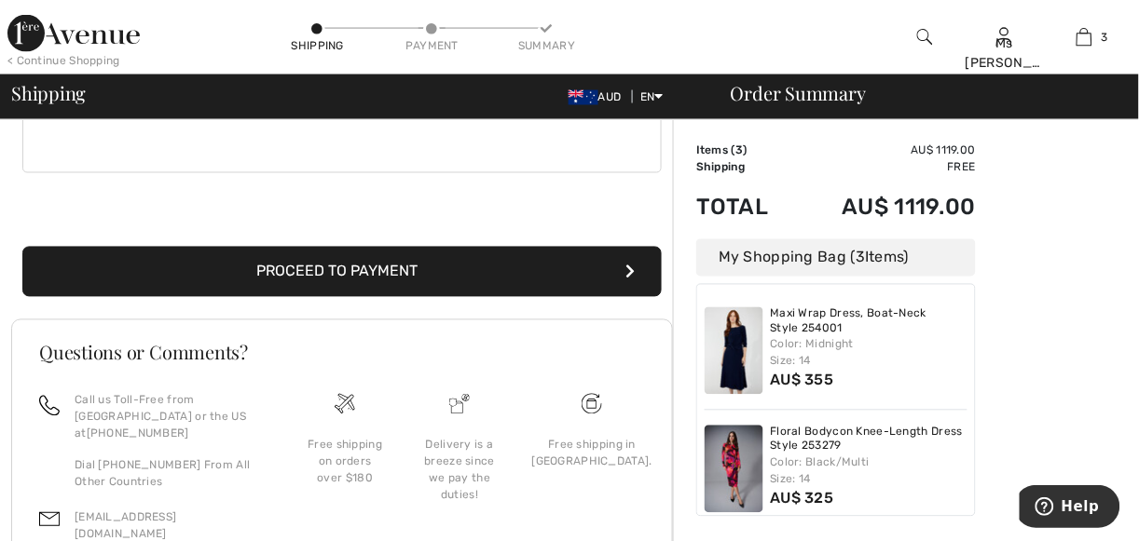
type input "Ms [PERSON_NAME]"
click at [368, 276] on button "Proceed to Payment" at bounding box center [341, 272] width 639 height 50
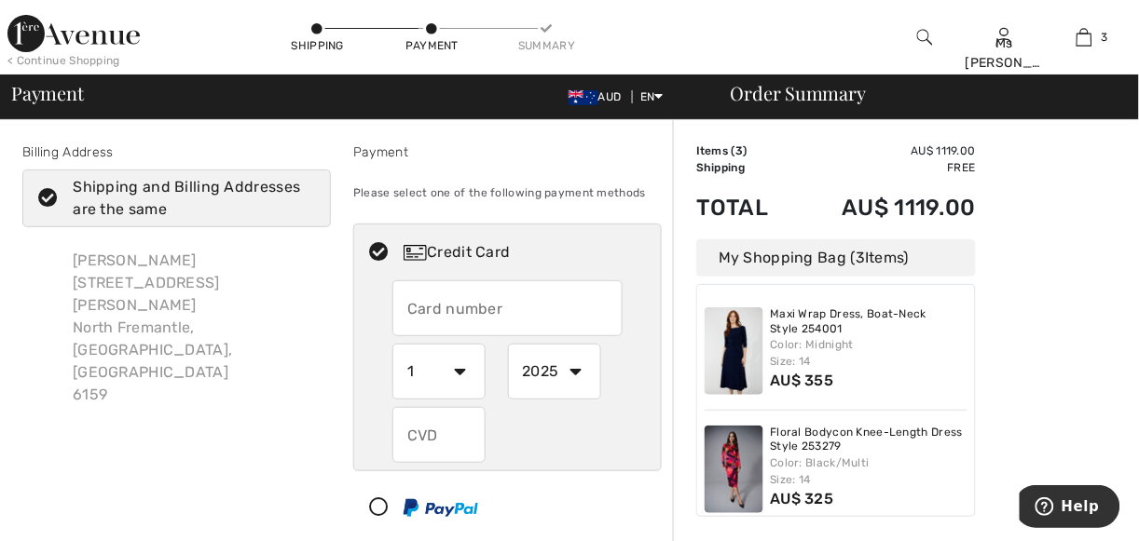
click at [496, 307] on input "text" at bounding box center [507, 309] width 230 height 56
radio input "true"
type input "[CREDIT_CARD_NUMBER]"
click at [466, 370] on select "1 2 3 4 5 6 7 8 9 10 11 12" at bounding box center [438, 372] width 93 height 56
radio input "true"
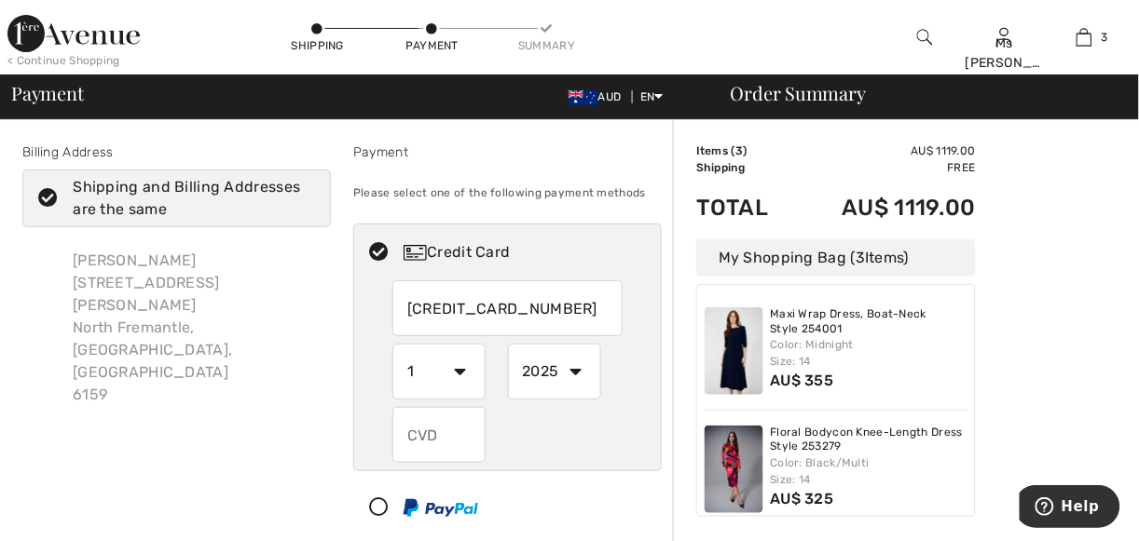
select select "2"
click at [392, 344] on select "1 2 3 4 5 6 7 8 9 10 11 12" at bounding box center [438, 372] width 93 height 56
click at [580, 367] on select "2025 2026 2027 2028 2029 2030 2031 2032 2033 2034 2035" at bounding box center [554, 372] width 93 height 56
radio input "true"
select select "2026"
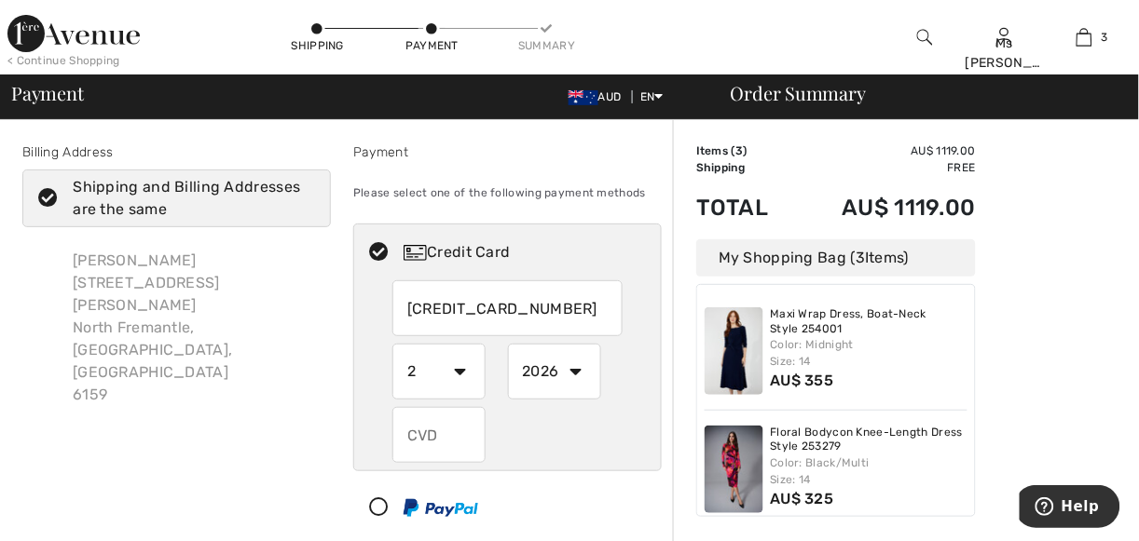
click at [508, 344] on select "2025 2026 2027 2028 2029 2030 2031 2032 2033 2034 2035" at bounding box center [554, 372] width 93 height 56
click at [425, 439] on input "text" at bounding box center [438, 435] width 93 height 56
radio input "true"
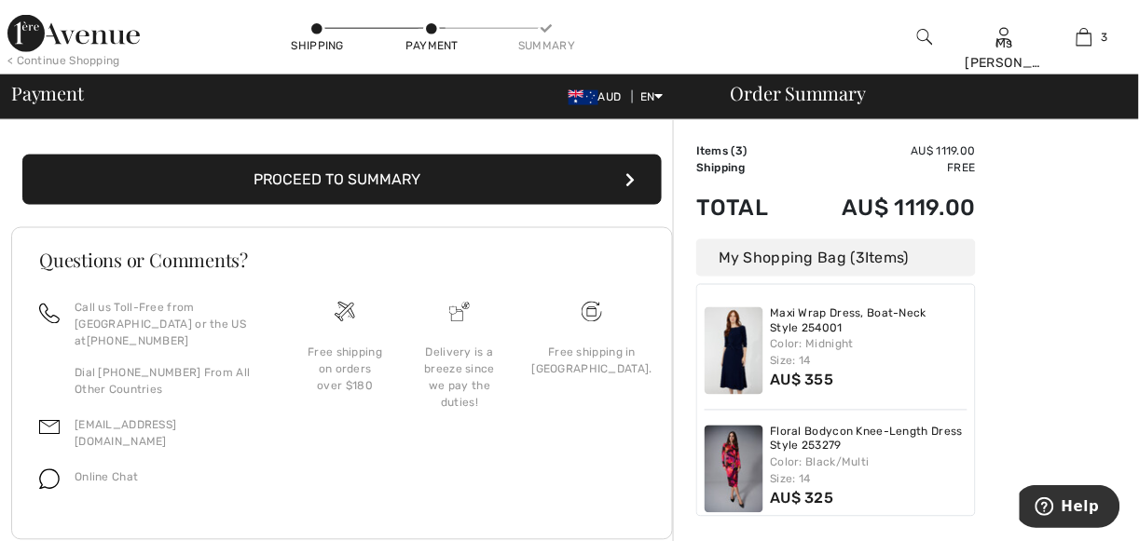
scroll to position [459, 0]
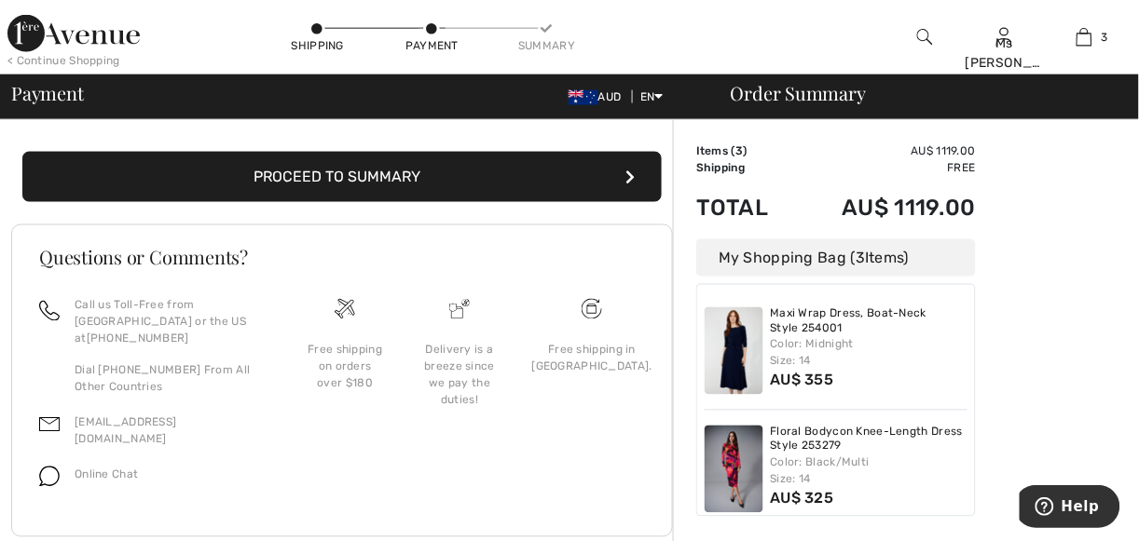
type input "962"
click at [437, 176] on button "Proceed to Summary" at bounding box center [341, 177] width 639 height 50
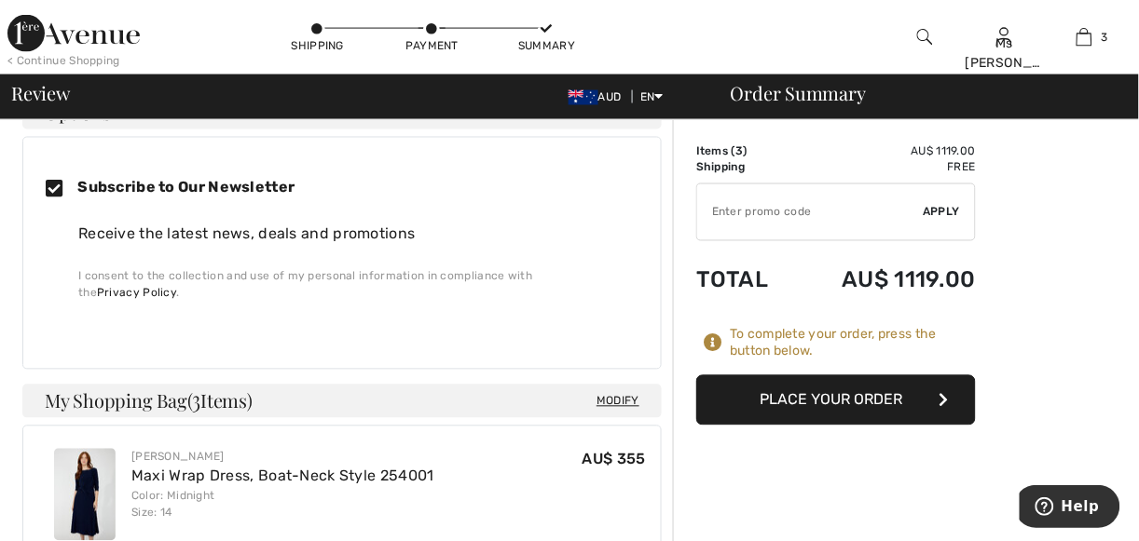
scroll to position [561, 0]
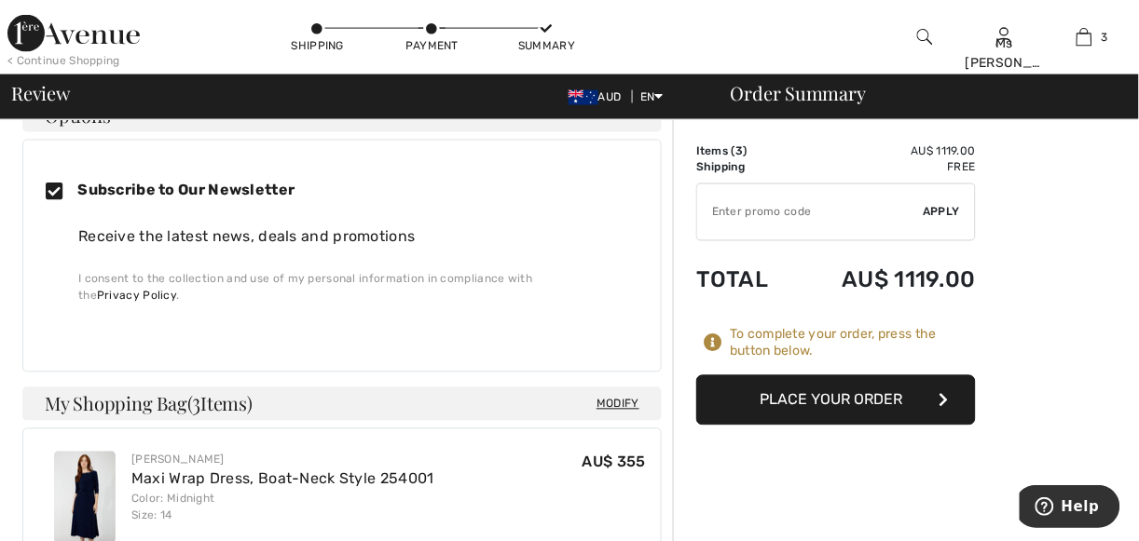
click at [826, 396] on button "Place Your Order" at bounding box center [836, 401] width 280 height 50
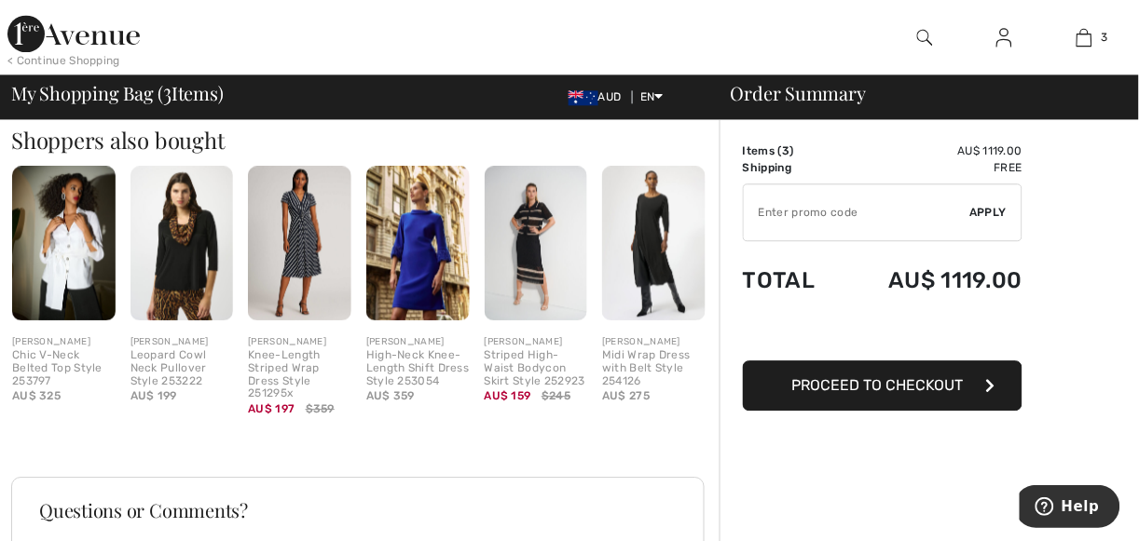
scroll to position [825, 0]
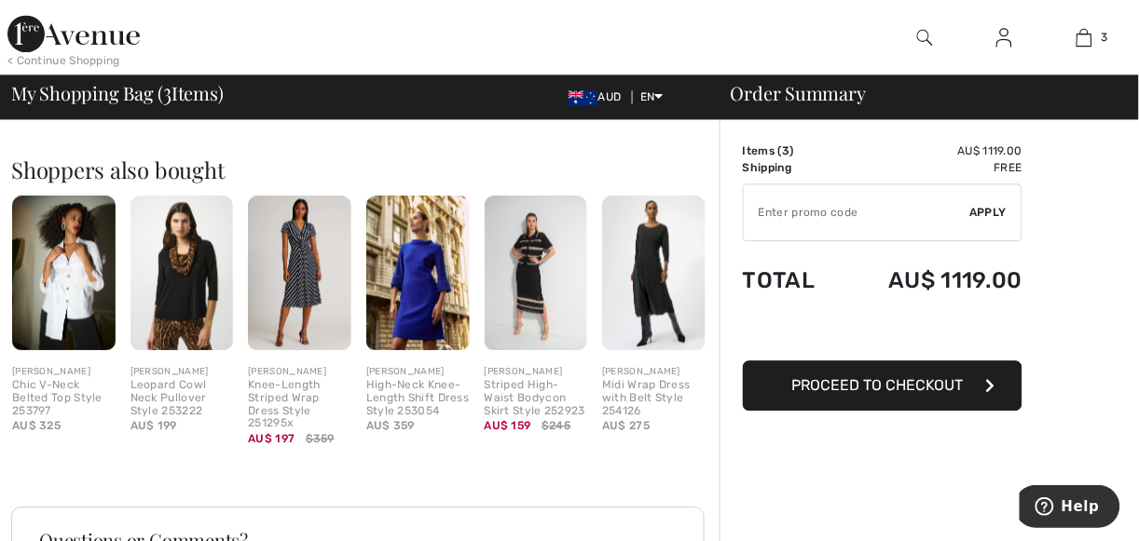
click at [850, 386] on span "Proceed to Checkout" at bounding box center [877, 386] width 171 height 18
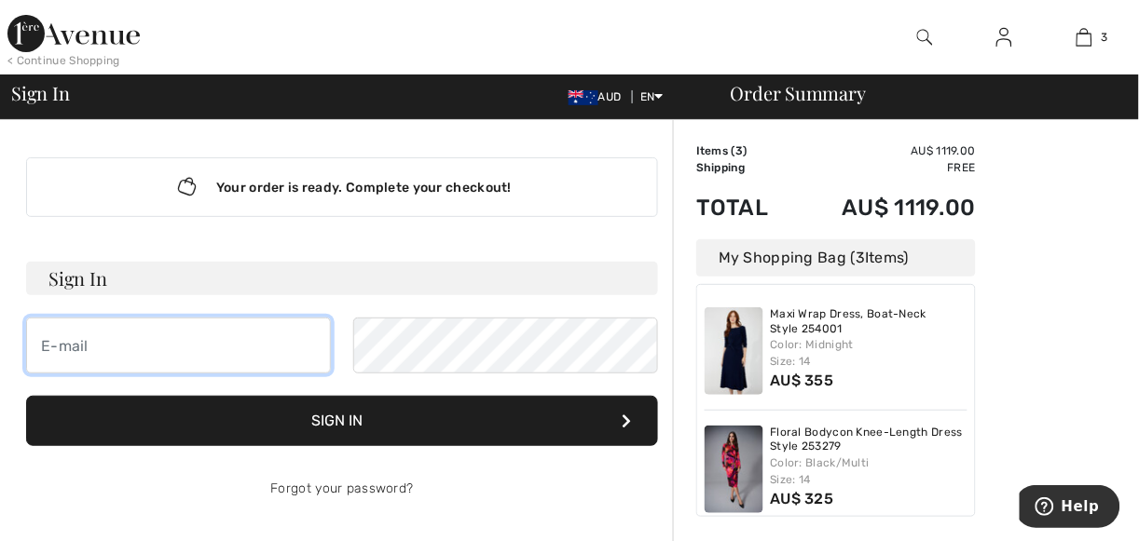
type input "adrienne@ausquest.com.au"
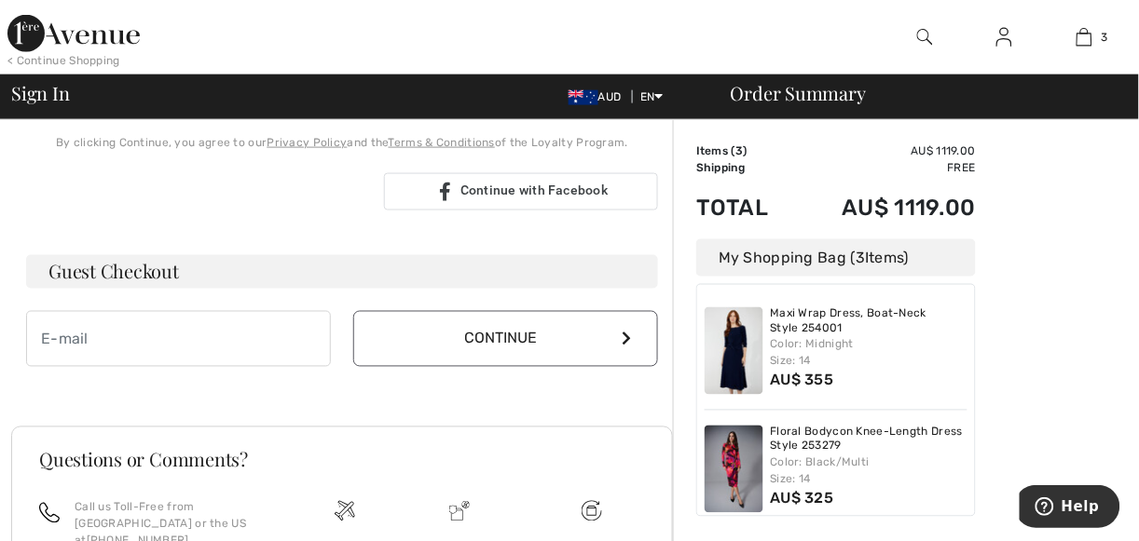
scroll to position [461, 0]
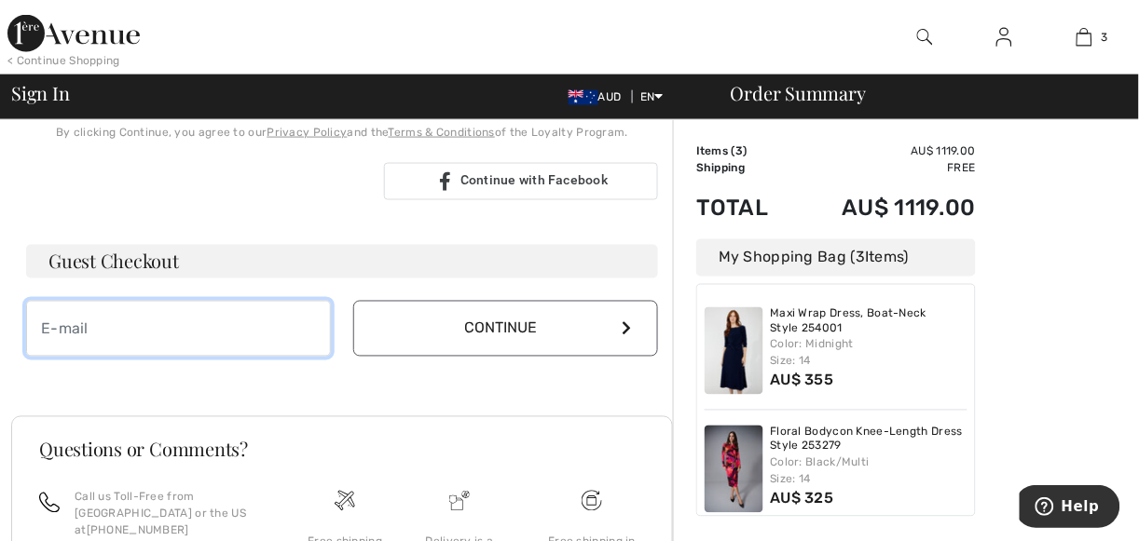
click at [259, 333] on input "email" at bounding box center [178, 329] width 305 height 56
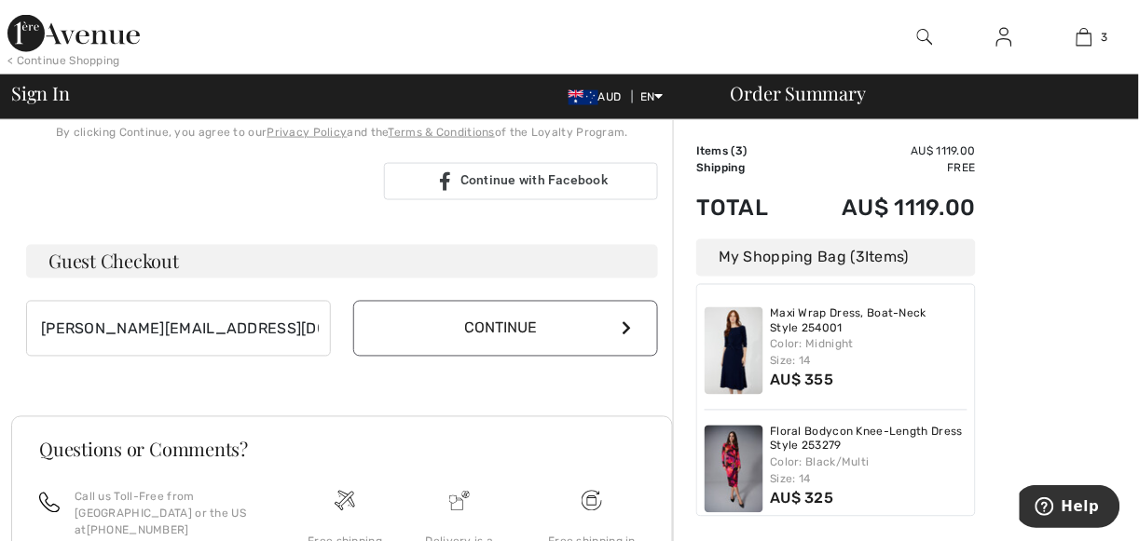
click at [502, 328] on button "Continue" at bounding box center [505, 329] width 305 height 56
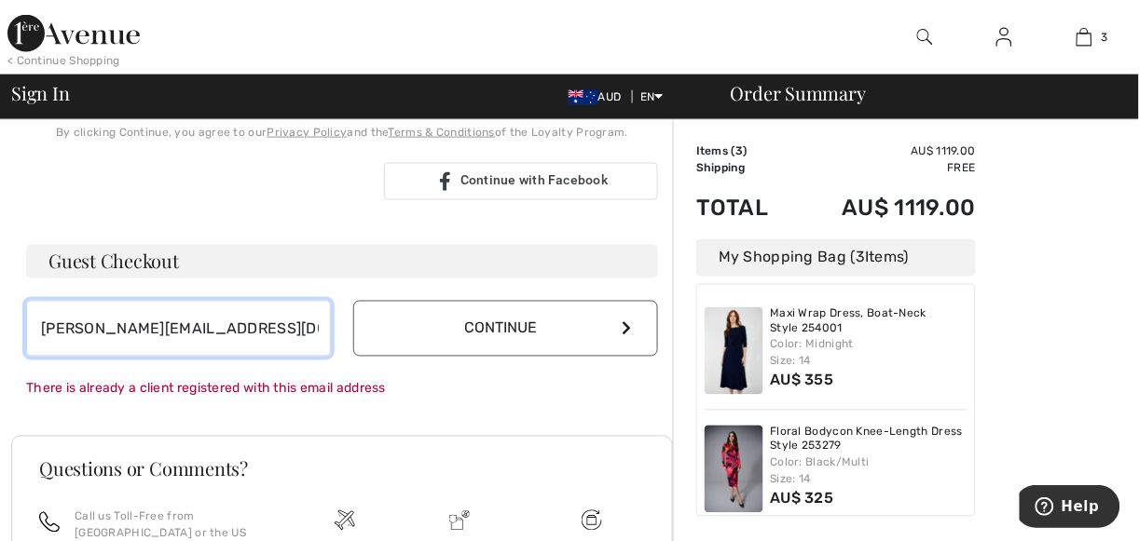
drag, startPoint x: 271, startPoint y: 325, endPoint x: 105, endPoint y: 330, distance: 165.9
click at [105, 330] on input "[PERSON_NAME][EMAIL_ADDRESS][DOMAIN_NAME]" at bounding box center [178, 329] width 305 height 56
click at [117, 324] on input "adriennem@gmail.com" at bounding box center [178, 329] width 305 height 56
type input "[EMAIL_ADDRESS][DOMAIN_NAME]"
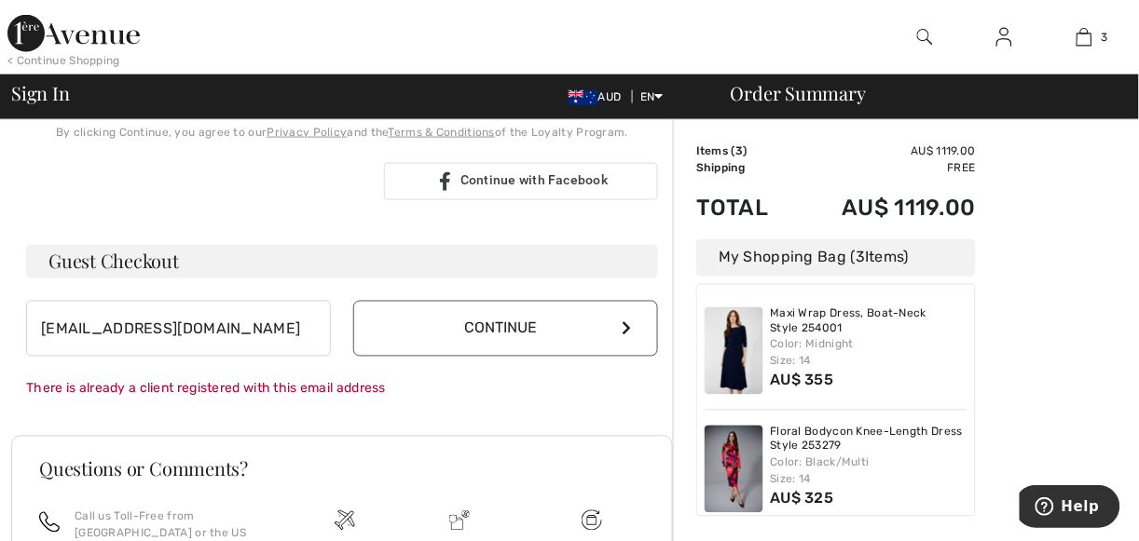
click at [515, 323] on button "Continue" at bounding box center [505, 329] width 305 height 56
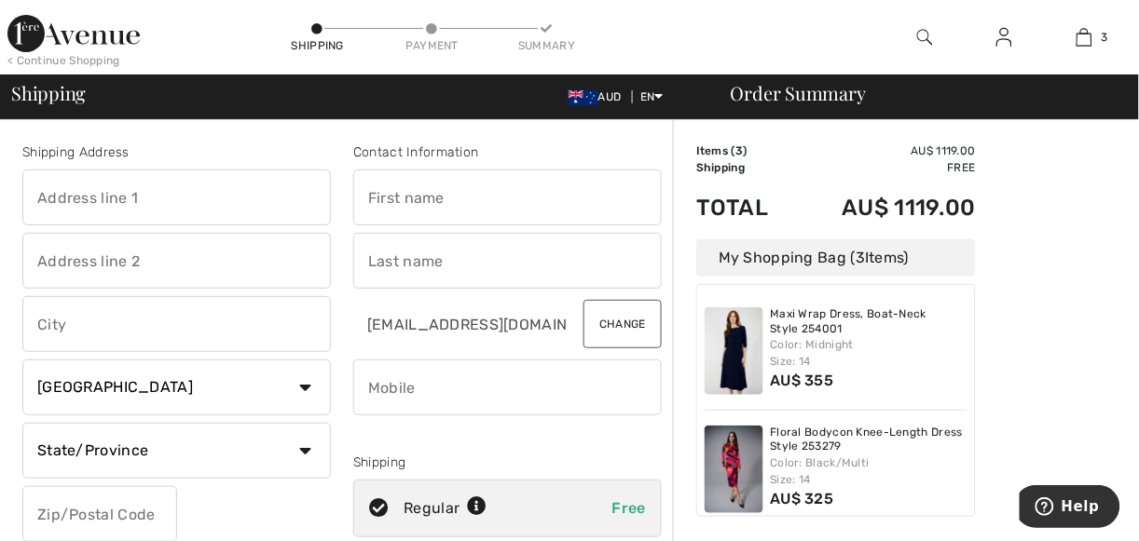
click at [180, 202] on input "text" at bounding box center [176, 198] width 308 height 56
click at [155, 212] on input "text" at bounding box center [176, 198] width 308 height 56
type input "[STREET_ADDRESS][PERSON_NAME]"
type input "NORTH FREMANTLE"
select select "AU"
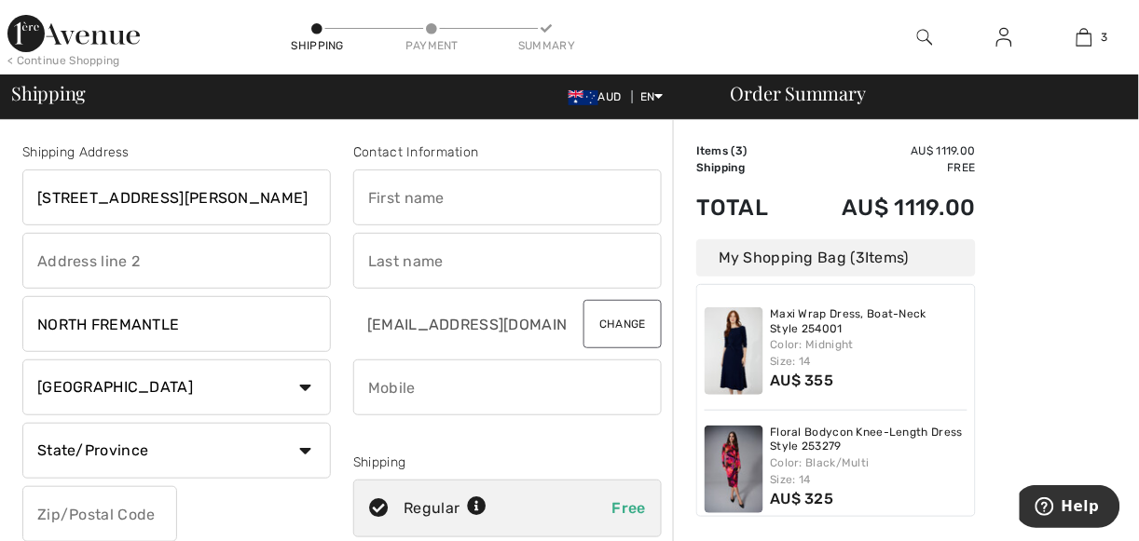
type input "6159"
type input "[PERSON_NAME]"
type input "Meakins"
type input "0418947459"
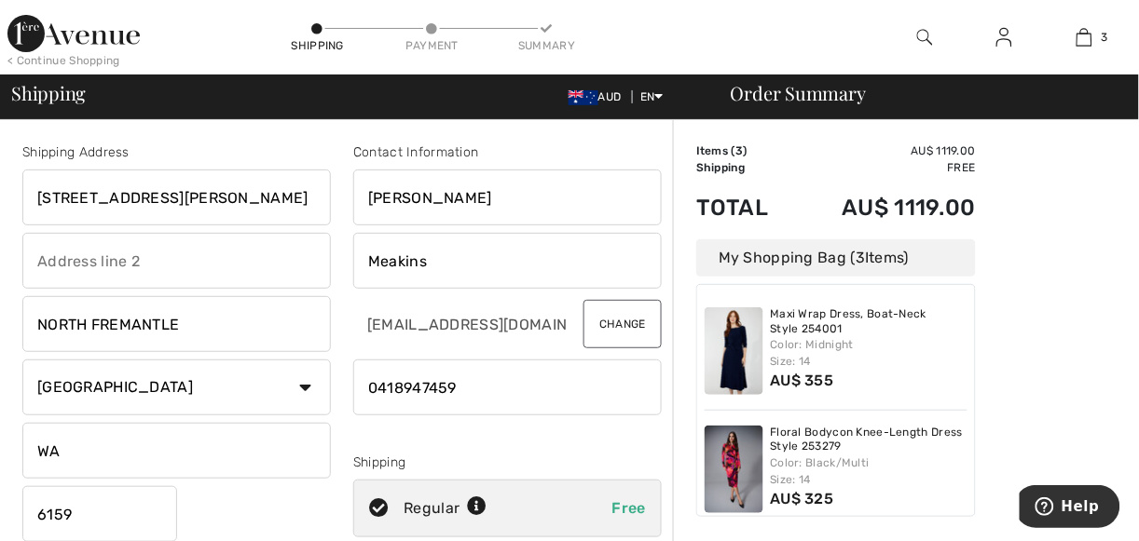
click at [50, 451] on input "WA" at bounding box center [176, 451] width 308 height 56
click at [151, 445] on input "Western A" at bounding box center [176, 451] width 308 height 56
type input "[GEOGRAPHIC_DATA]"
click at [367, 199] on input "[PERSON_NAME]" at bounding box center [507, 198] width 308 height 56
click at [492, 190] on input "Ms [PERSON_NAME]" at bounding box center [507, 198] width 308 height 56
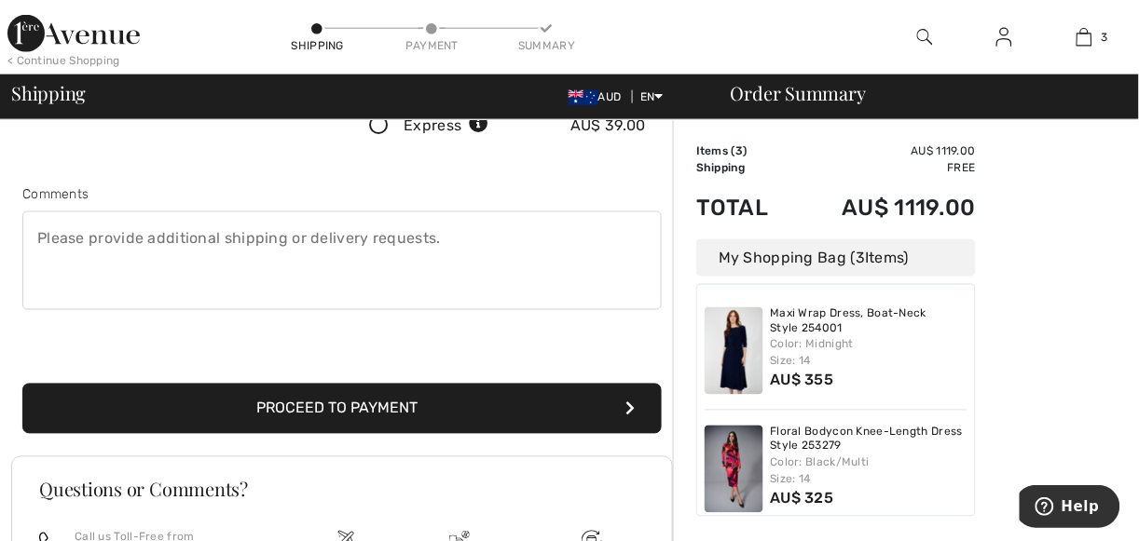
scroll to position [497, 0]
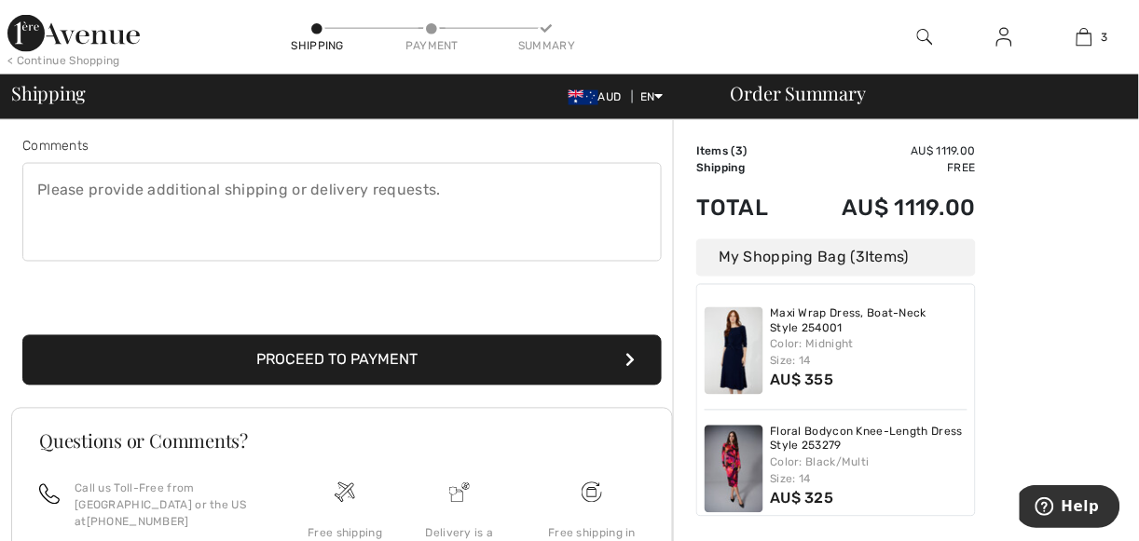
type input "Ms [PERSON_NAME]"
click at [358, 365] on button "Proceed to Payment" at bounding box center [341, 360] width 639 height 50
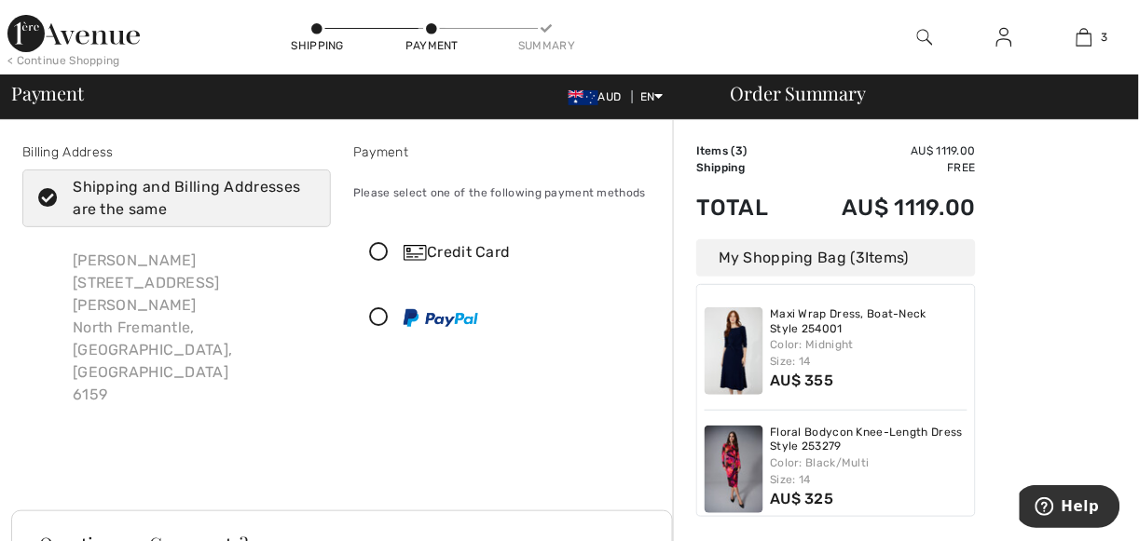
click at [379, 252] on icon at bounding box center [378, 253] width 49 height 20
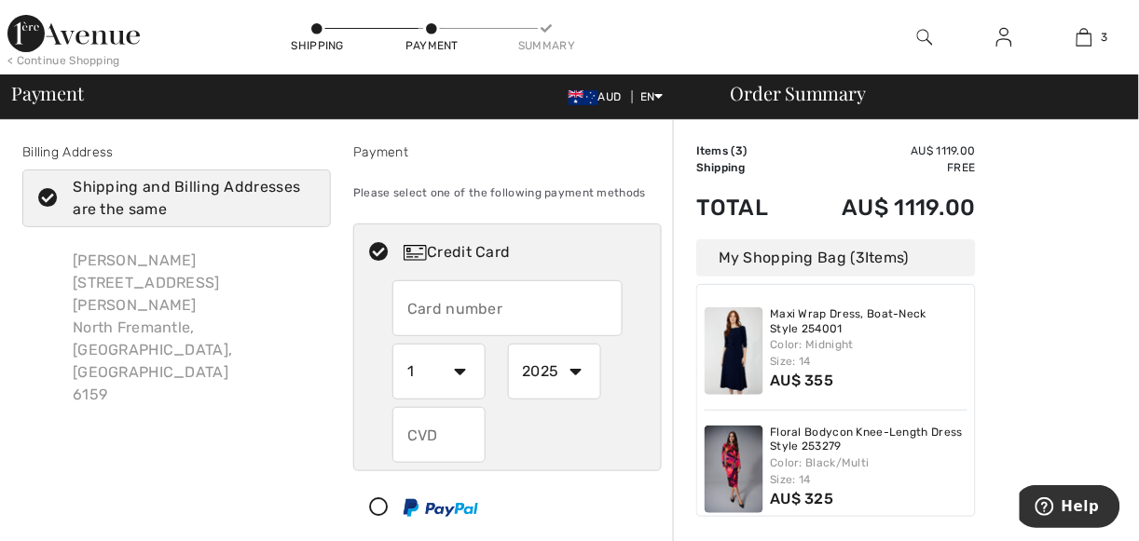
click at [452, 304] on input "text" at bounding box center [507, 309] width 230 height 56
type input "[CREDIT_CARD_NUMBER]"
click at [464, 370] on select "1 2 3 4 5 6 7 8 9 10 11 12" at bounding box center [438, 372] width 93 height 56
select select "2"
click at [392, 344] on select "1 2 3 4 5 6 7 8 9 10 11 12" at bounding box center [438, 372] width 93 height 56
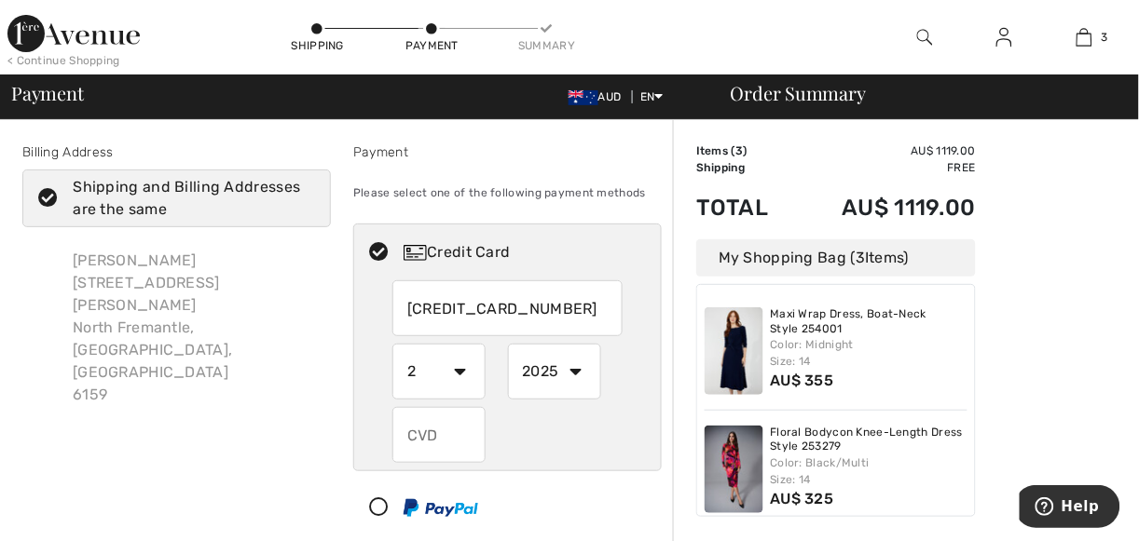
click at [573, 367] on select "2025 2026 2027 2028 2029 2030 2031 2032 2033 2034 2035" at bounding box center [554, 372] width 93 height 56
select select "2026"
click at [508, 344] on select "2025 2026 2027 2028 2029 2030 2031 2032 2033 2034 2035" at bounding box center [554, 372] width 93 height 56
click at [459, 437] on input "text" at bounding box center [438, 435] width 93 height 56
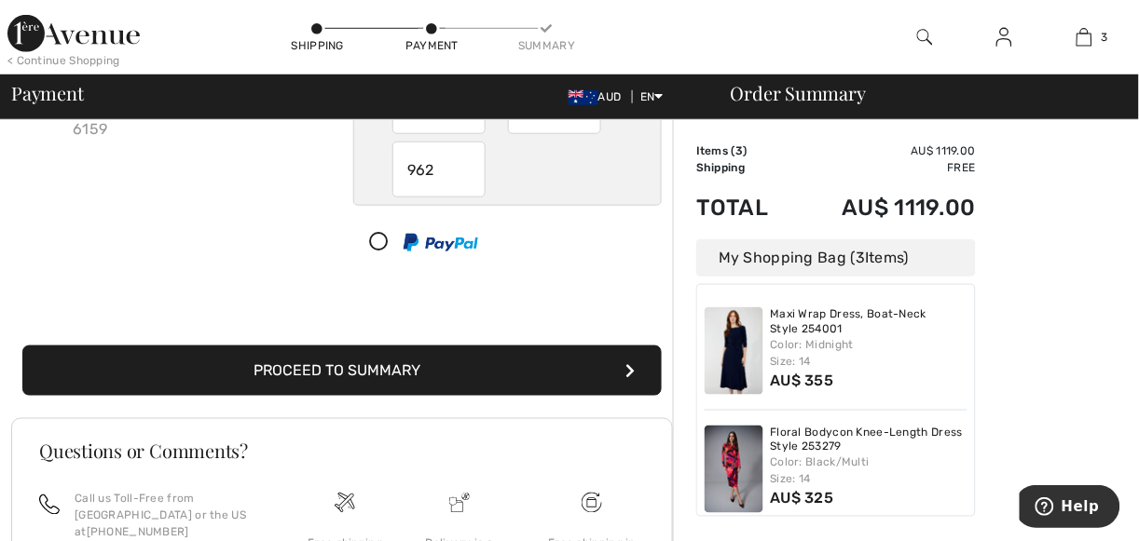
scroll to position [279, 0]
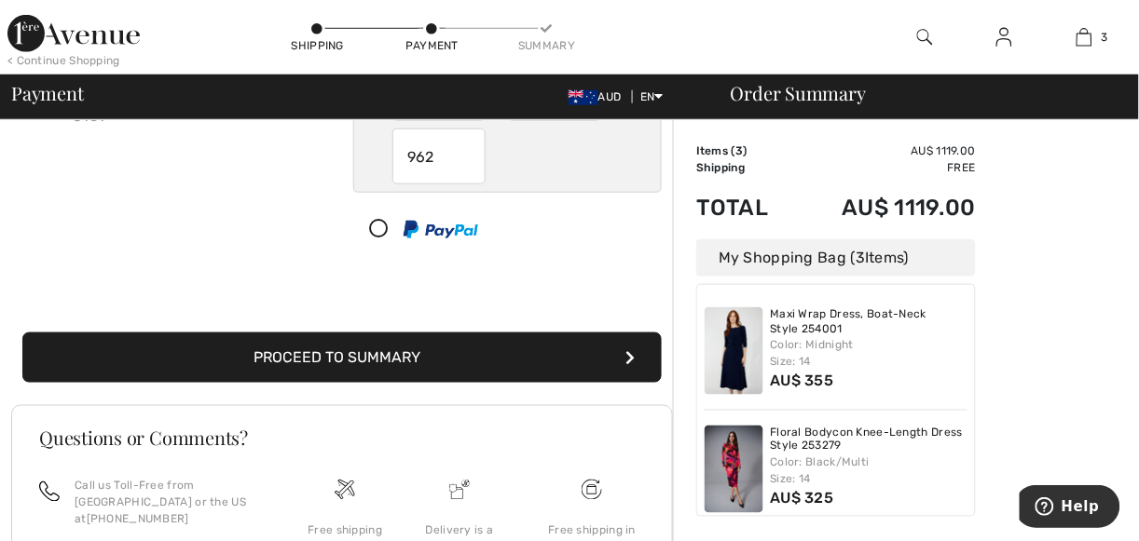
type input "962"
click at [358, 361] on button "Proceed to Summary" at bounding box center [341, 358] width 639 height 50
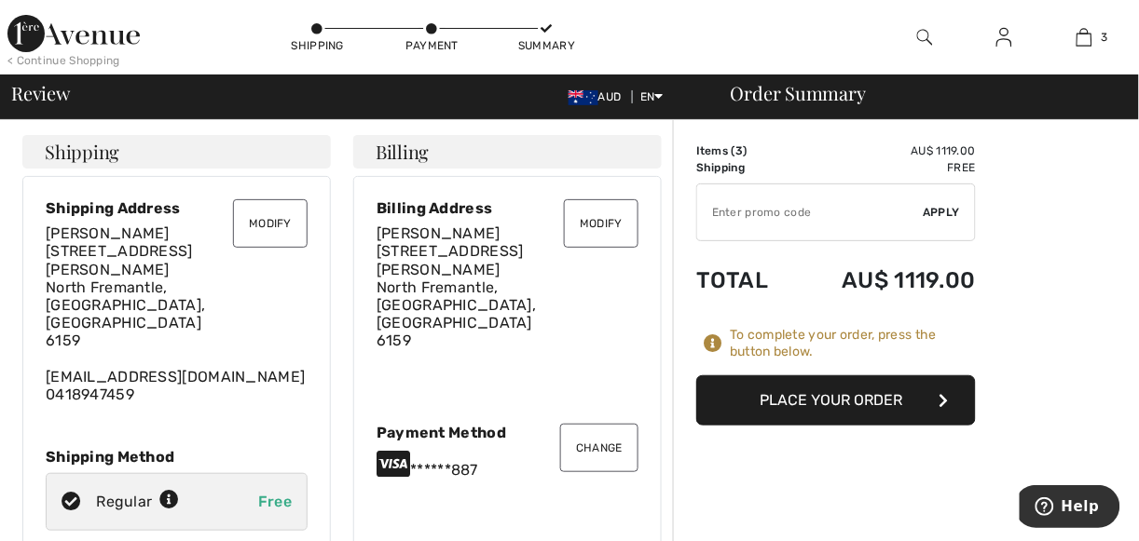
click at [134, 287] on span "30 Alfred Rd North Fremantle, Western Australia, AU 6159" at bounding box center [125, 295] width 159 height 107
click at [130, 285] on span "30 Alfred Rd North Fremantle, Western Australia, AU 6159" at bounding box center [125, 295] width 159 height 107
click at [268, 220] on button "Modify" at bounding box center [270, 223] width 75 height 48
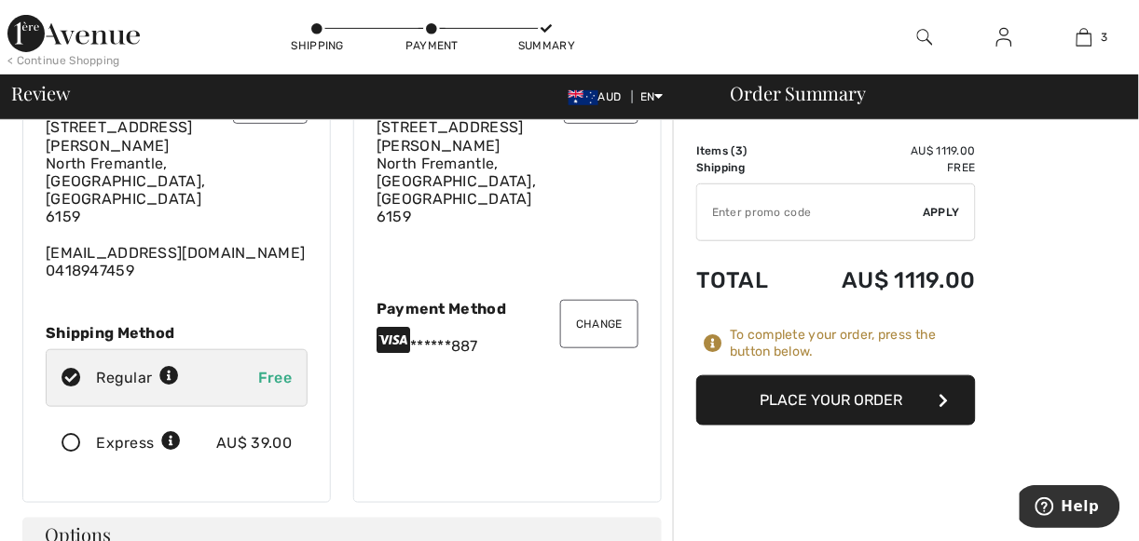
scroll to position [98, 0]
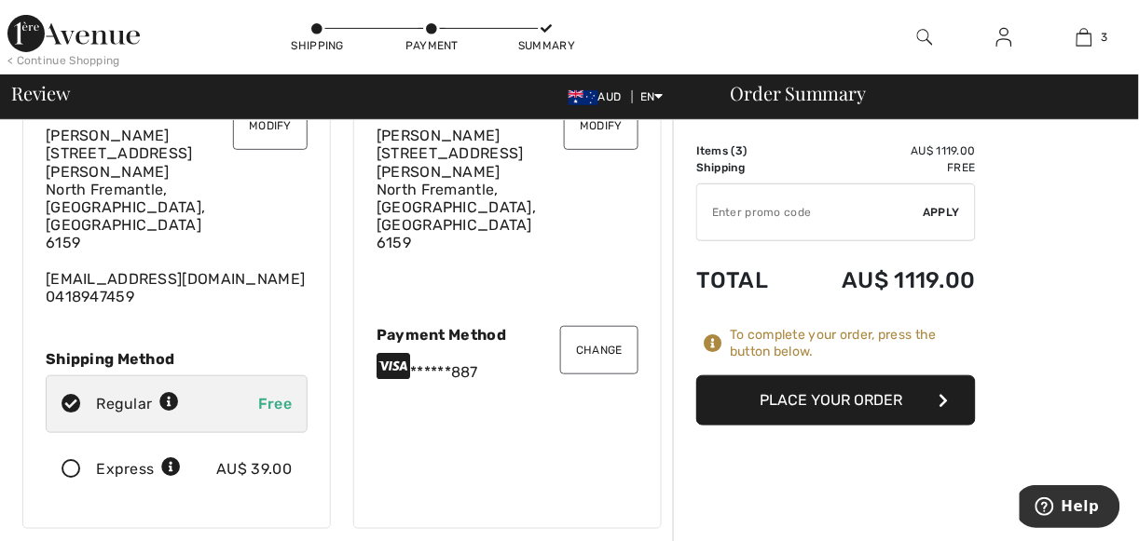
click at [860, 399] on button "Place Your Order" at bounding box center [836, 401] width 280 height 50
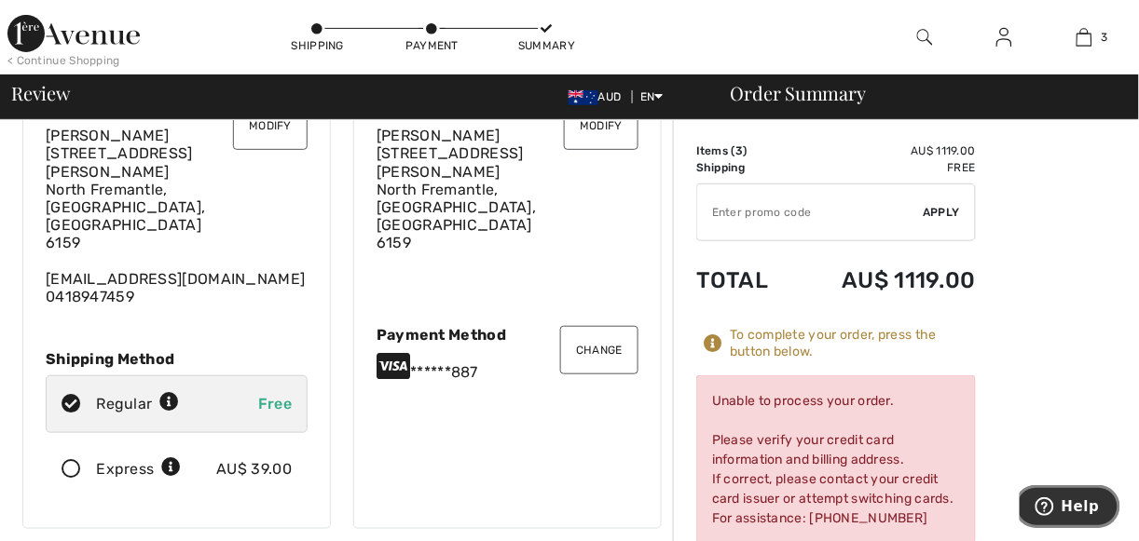
click at [1083, 505] on span "Help" at bounding box center [1080, 506] width 38 height 17
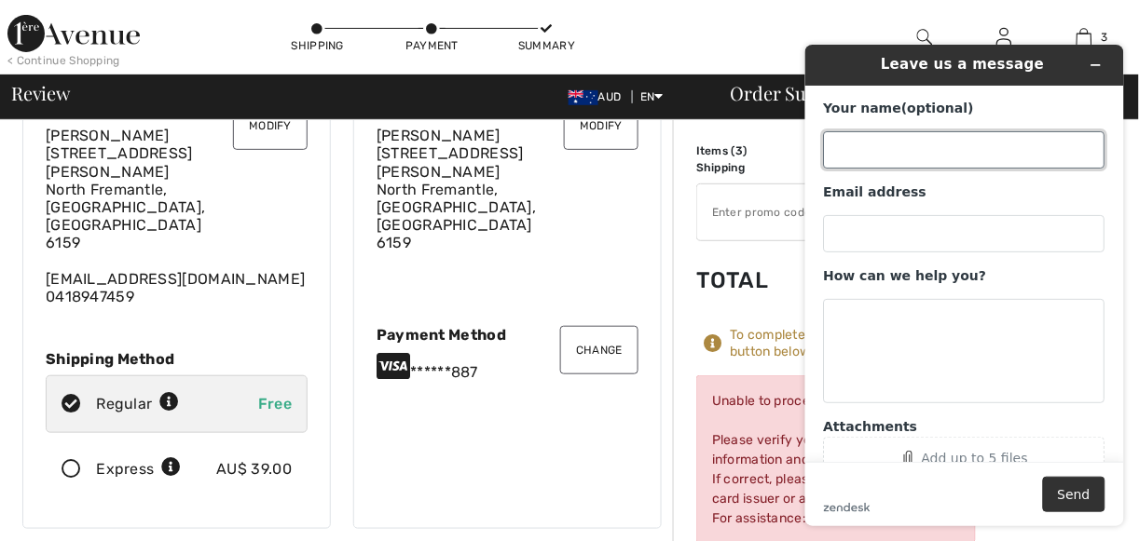
click at [882, 144] on input "Your name (optional)" at bounding box center [963, 148] width 281 height 37
type input "[PERSON_NAME]"
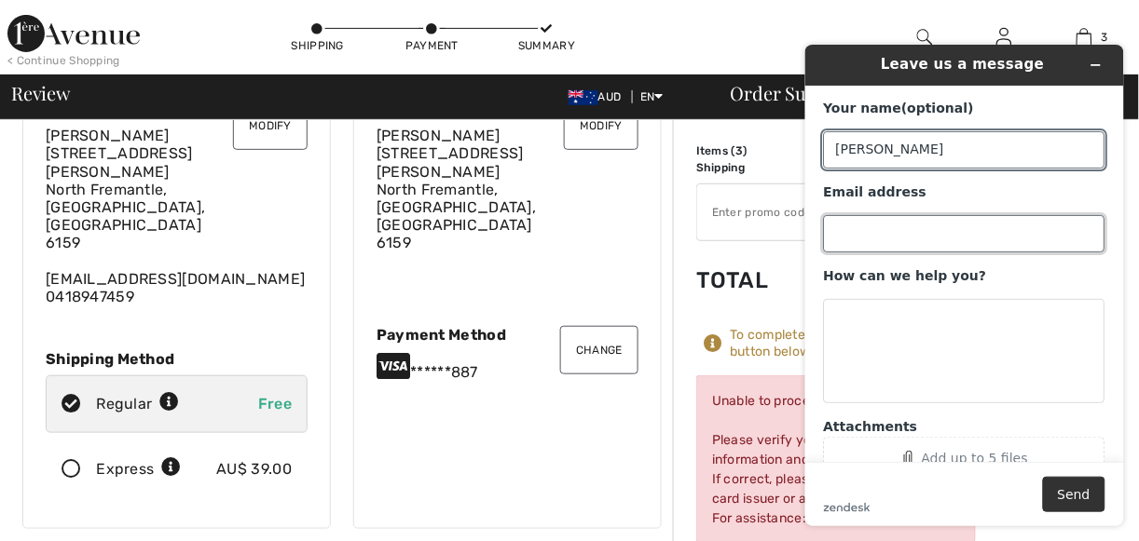
click at [902, 233] on input "Email address" at bounding box center [963, 232] width 281 height 37
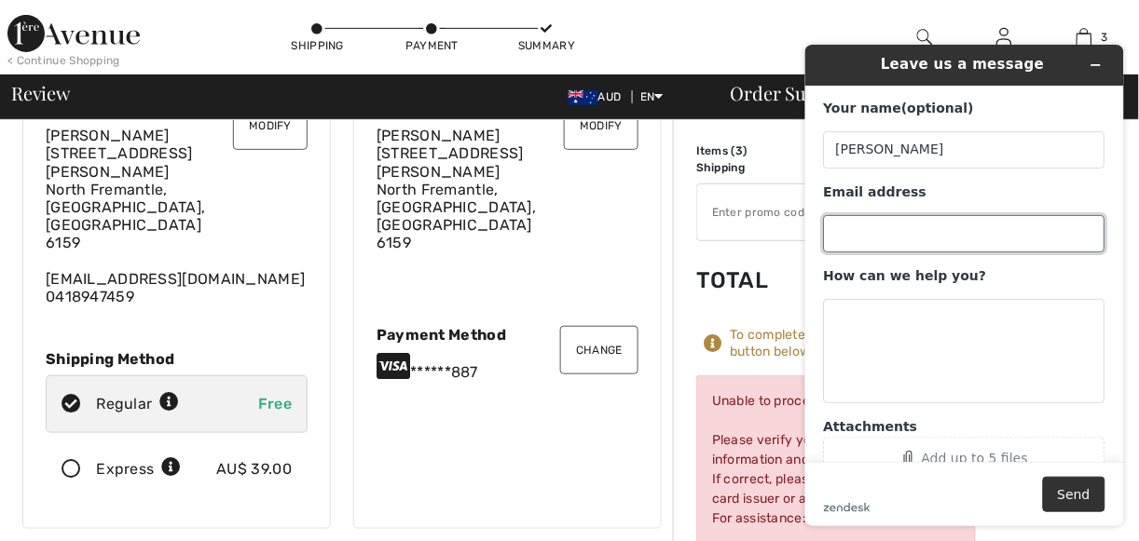
type input "[PERSON_NAME][EMAIL_ADDRESS][DOMAIN_NAME]"
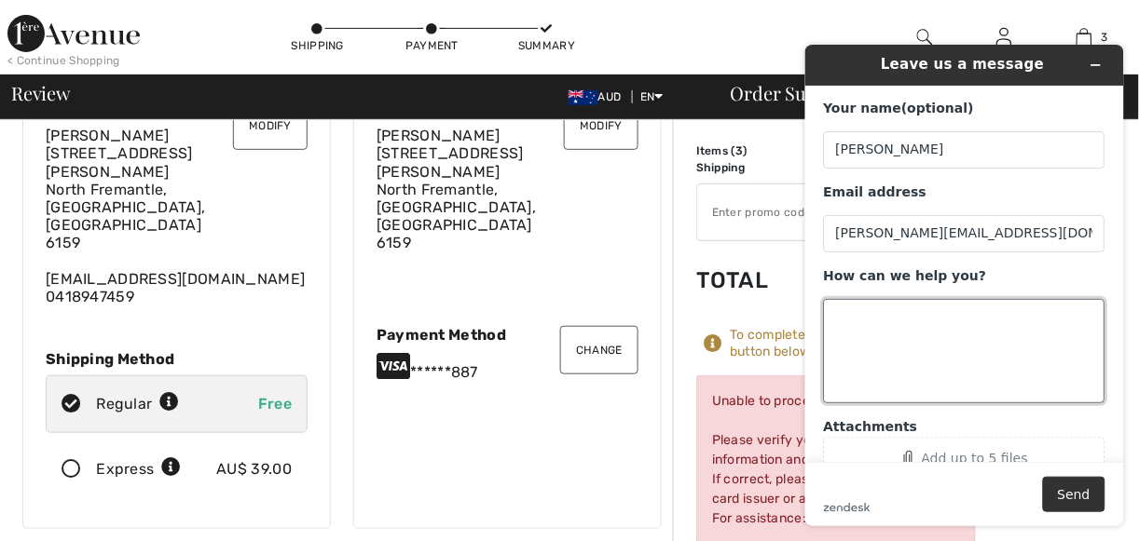
click at [889, 327] on textarea "How can we help you?" at bounding box center [963, 350] width 281 height 104
click at [965, 317] on textarea "Why will you not accpet my credit card" at bounding box center [963, 350] width 281 height 104
click at [1061, 320] on textarea "Why will you not accept my credit card" at bounding box center [963, 350] width 281 height 104
type textarea "Why will you not accept my credit card when all the details are correct?"
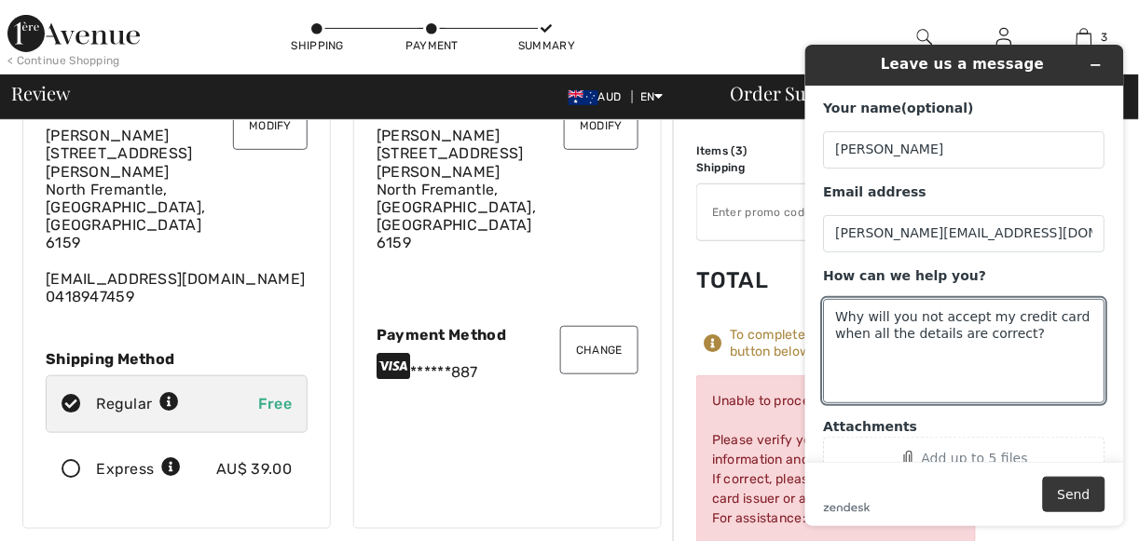
click at [1073, 499] on button "Send" at bounding box center [1073, 493] width 62 height 35
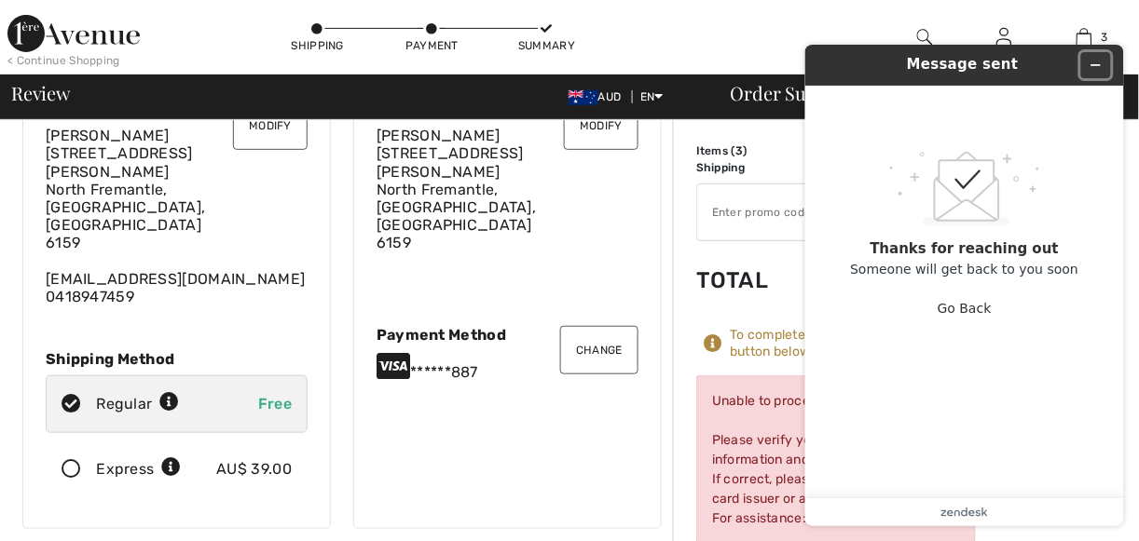
click at [1097, 60] on icon "Minimize widget" at bounding box center [1094, 64] width 13 height 13
